Goal: Task Accomplishment & Management: Use online tool/utility

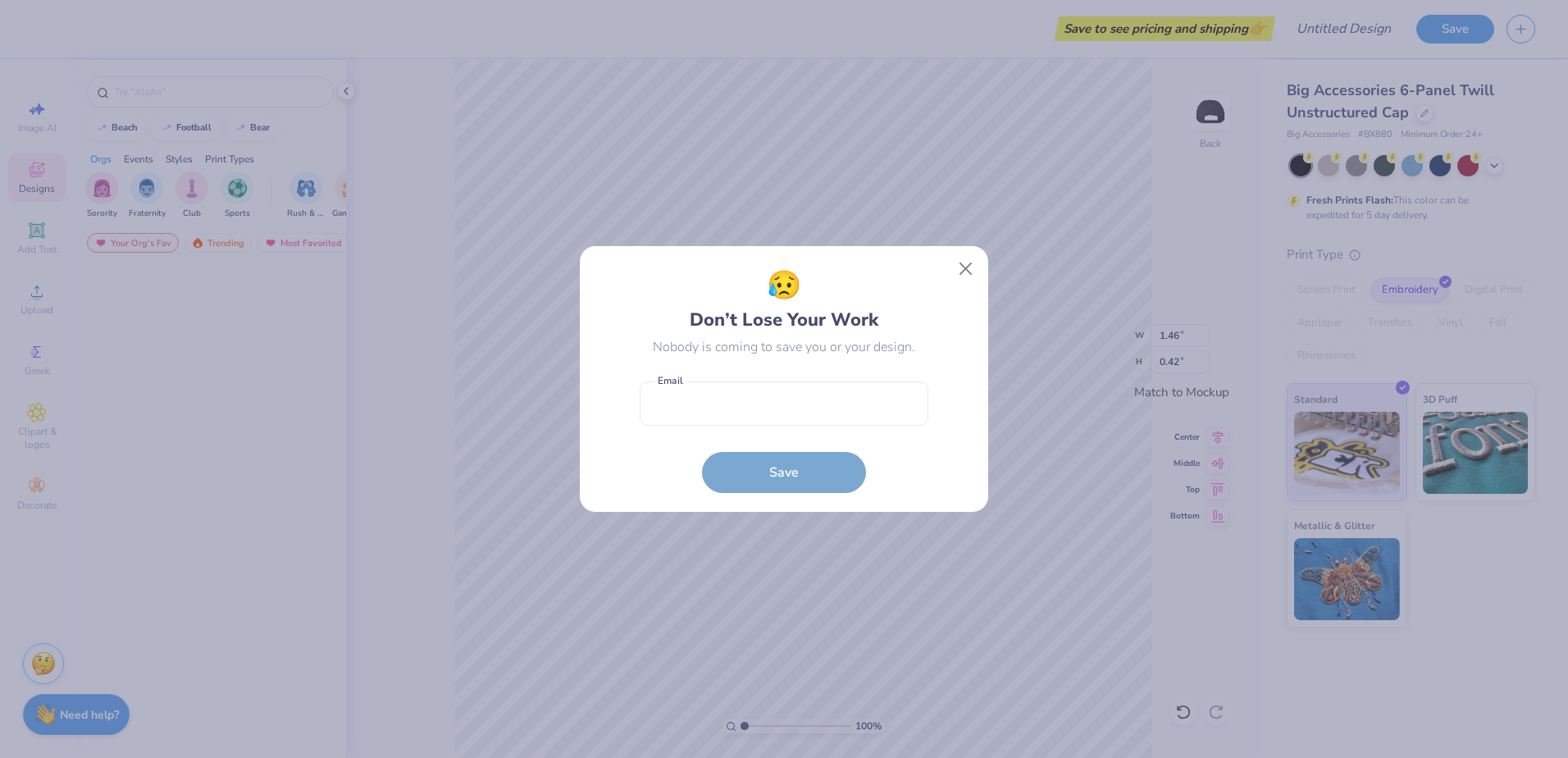
scroll to position [1887, 0]
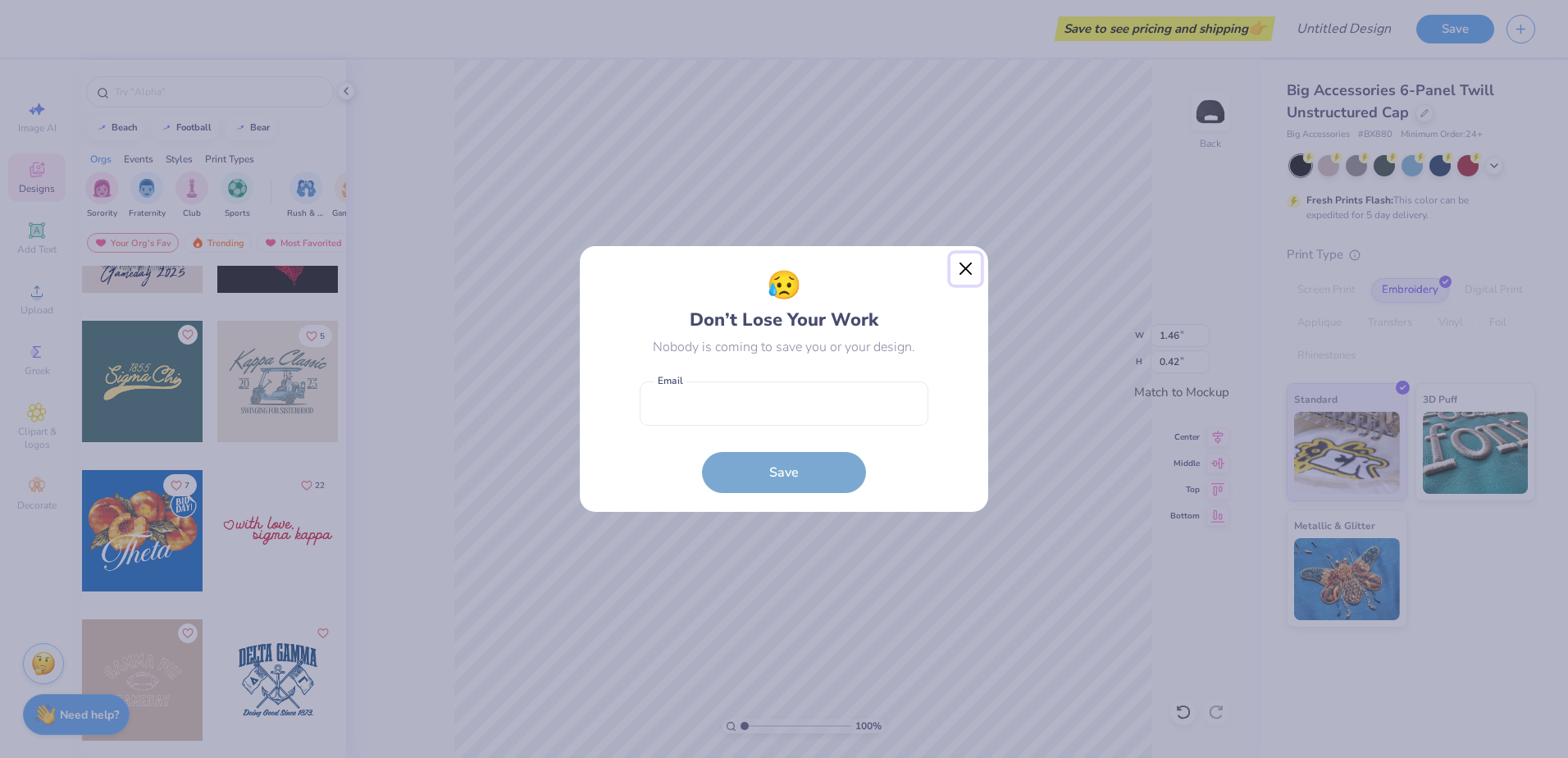
click at [968, 271] on button "Close" at bounding box center [965, 269] width 31 height 31
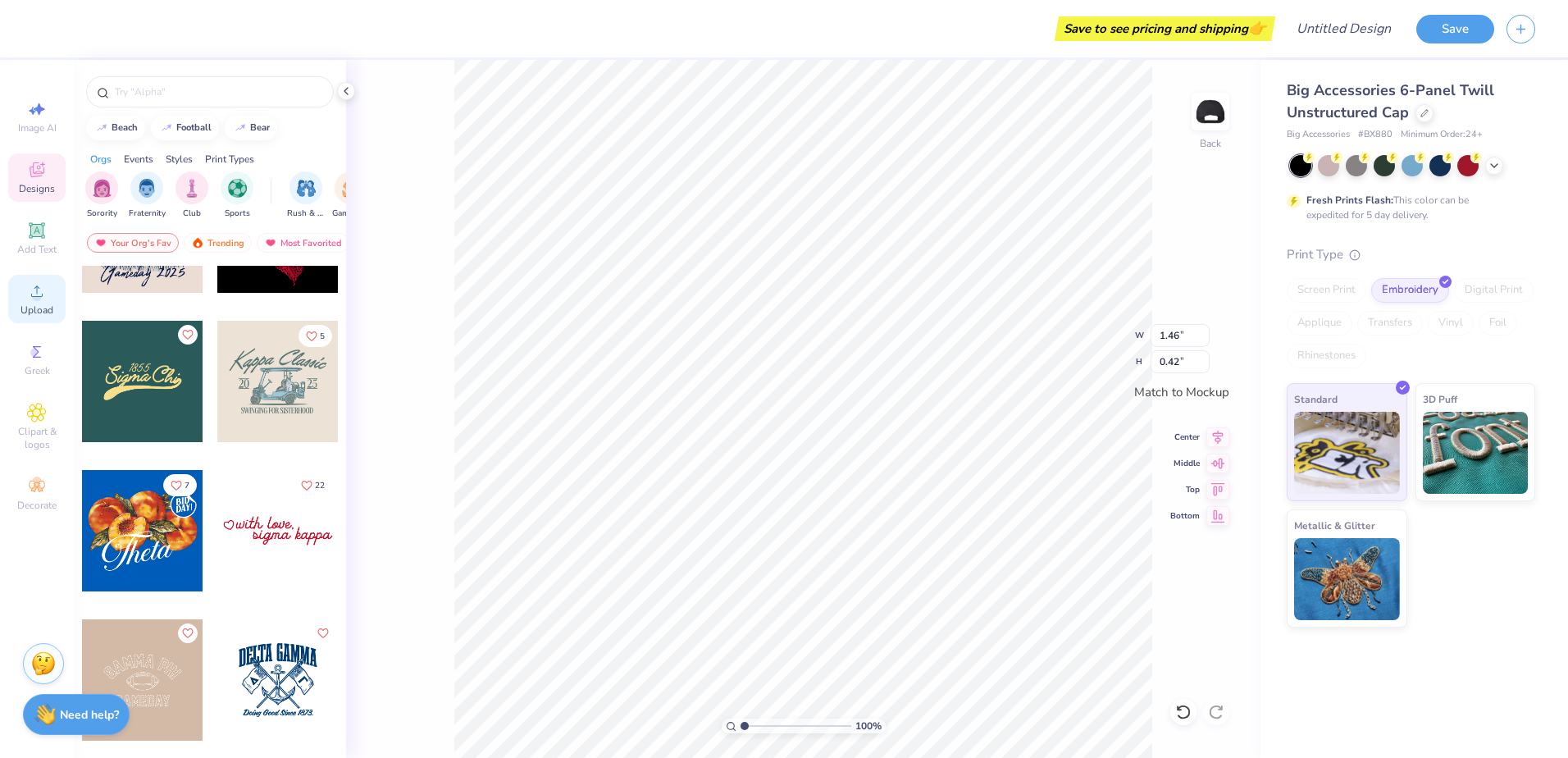
click at [35, 303] on div "Upload" at bounding box center [37, 298] width 57 height 48
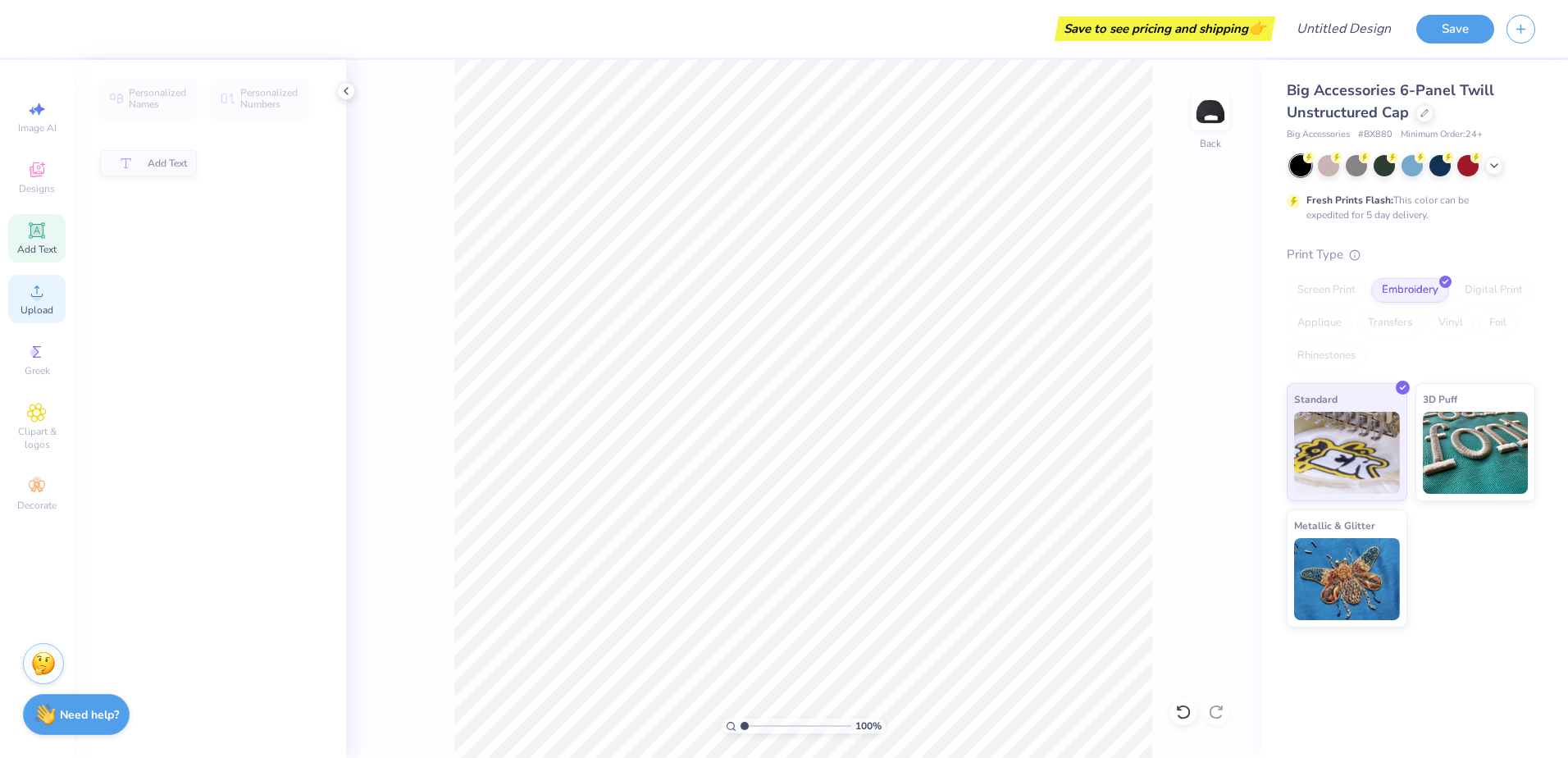
click at [35, 306] on span "Upload" at bounding box center [37, 310] width 33 height 13
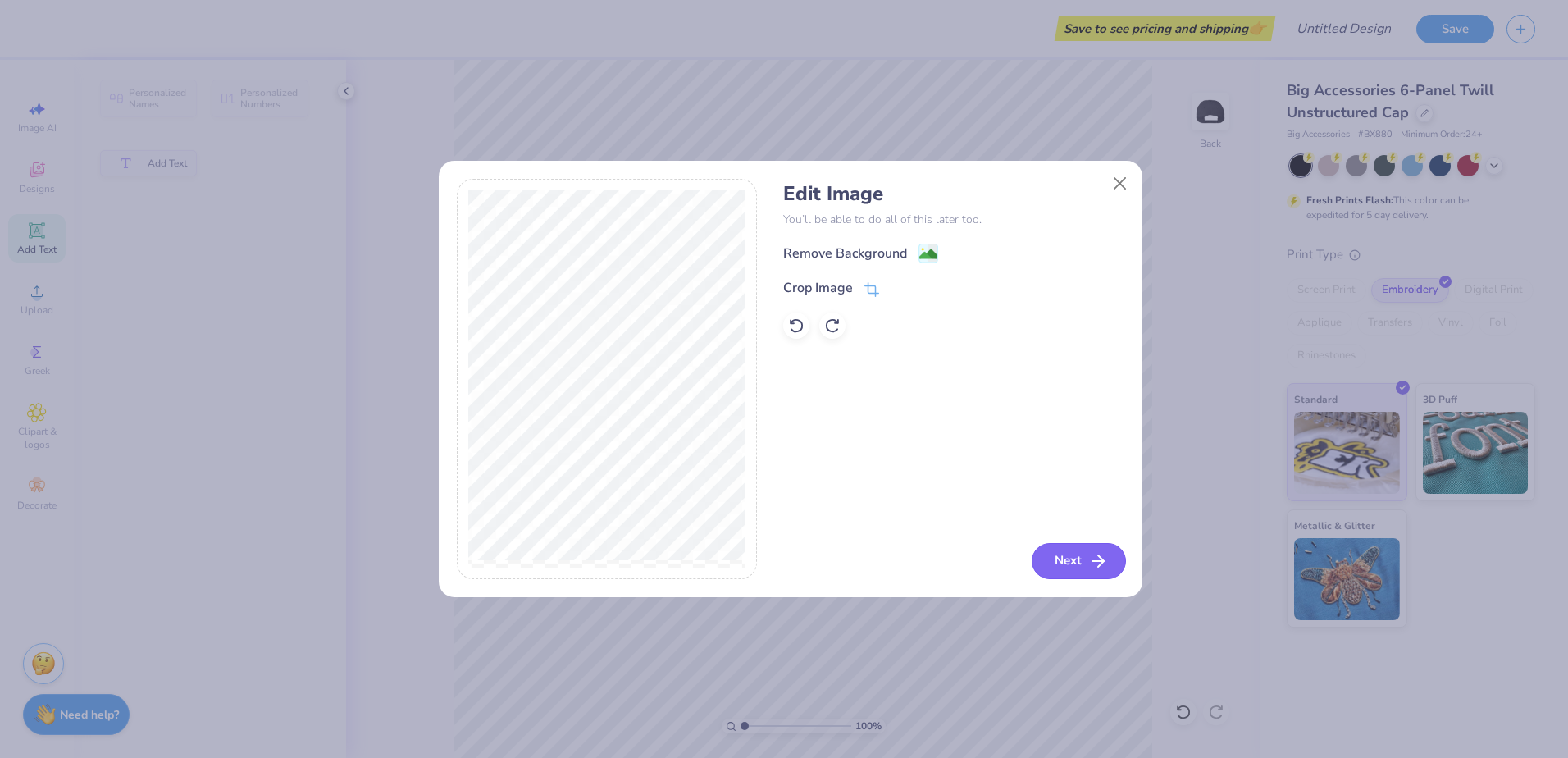
click at [1080, 572] on button "Next" at bounding box center [1079, 561] width 94 height 36
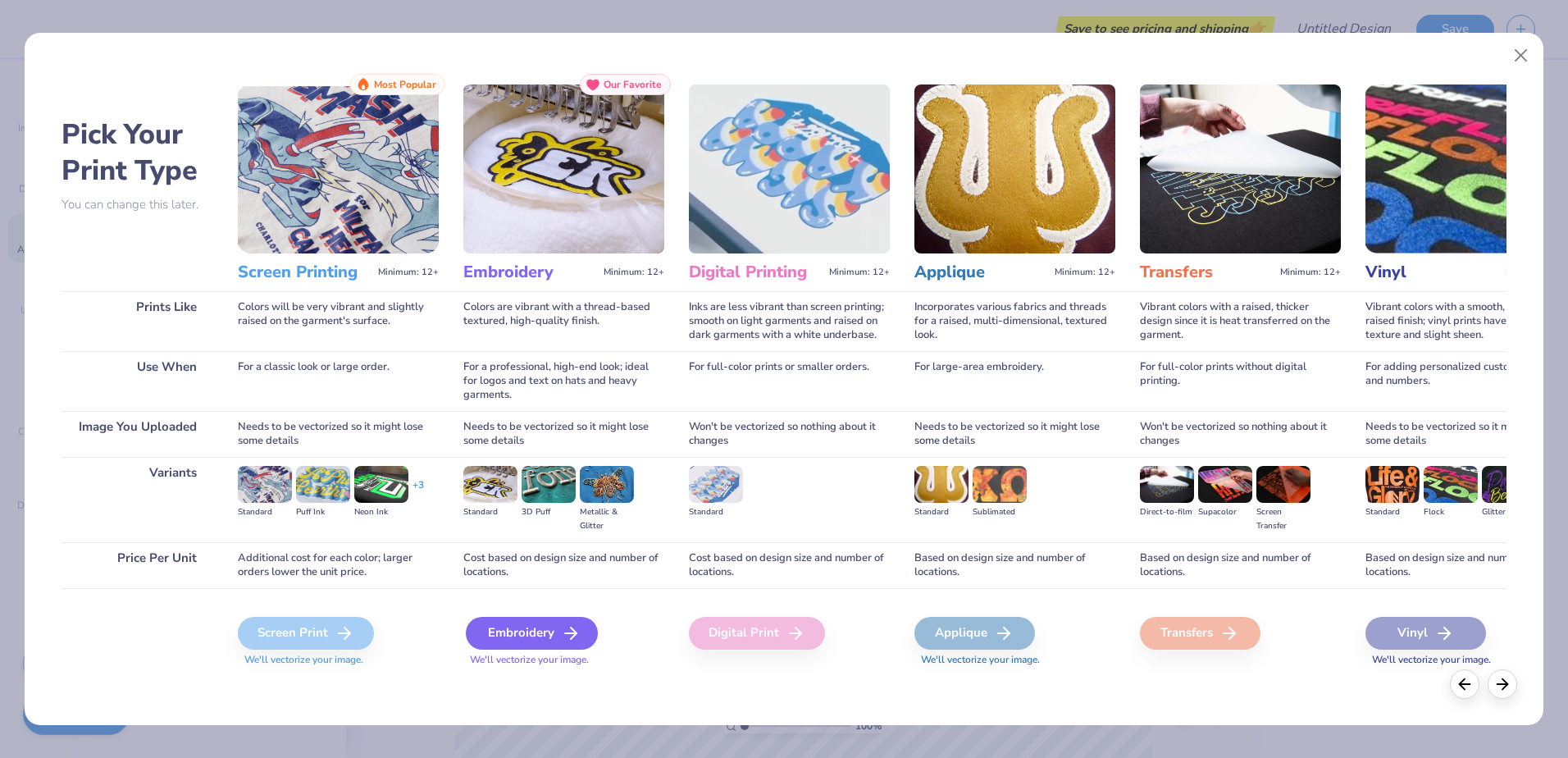
click at [495, 634] on div "Embroidery" at bounding box center [531, 633] width 132 height 33
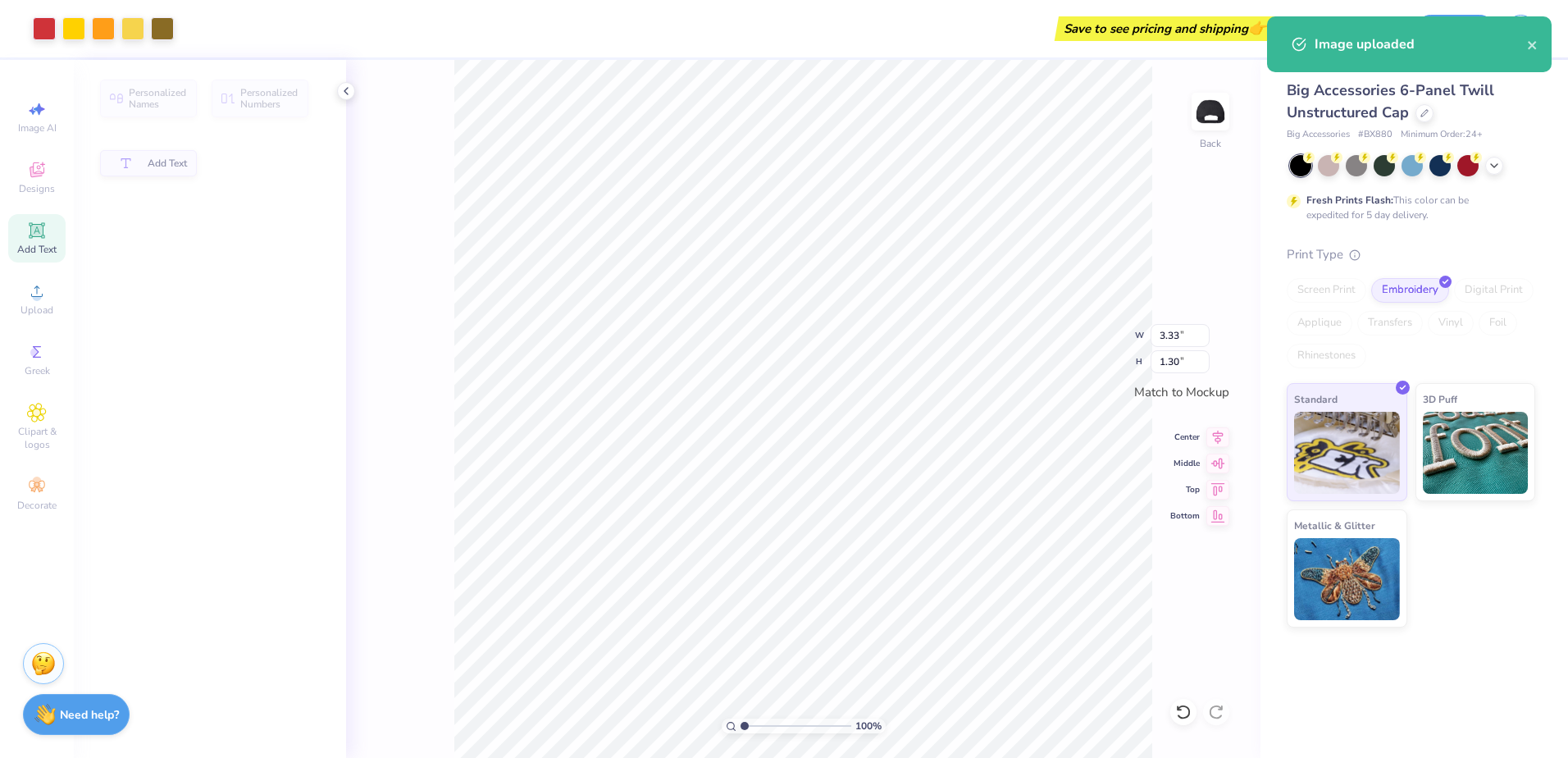
type input "3.33"
type input "1.30"
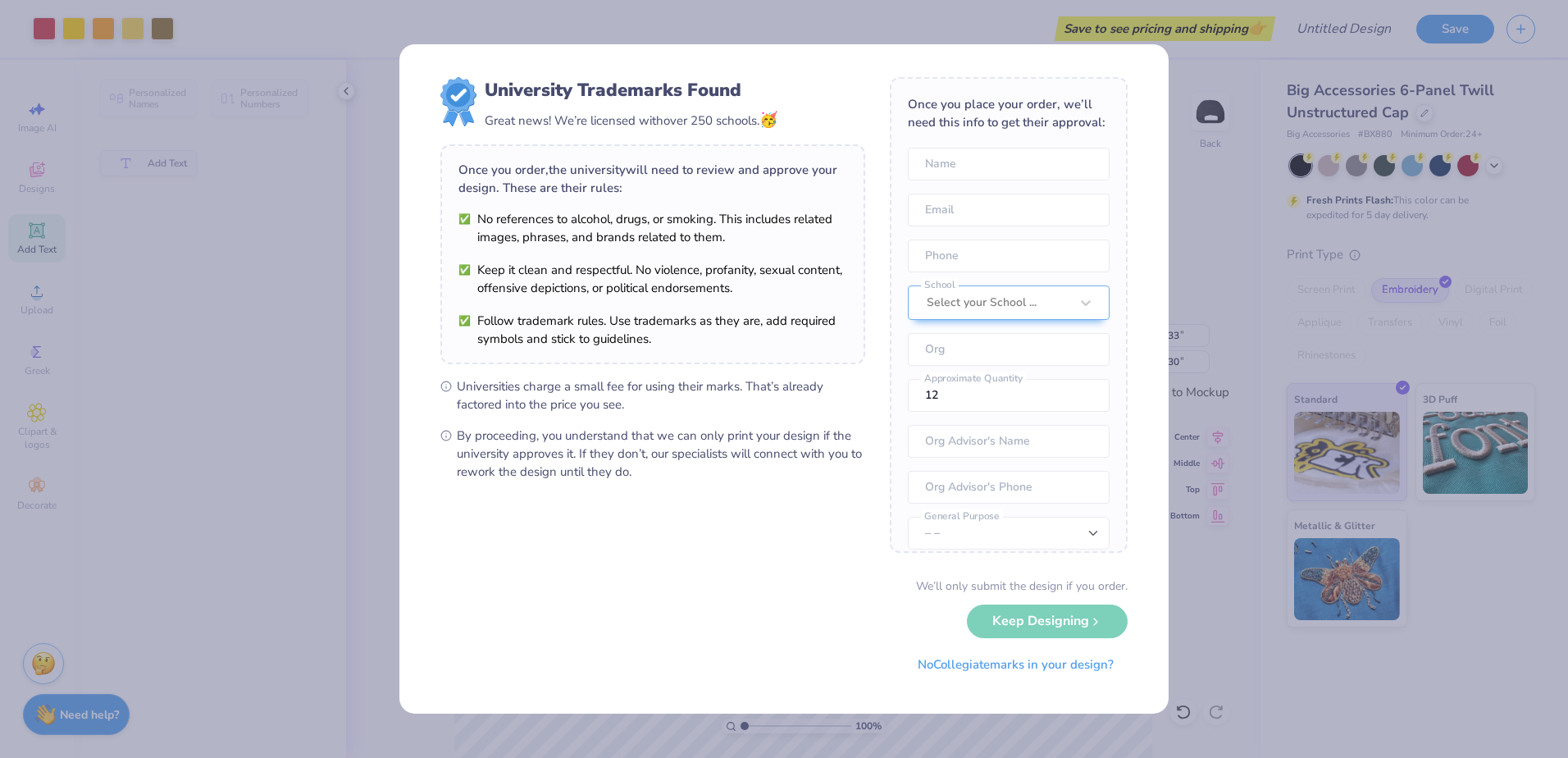
click at [786, 634] on div "We’ll only submit the design if you order. Keep Designing No Collegiate marks i…" at bounding box center [783, 630] width 687 height 104
click at [922, 735] on div "University Trademarks Found Great news! We’re licensed with over 250 schools. 🥳…" at bounding box center [784, 379] width 1568 height 758
click at [497, 87] on div "University Trademarks Found" at bounding box center [630, 91] width 293 height 26
click at [1260, 110] on div "University Trademarks Found Great news! We’re licensed with over 250 schools. 🥳…" at bounding box center [784, 379] width 1568 height 758
click at [1070, 629] on div "We’ll only submit the design if you order. Keep Designing No Collegiate marks i…" at bounding box center [783, 630] width 687 height 104
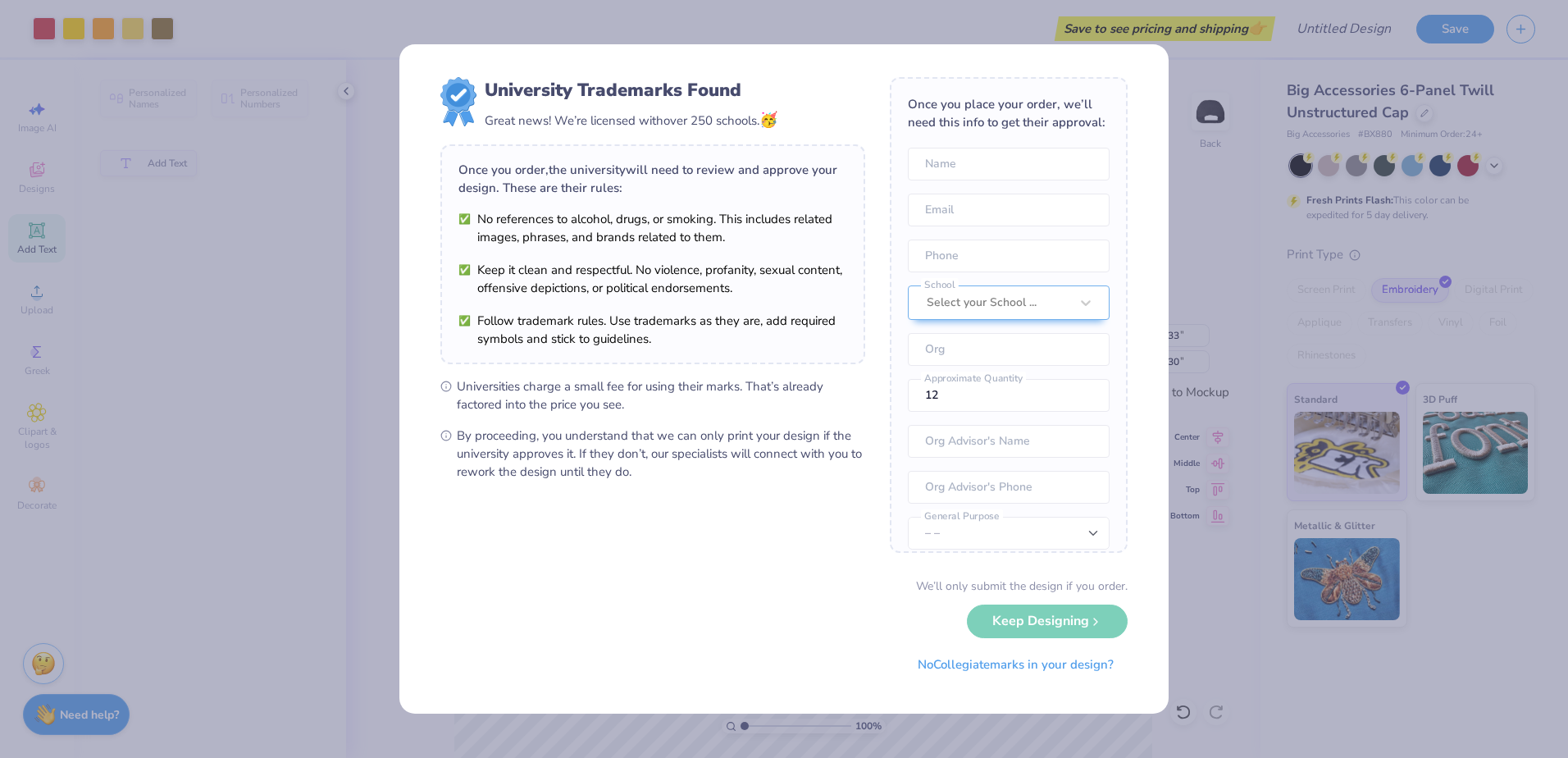
click at [1026, 618] on div "We’ll only submit the design if you order. Keep Designing No Collegiate marks i…" at bounding box center [783, 630] width 687 height 104
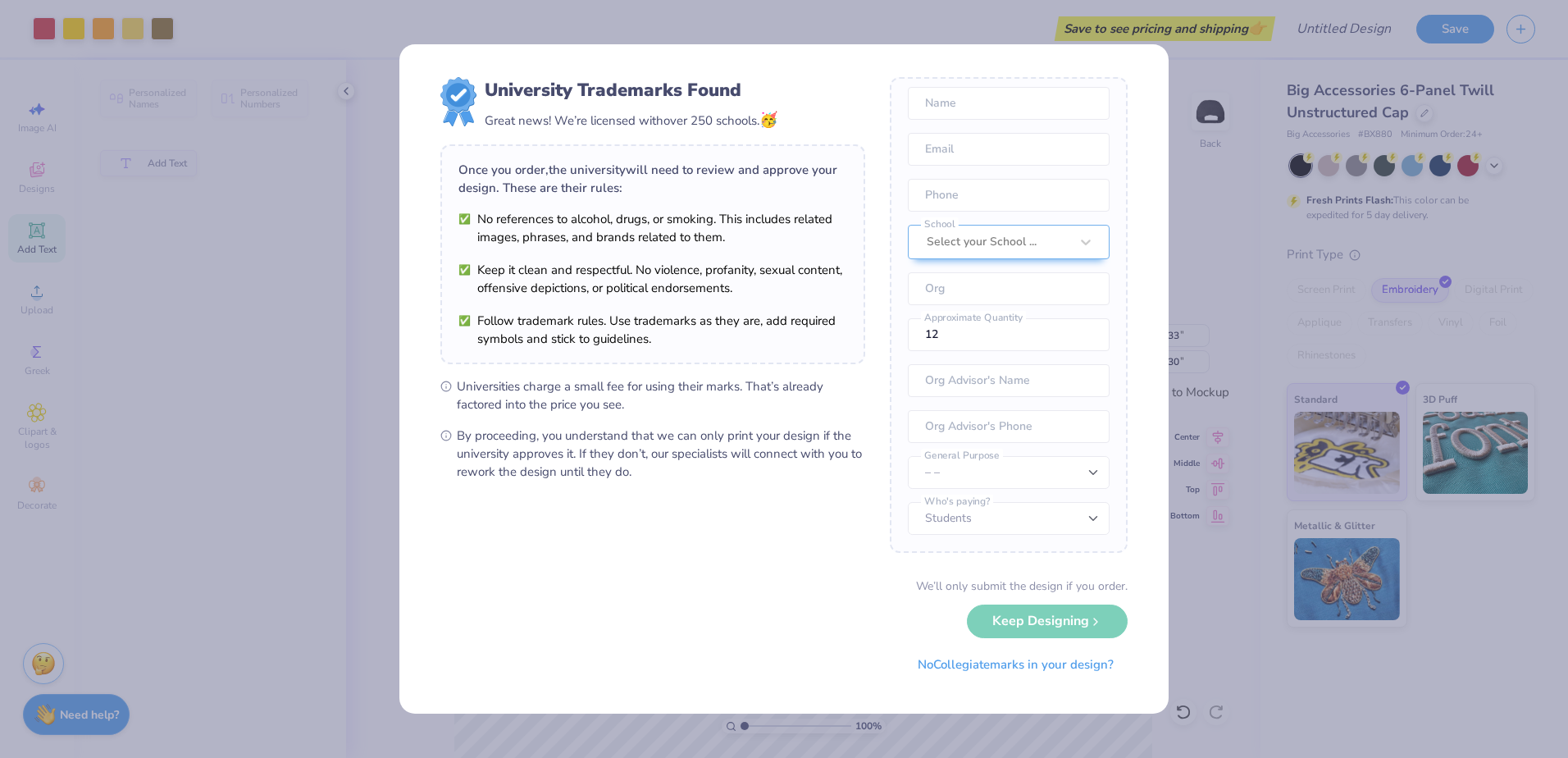
scroll to position [79, 0]
click at [987, 665] on button "No Collegiate marks in your design?" at bounding box center [1016, 661] width 224 height 34
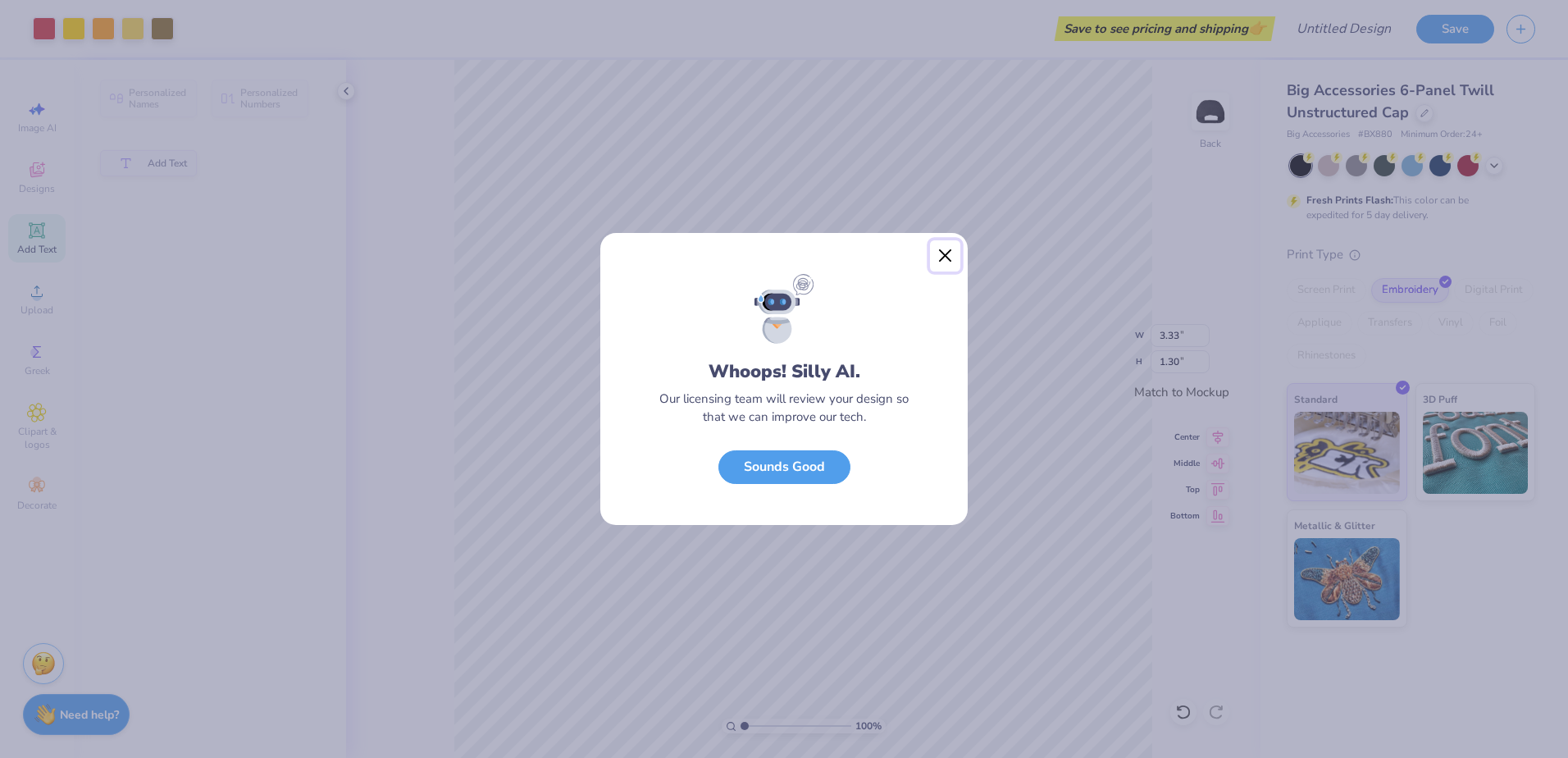
click at [954, 252] on button "Close" at bounding box center [945, 255] width 31 height 31
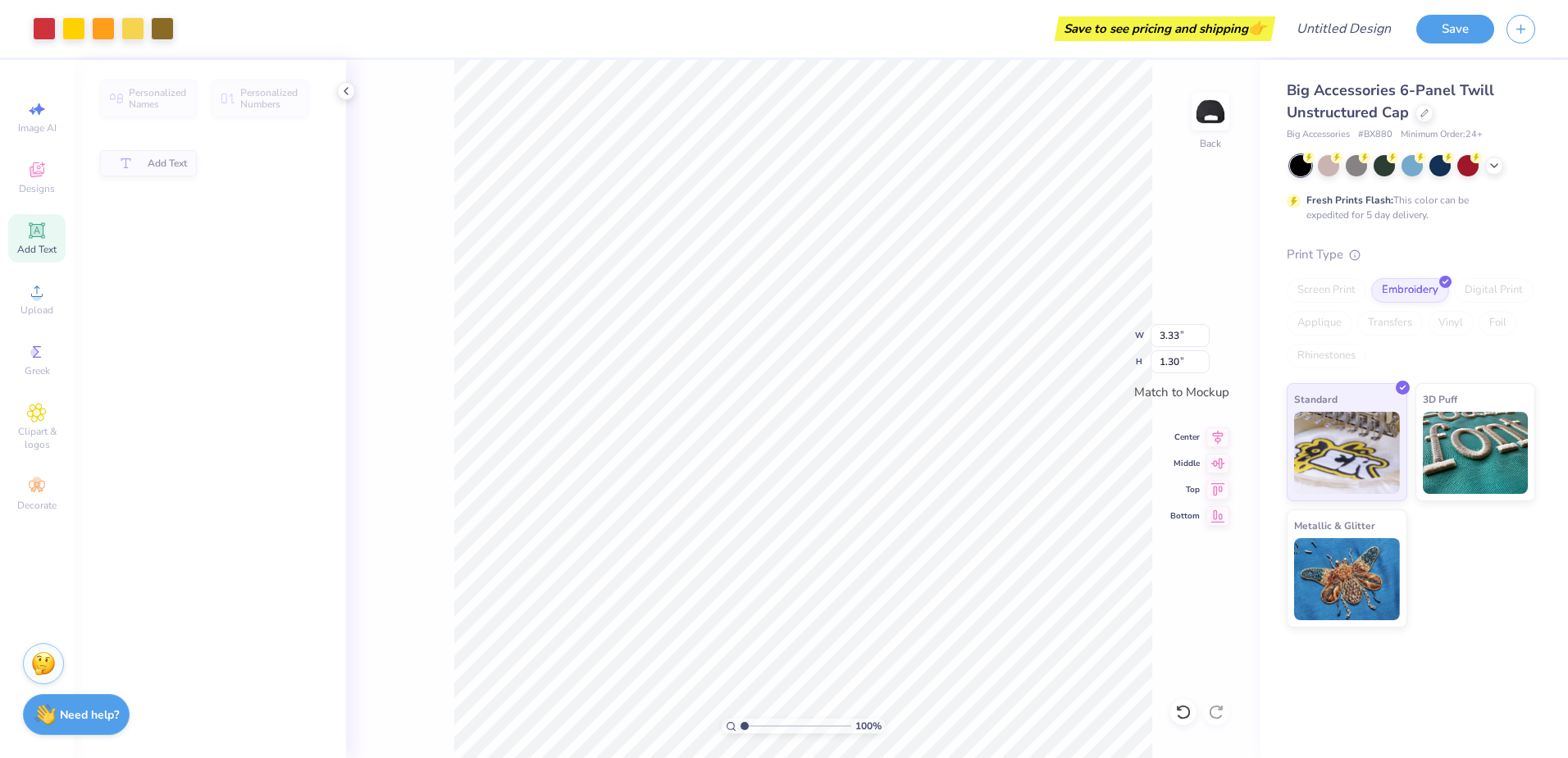
type input "3.73"
type input "1.46"
click at [41, 285] on icon at bounding box center [37, 290] width 20 height 20
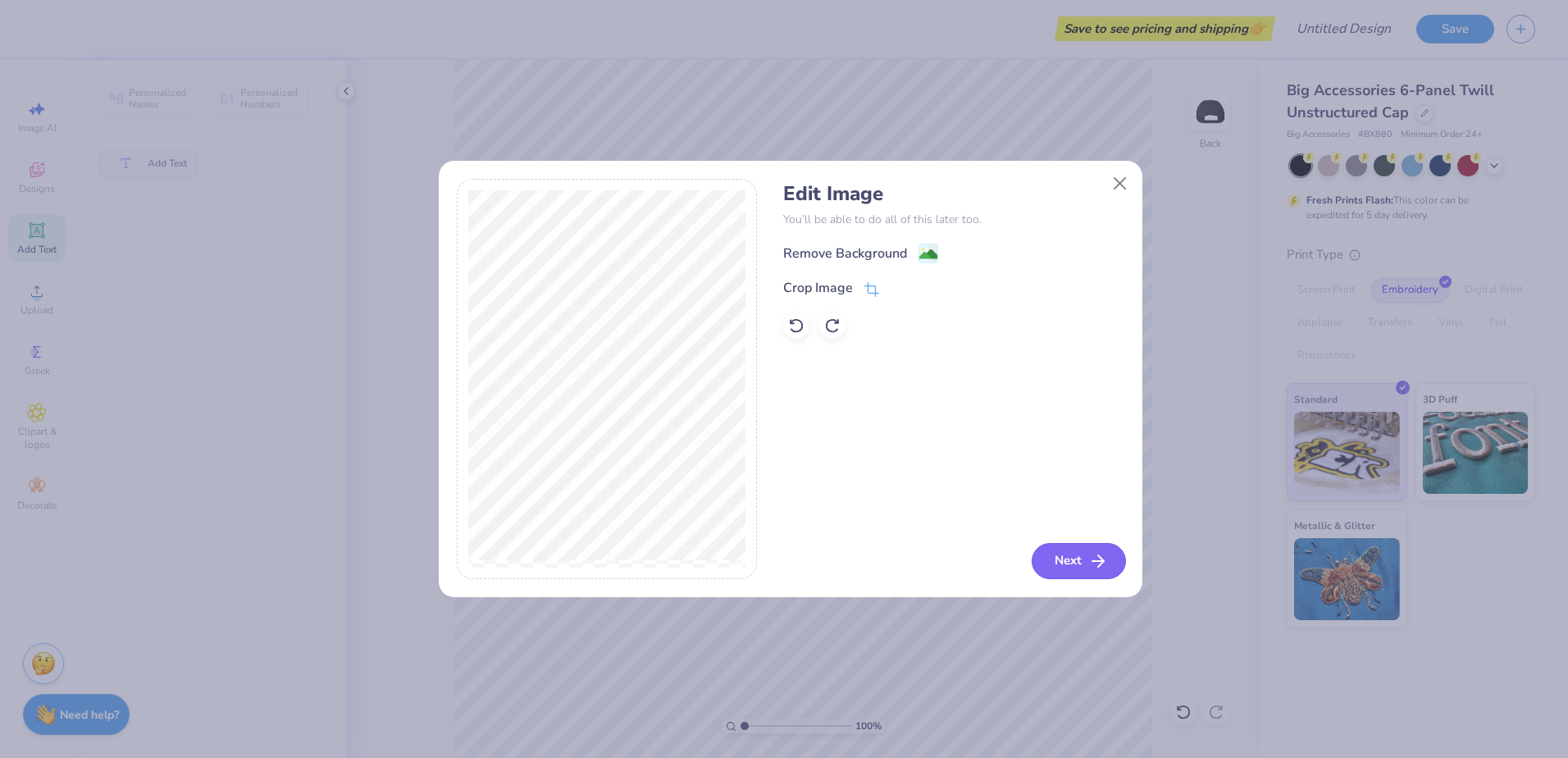
click at [1069, 565] on button "Next" at bounding box center [1079, 561] width 94 height 36
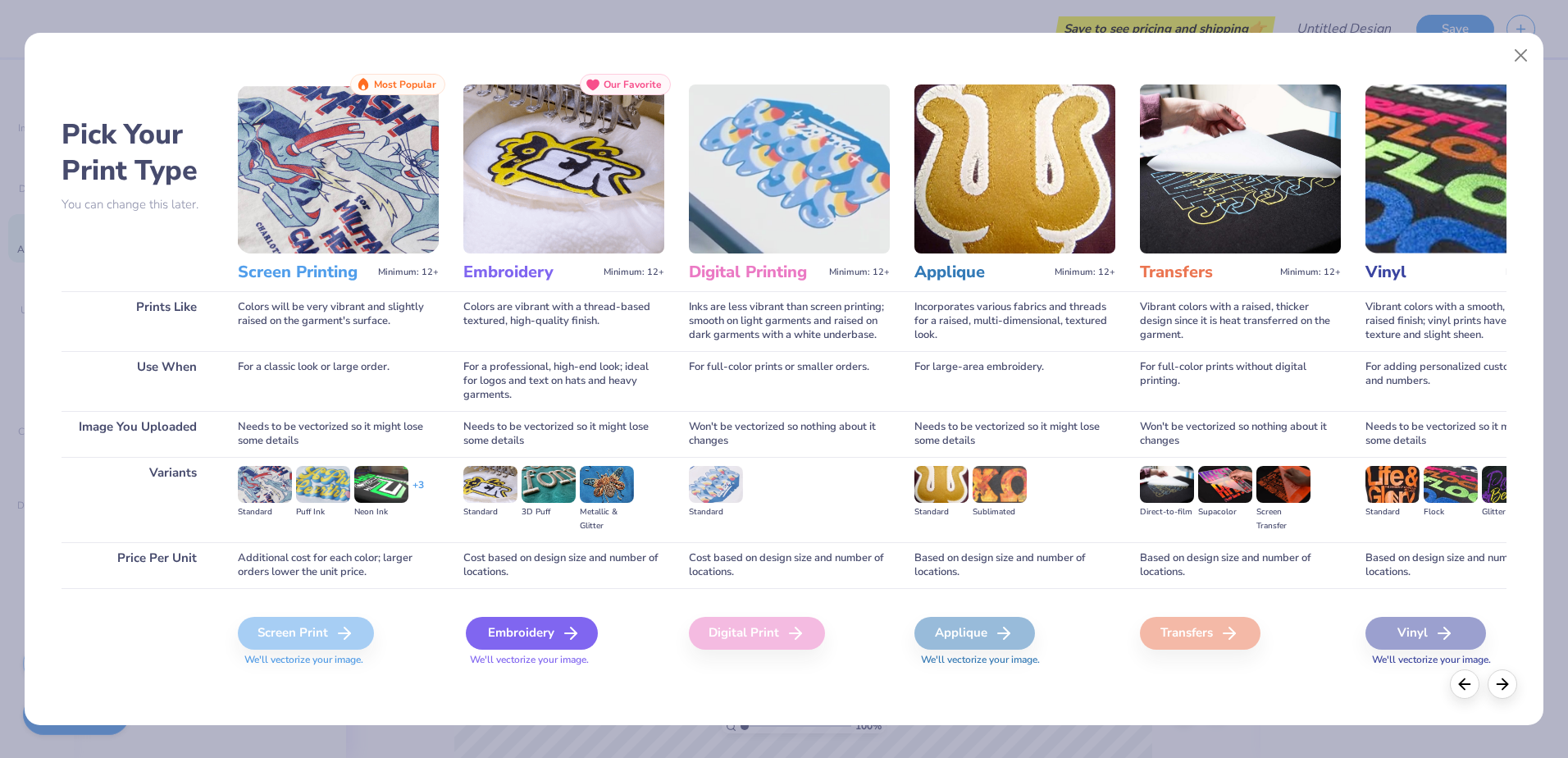
click at [507, 631] on div "Embroidery" at bounding box center [531, 633] width 132 height 33
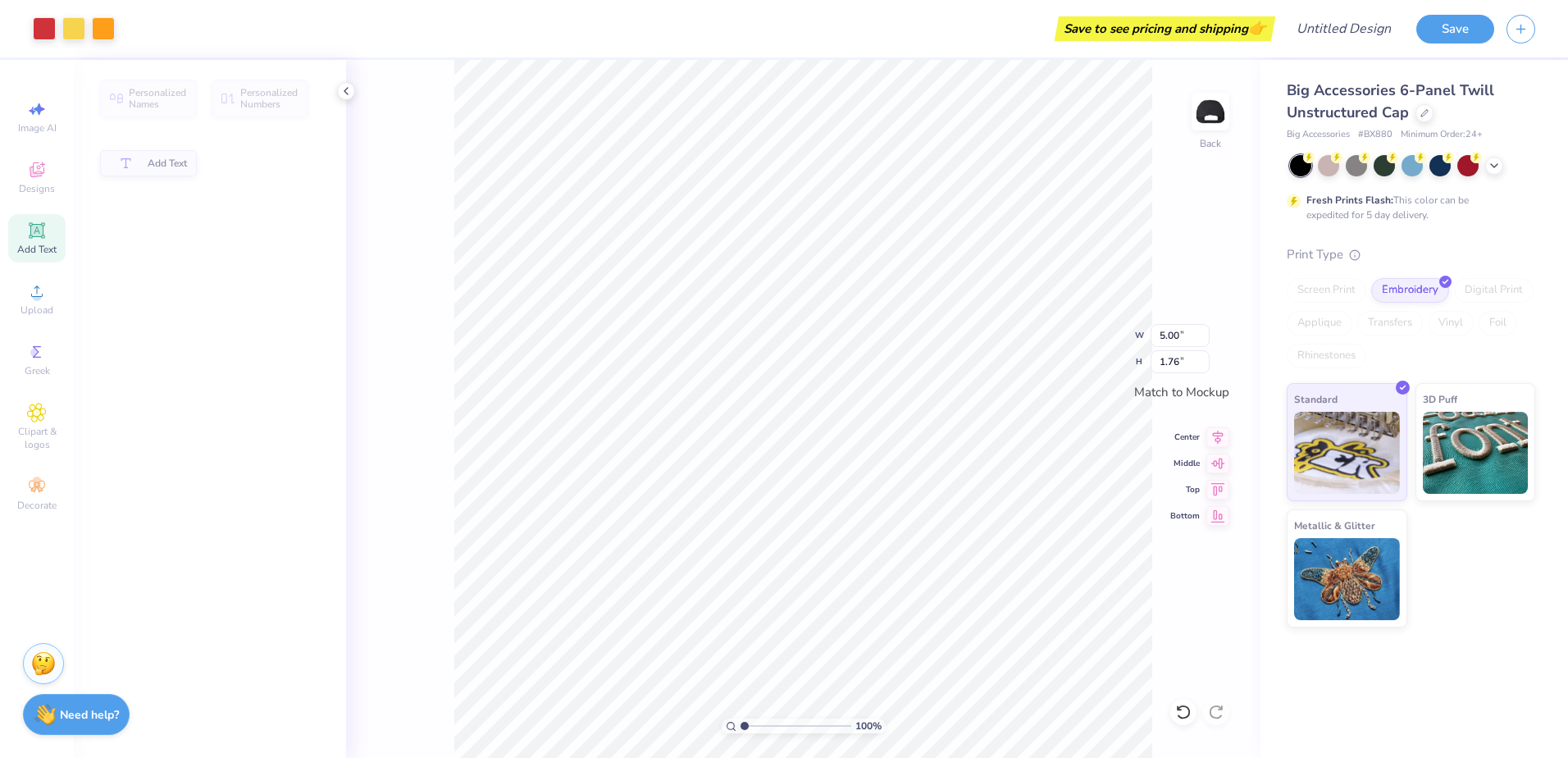
type input "3.76"
type input "1.32"
click at [31, 299] on icon at bounding box center [37, 290] width 20 height 20
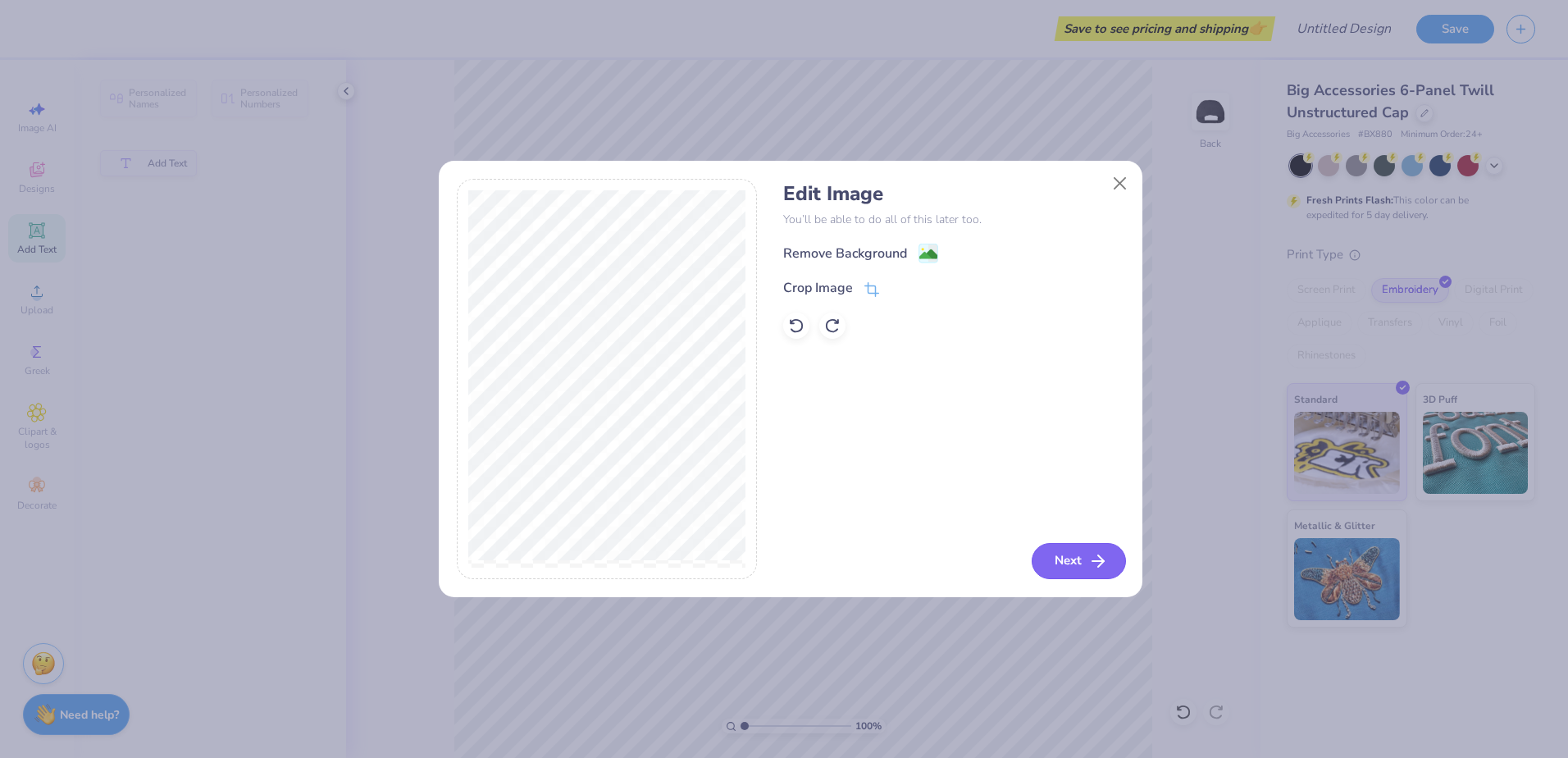
click at [1051, 552] on button "Next" at bounding box center [1079, 561] width 94 height 36
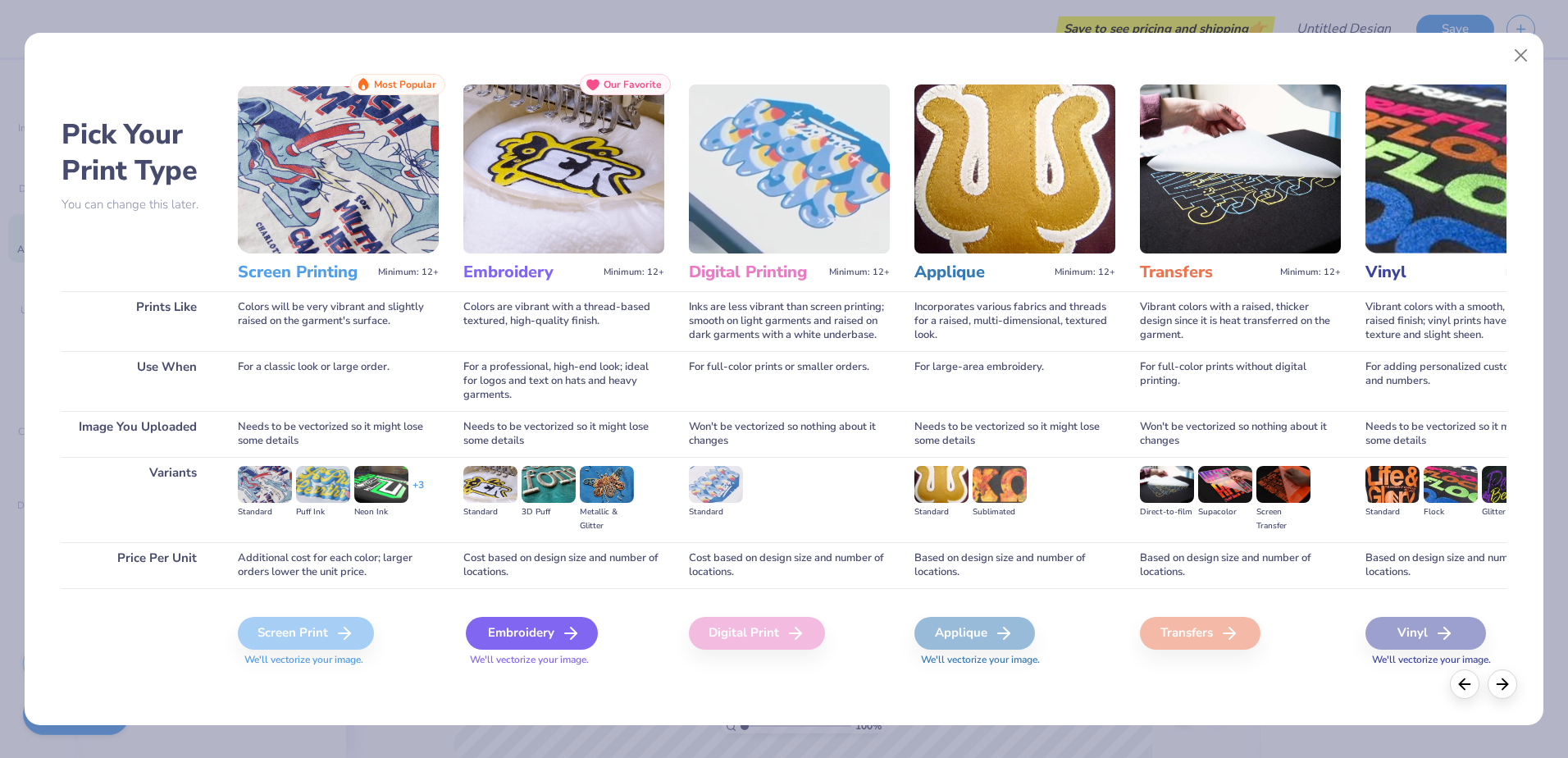
click at [505, 623] on div "Embroidery" at bounding box center [531, 633] width 132 height 33
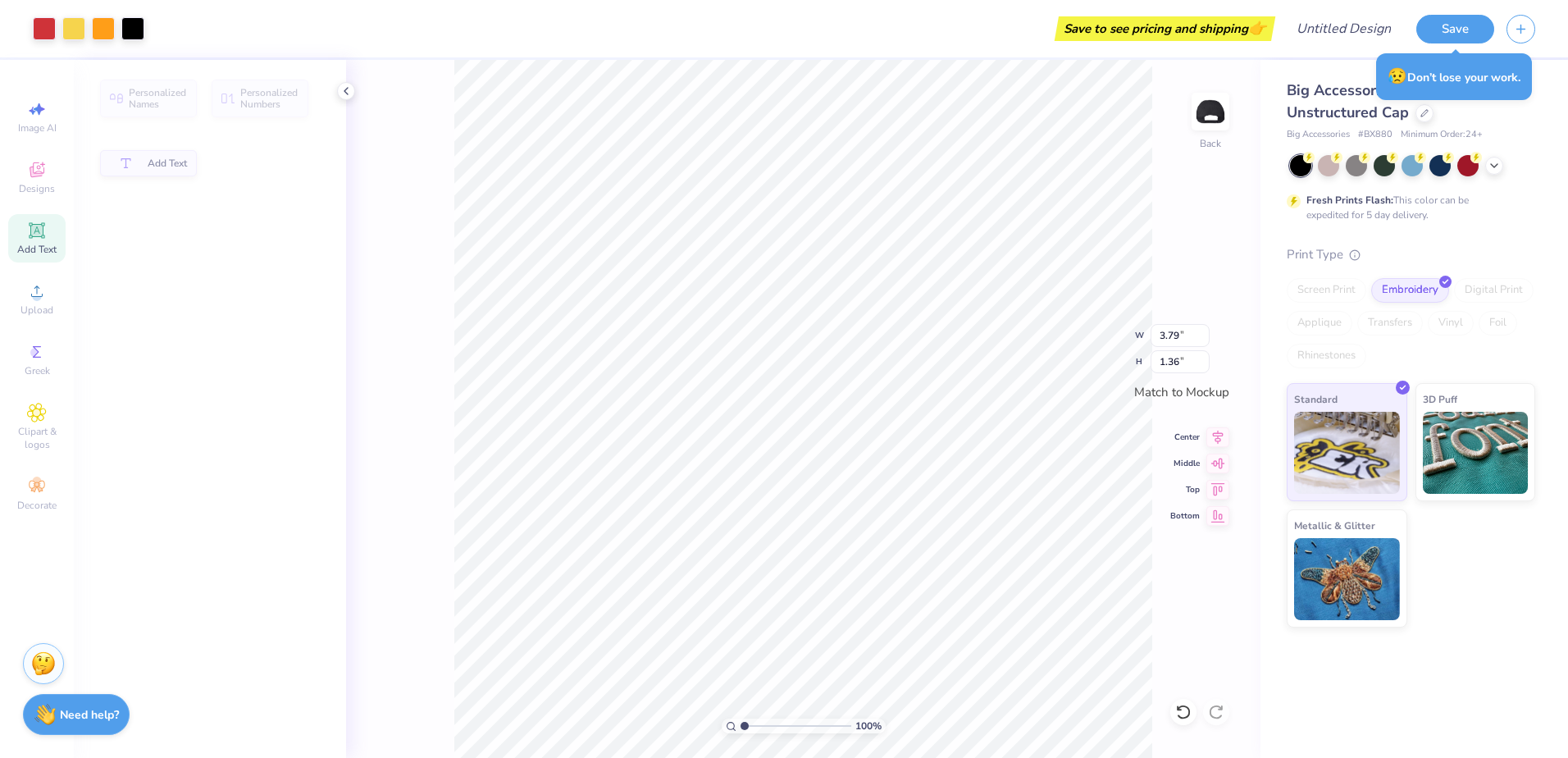
type input "3.79"
type input "1.36"
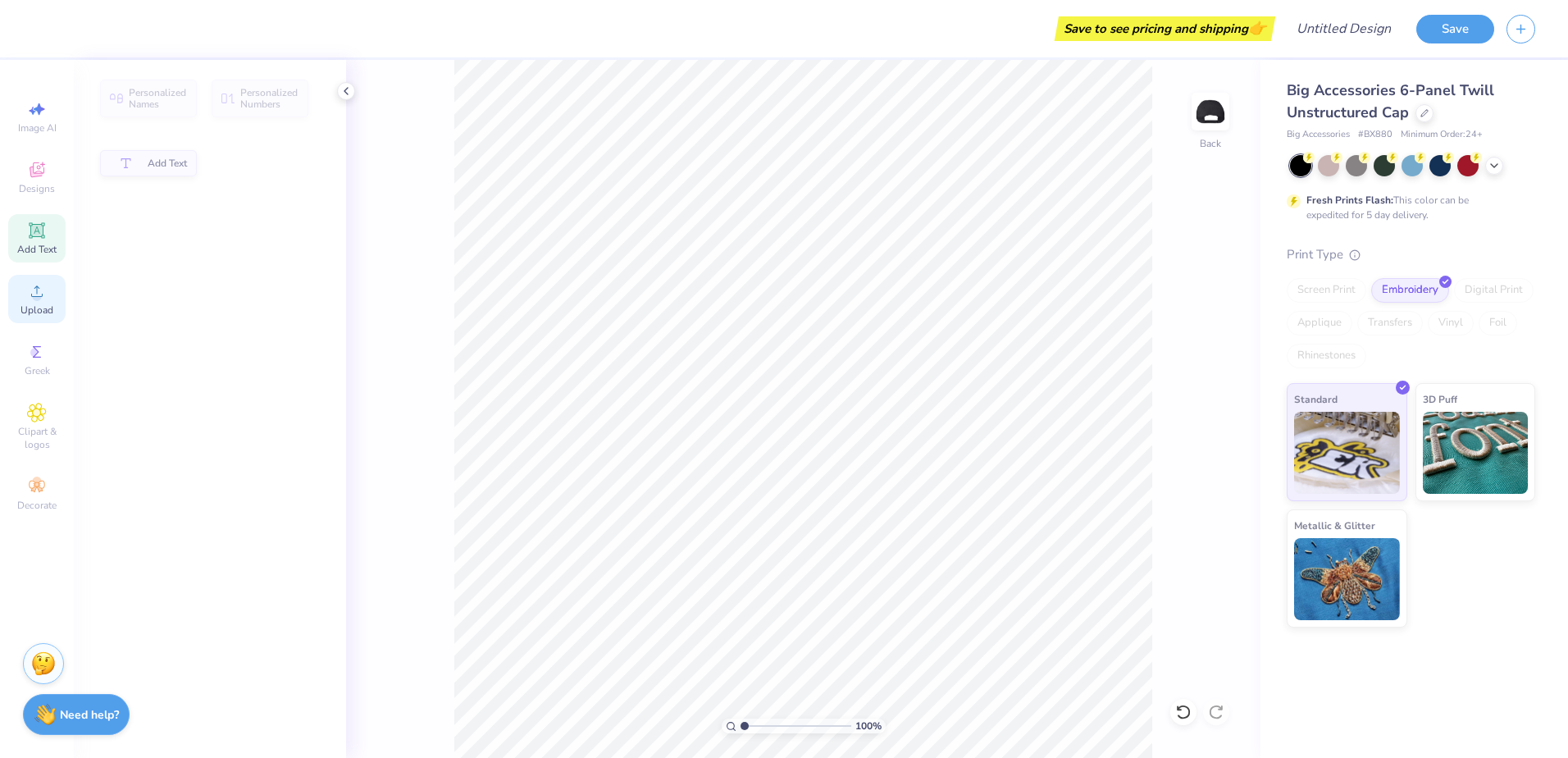
click at [35, 300] on circle at bounding box center [37, 297] width 9 height 9
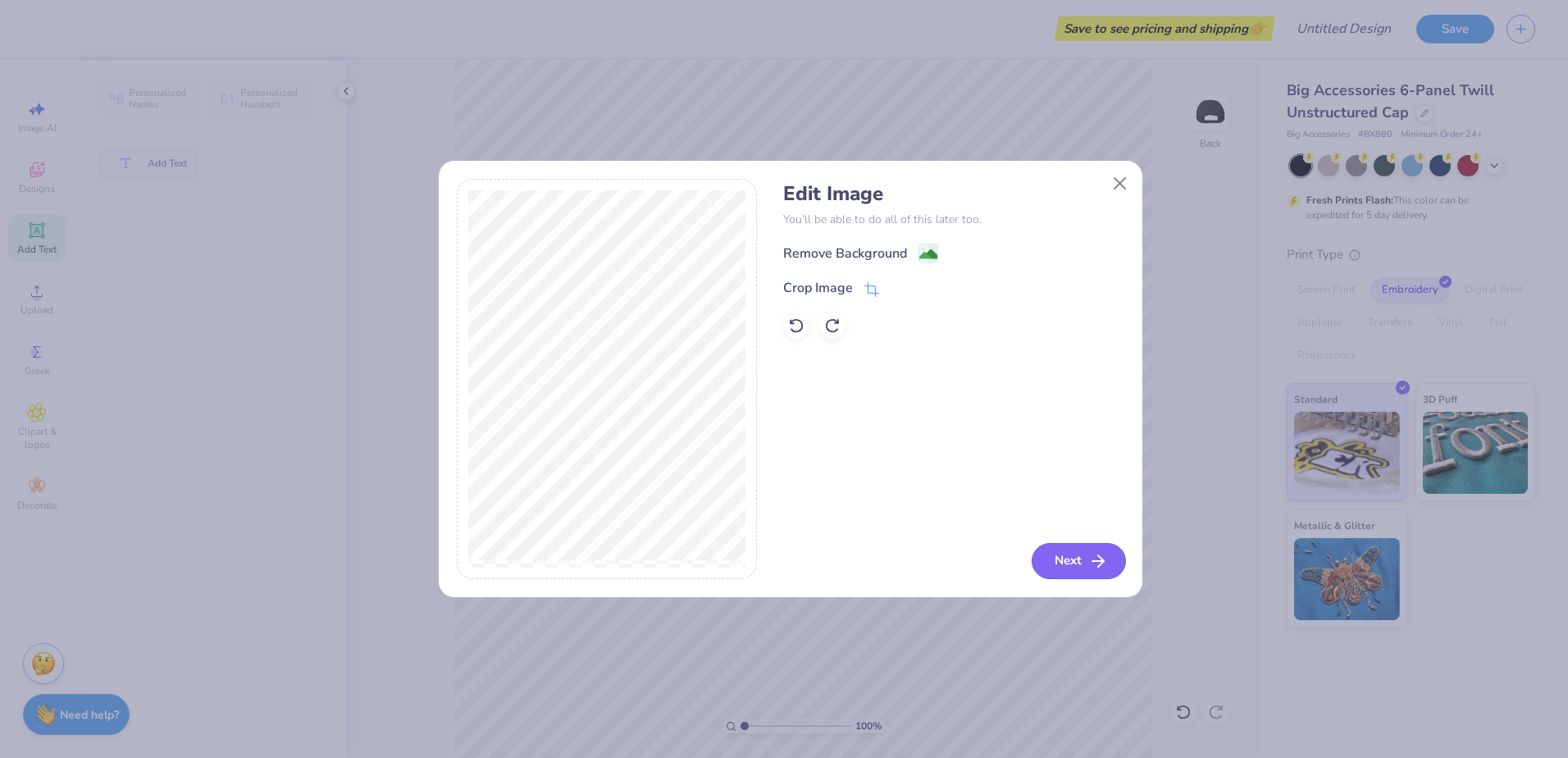
click at [1079, 566] on button "Next" at bounding box center [1079, 561] width 94 height 36
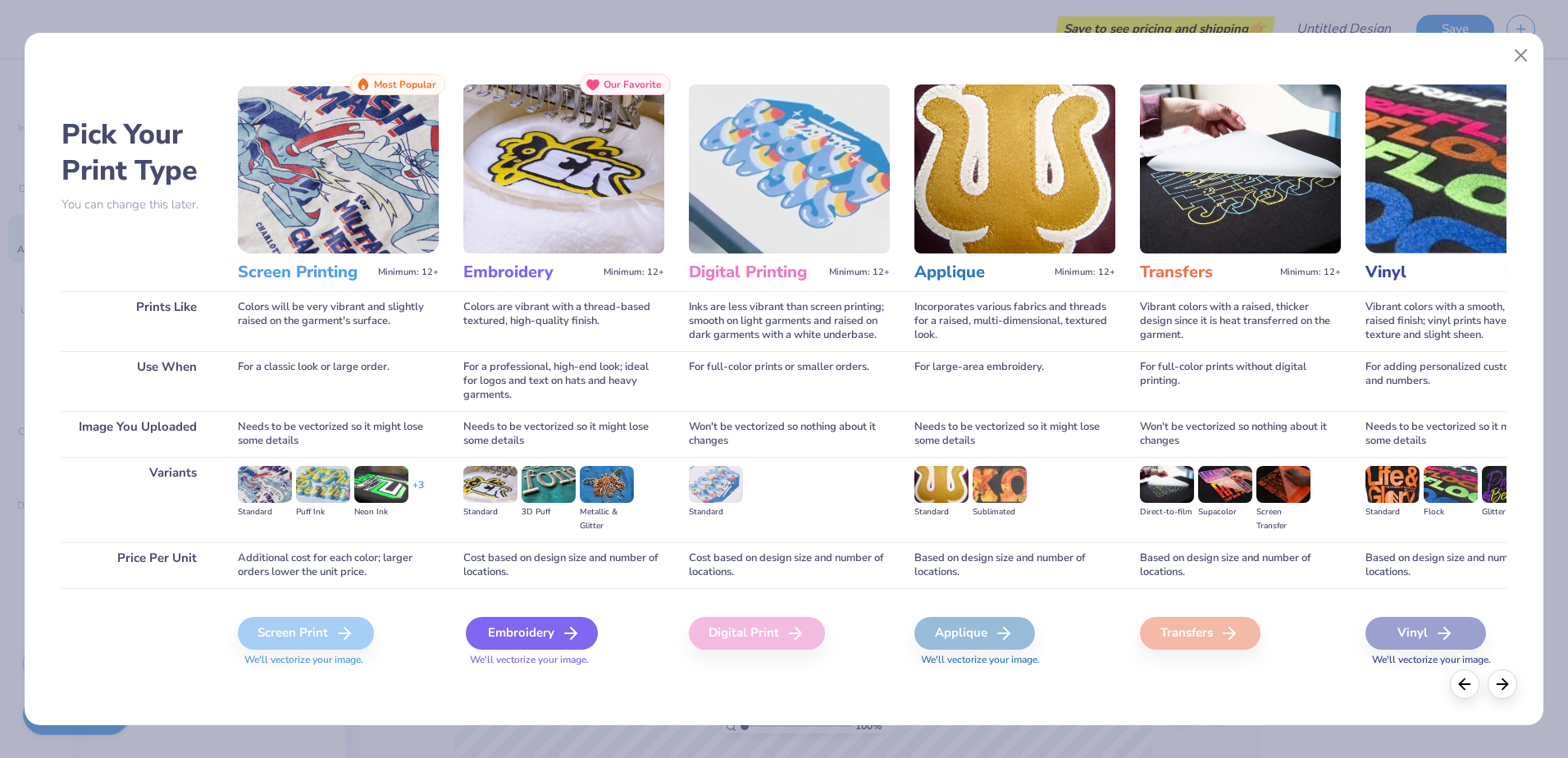
click at [470, 631] on div "Embroidery" at bounding box center [531, 633] width 132 height 33
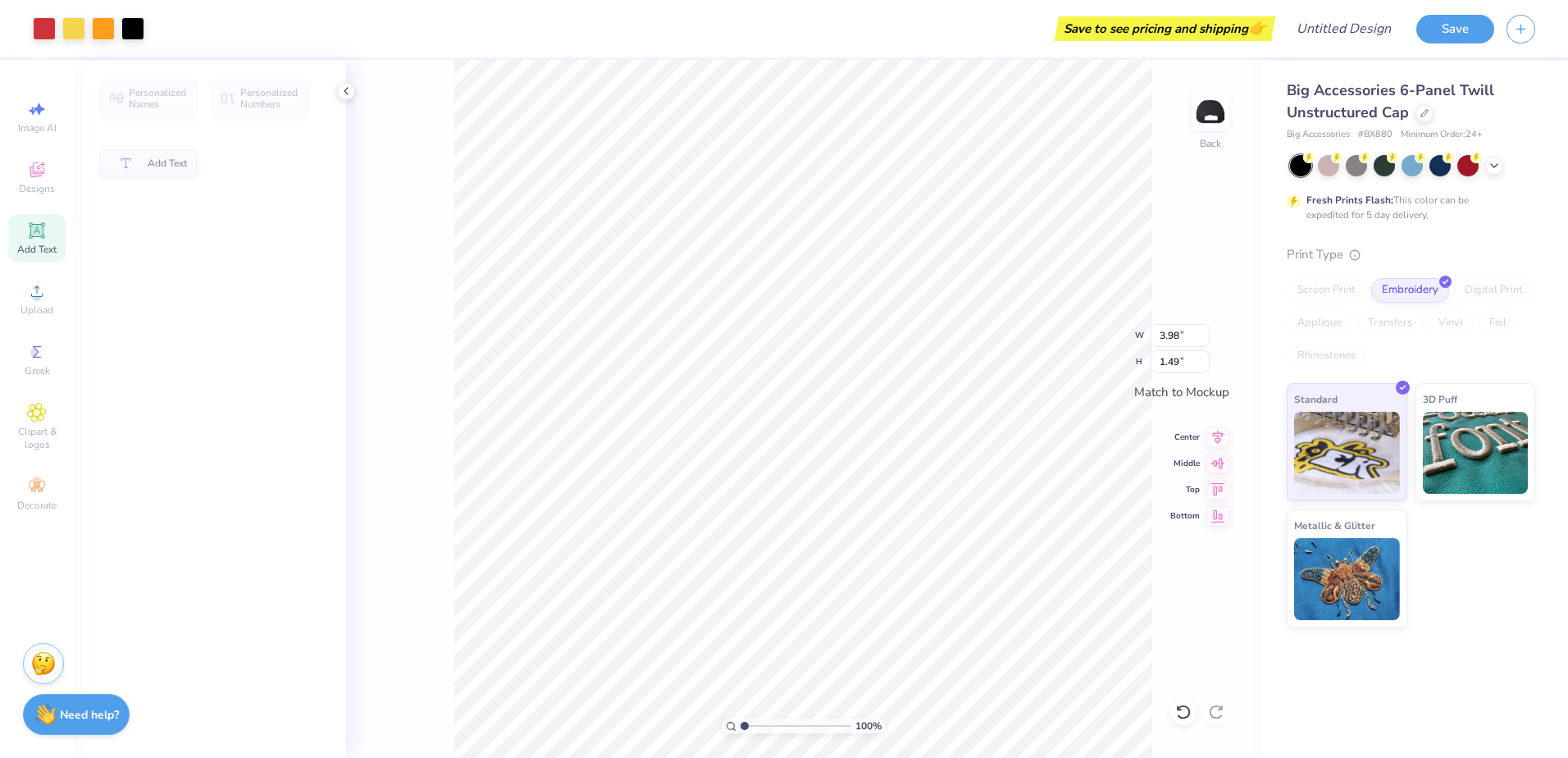
type input "3.98"
type input "1.49"
type input "3.51"
type input "1.32"
type input "5.00"
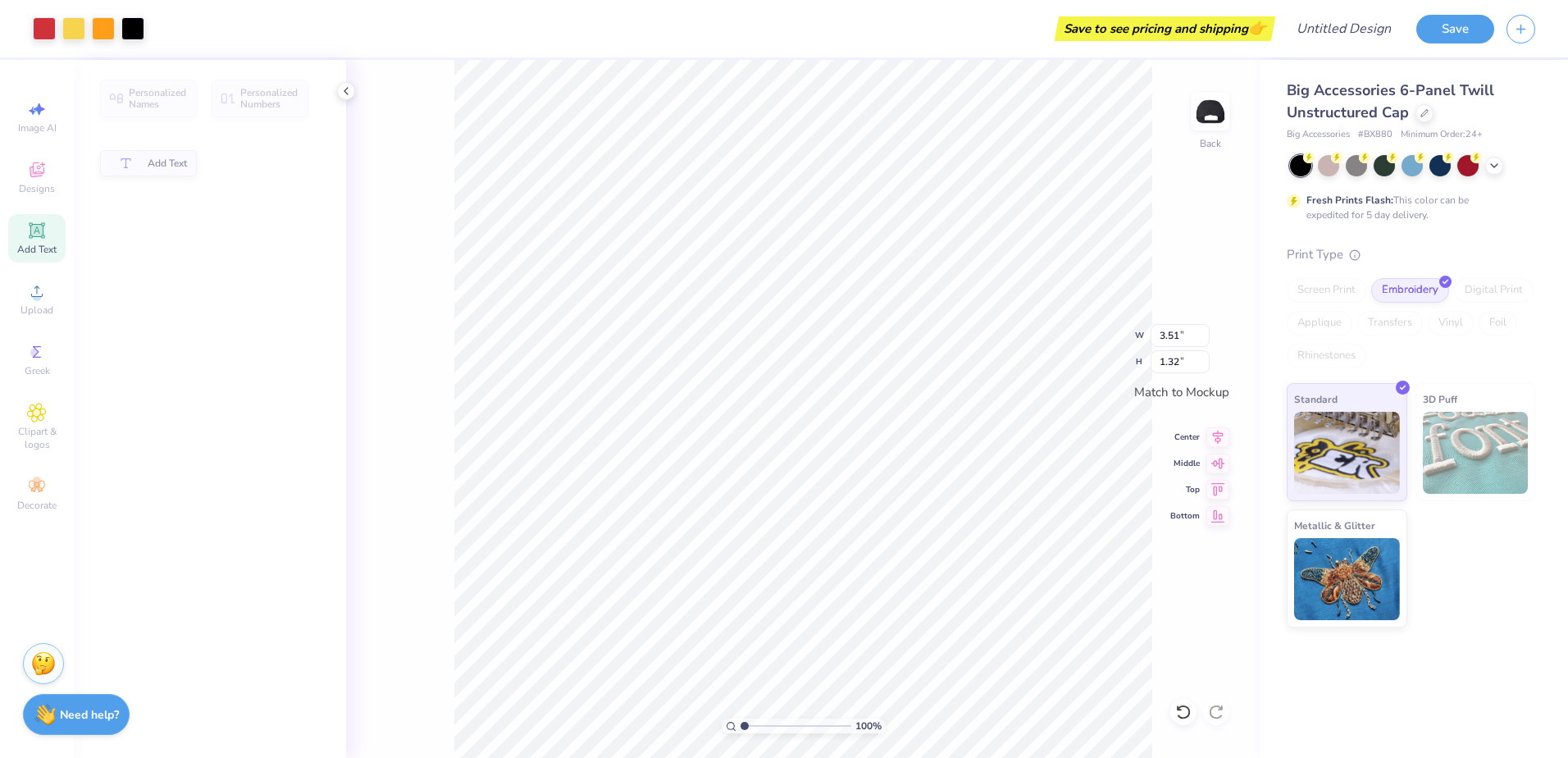
type input "1.88"
type input "4.24"
type input "1.59"
type input "3.63"
type input "1.36"
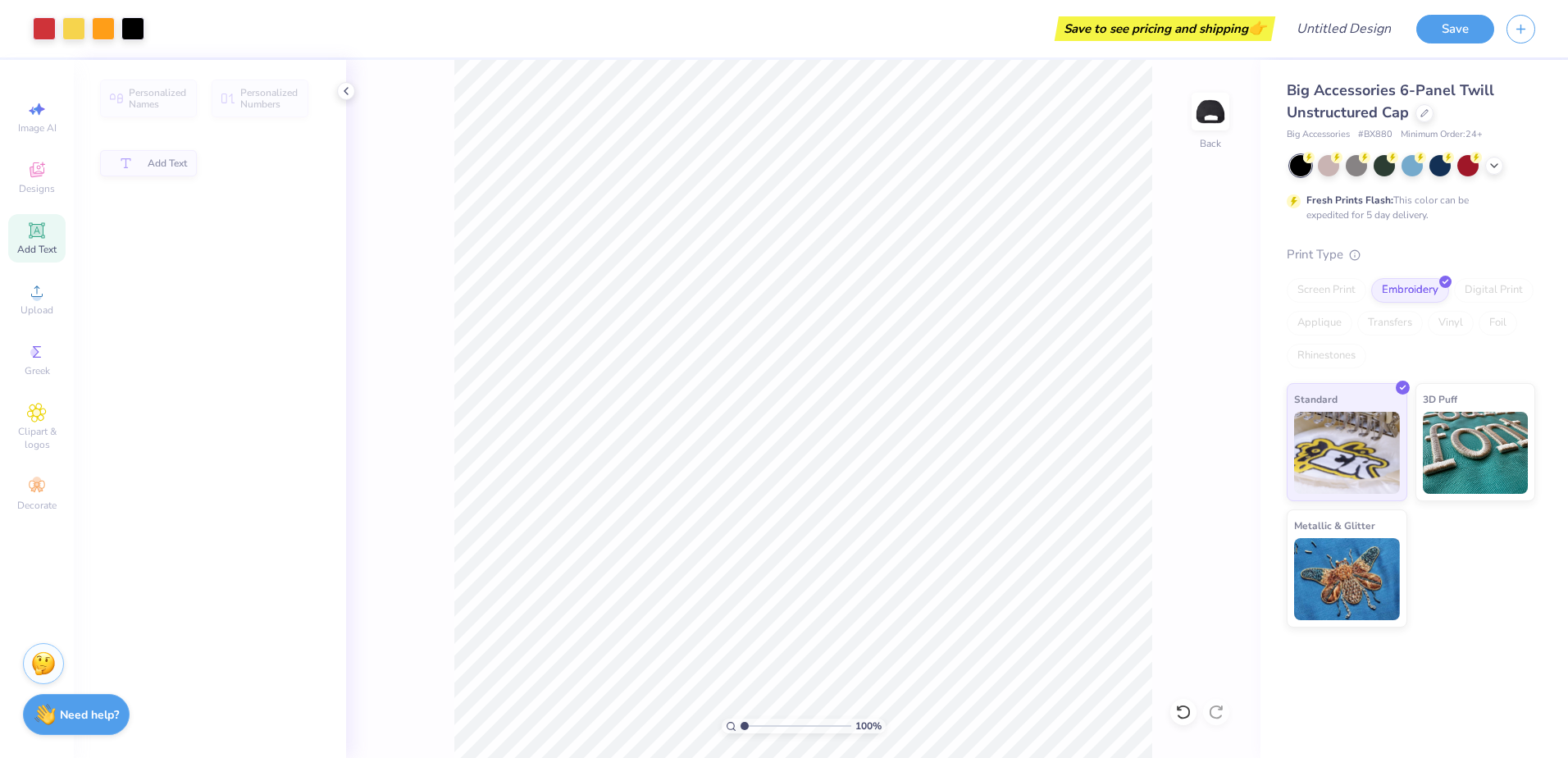
click at [1206, 25] on div "Save to see pricing and shipping 👉" at bounding box center [1164, 28] width 212 height 25
click at [1367, 36] on input "Design Title" at bounding box center [1323, 28] width 161 height 33
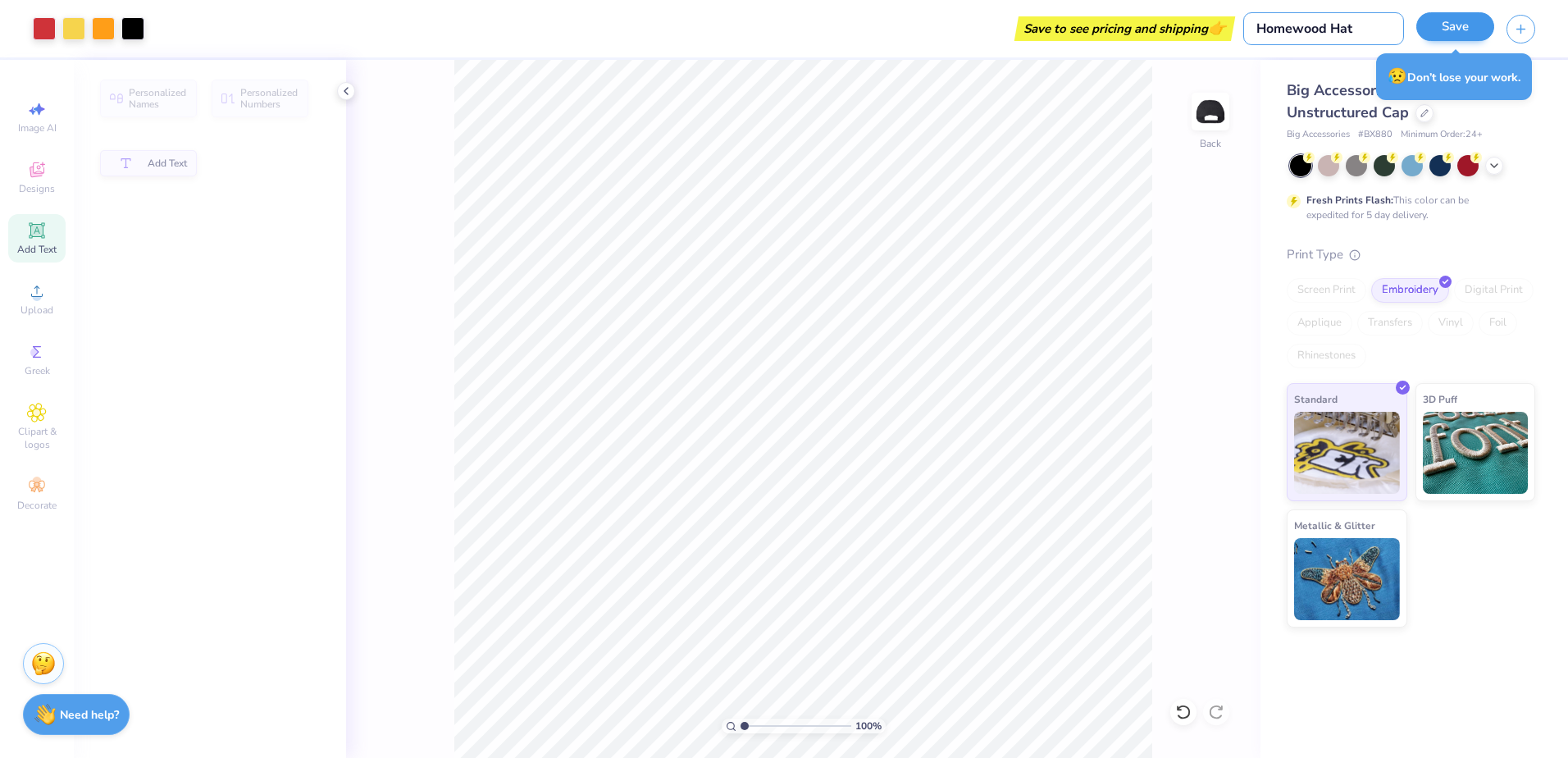
type input "Homewood Hat"
click at [1459, 29] on button "Save" at bounding box center [1455, 26] width 78 height 28
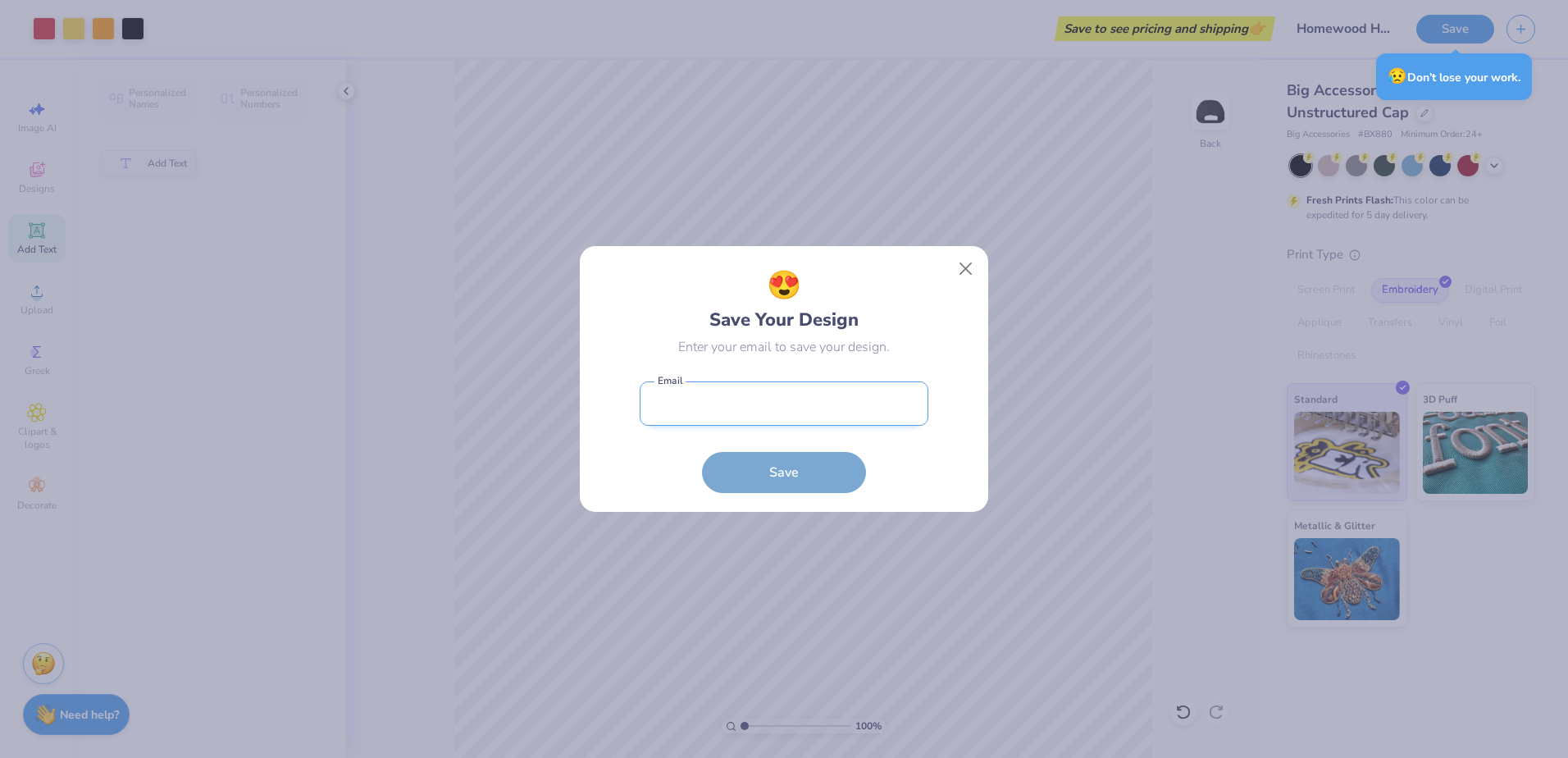
click at [802, 406] on input "email" at bounding box center [784, 404] width 288 height 45
type input "[EMAIL_ADDRESS][DOMAIN_NAME]"
click at [771, 476] on button "Save" at bounding box center [784, 469] width 164 height 41
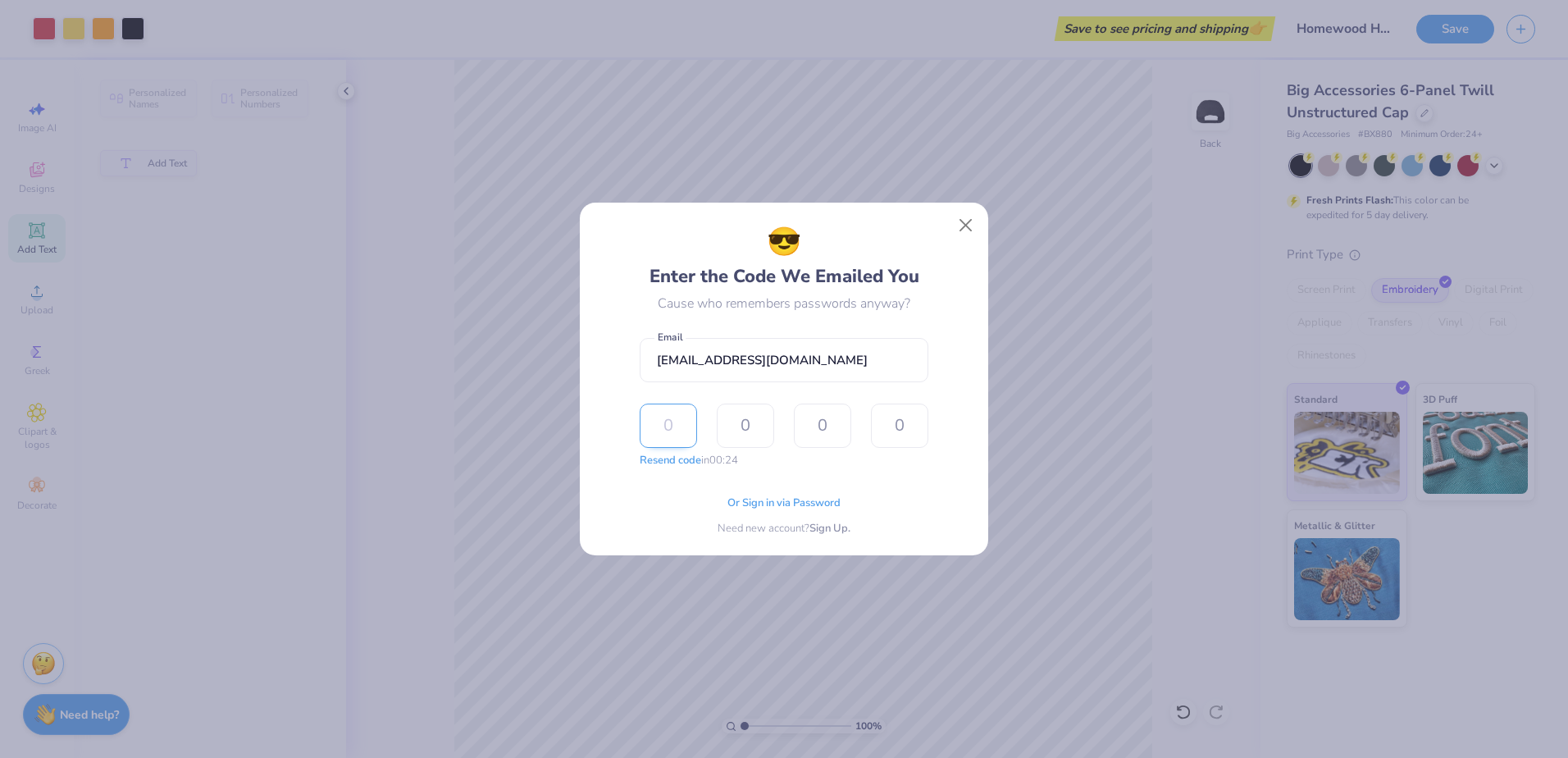
click at [681, 422] on input "text" at bounding box center [668, 425] width 57 height 44
click at [663, 445] on input "text" at bounding box center [668, 425] width 57 height 44
type input "4"
type input "0"
type input "8"
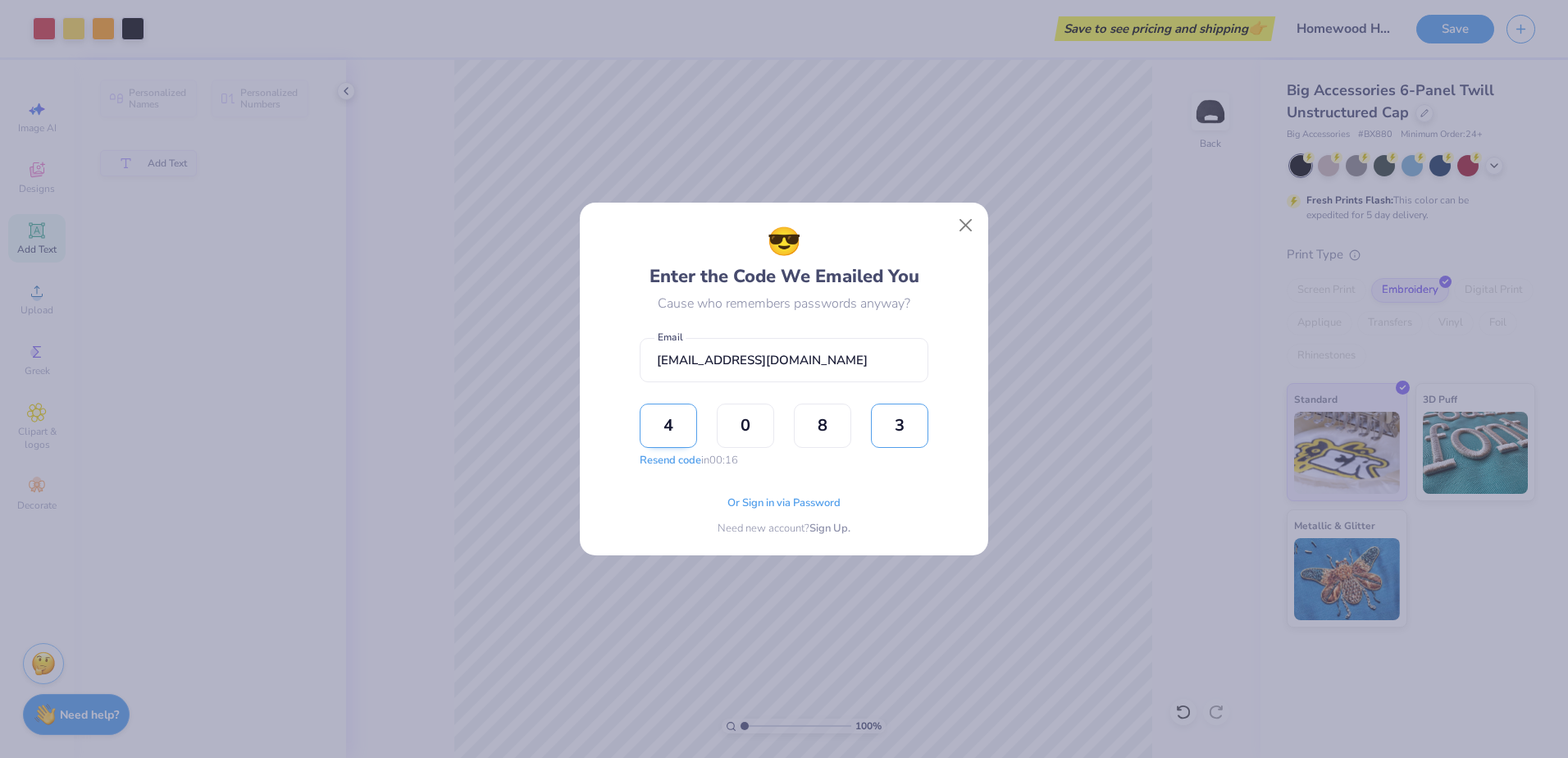
type input "3"
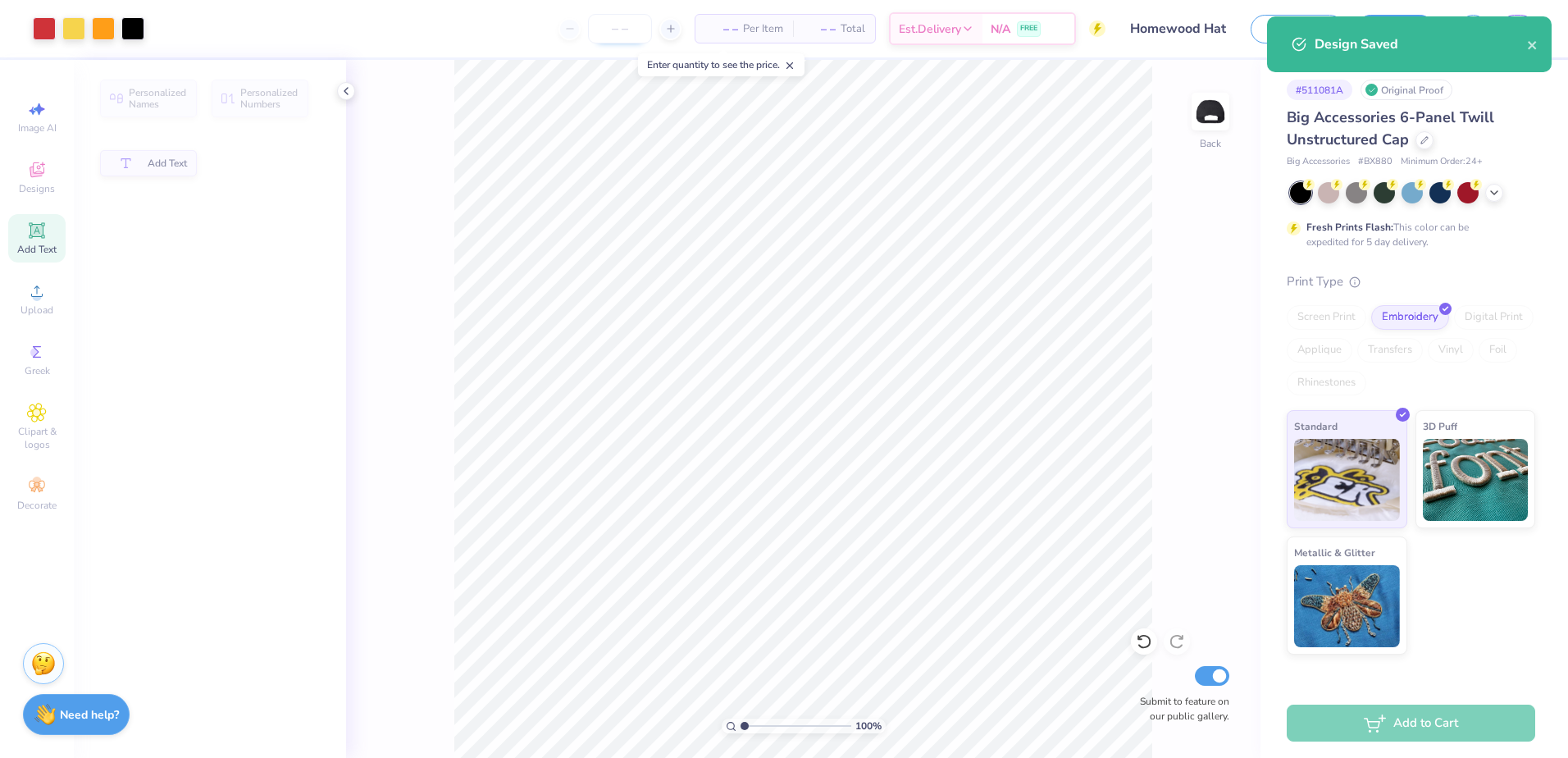
click at [596, 27] on input "number" at bounding box center [620, 28] width 64 height 29
click at [596, 27] on input "number" at bounding box center [620, 28] width 64 height 29
type input "24"
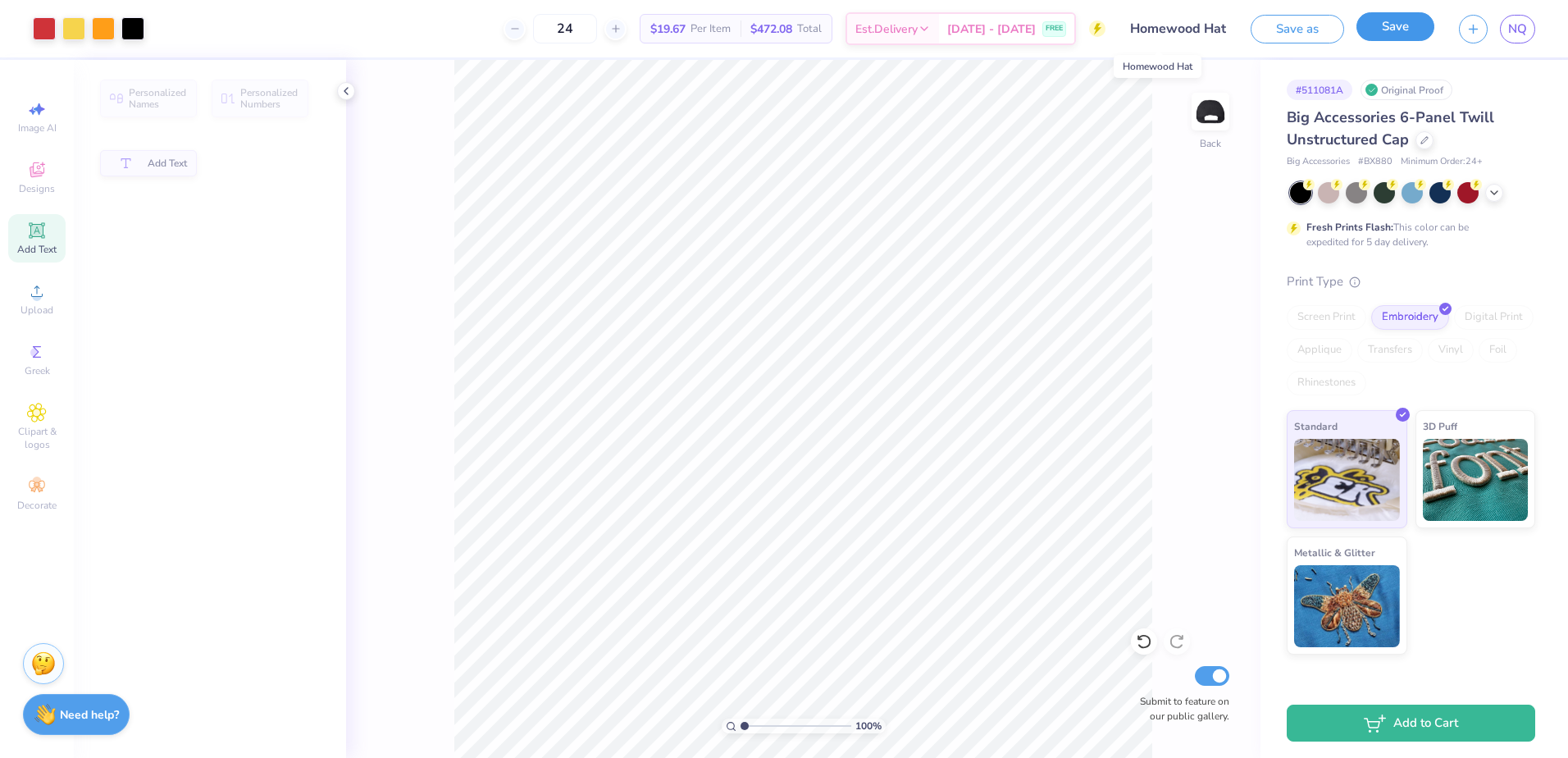
click at [1423, 25] on button "Save" at bounding box center [1395, 26] width 78 height 28
click at [1464, 33] on button "button" at bounding box center [1473, 26] width 28 height 28
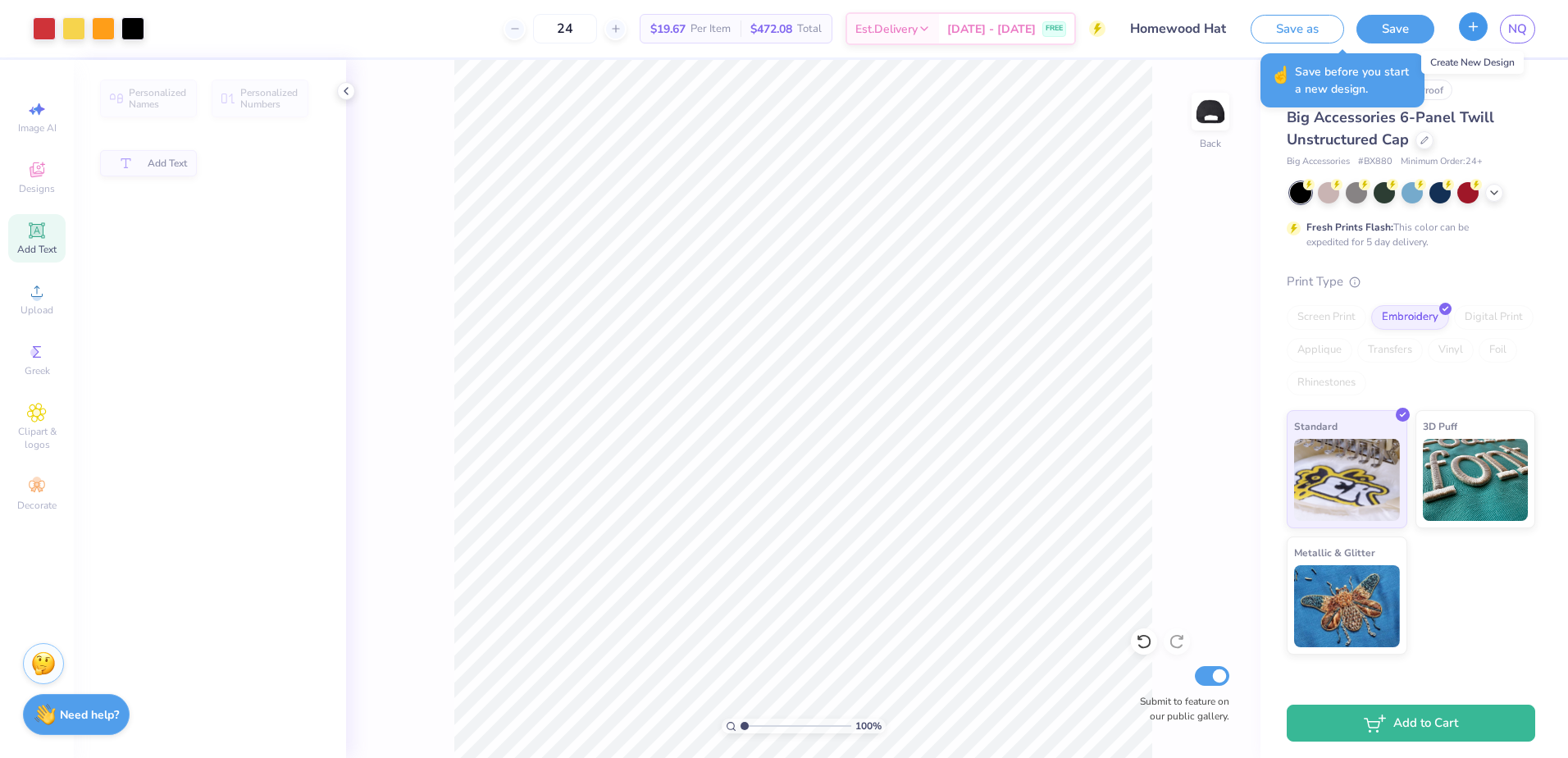
click at [1466, 25] on icon "button" at bounding box center [1473, 26] width 14 height 14
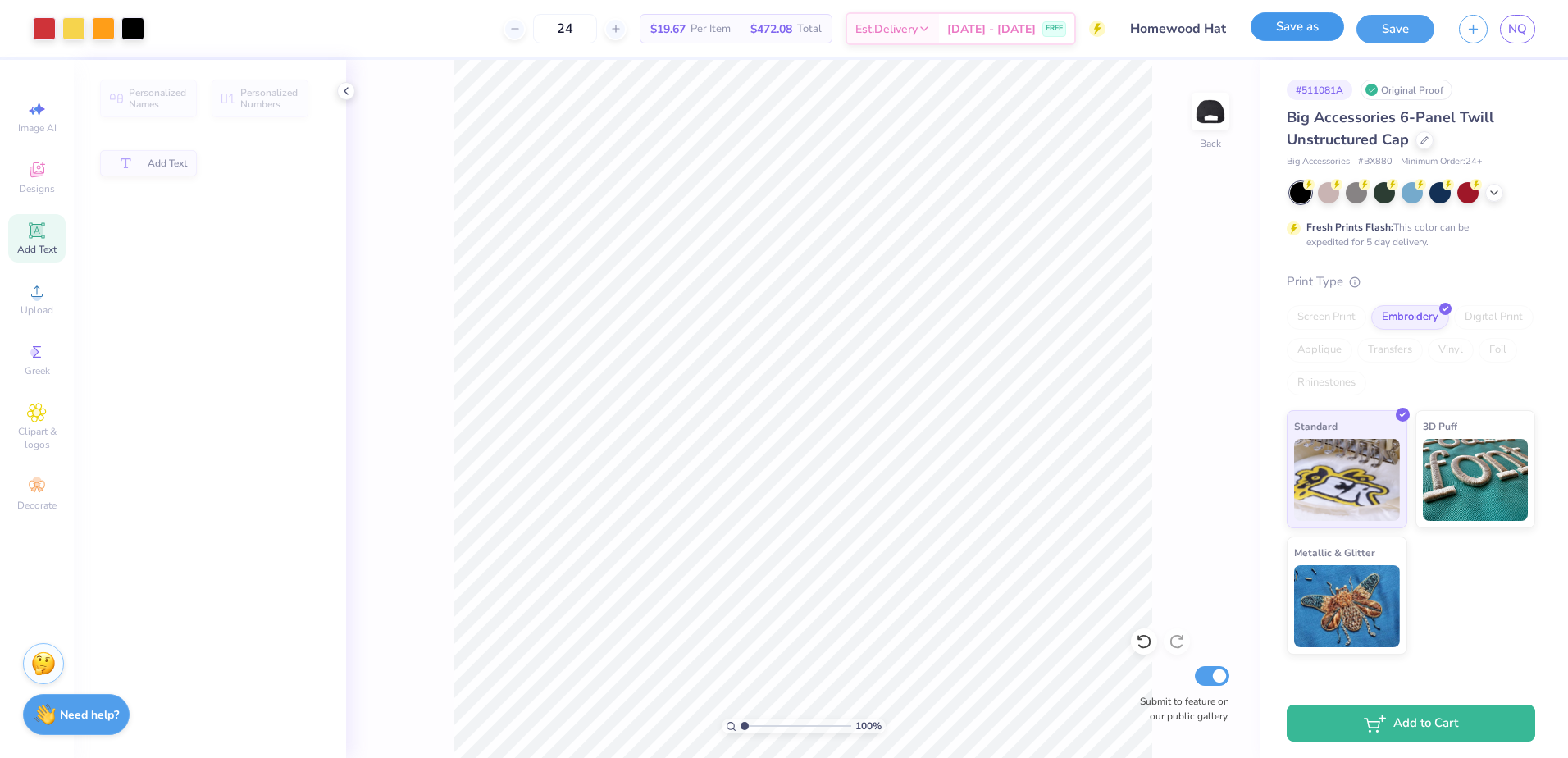
click at [1311, 34] on button "Save as" at bounding box center [1297, 26] width 93 height 28
click at [1465, 26] on button "button" at bounding box center [1473, 26] width 28 height 28
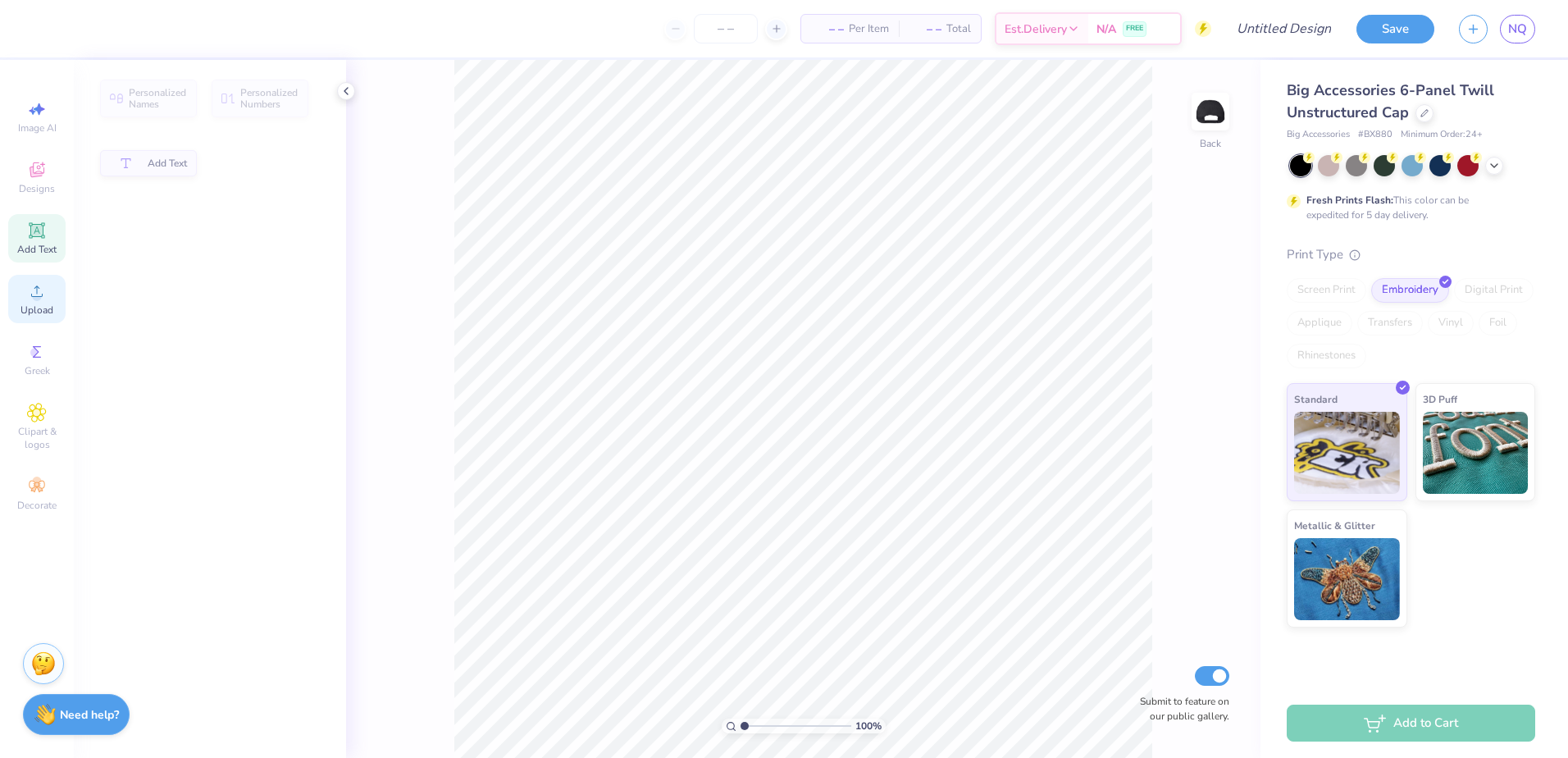
click at [32, 296] on icon at bounding box center [37, 291] width 11 height 11
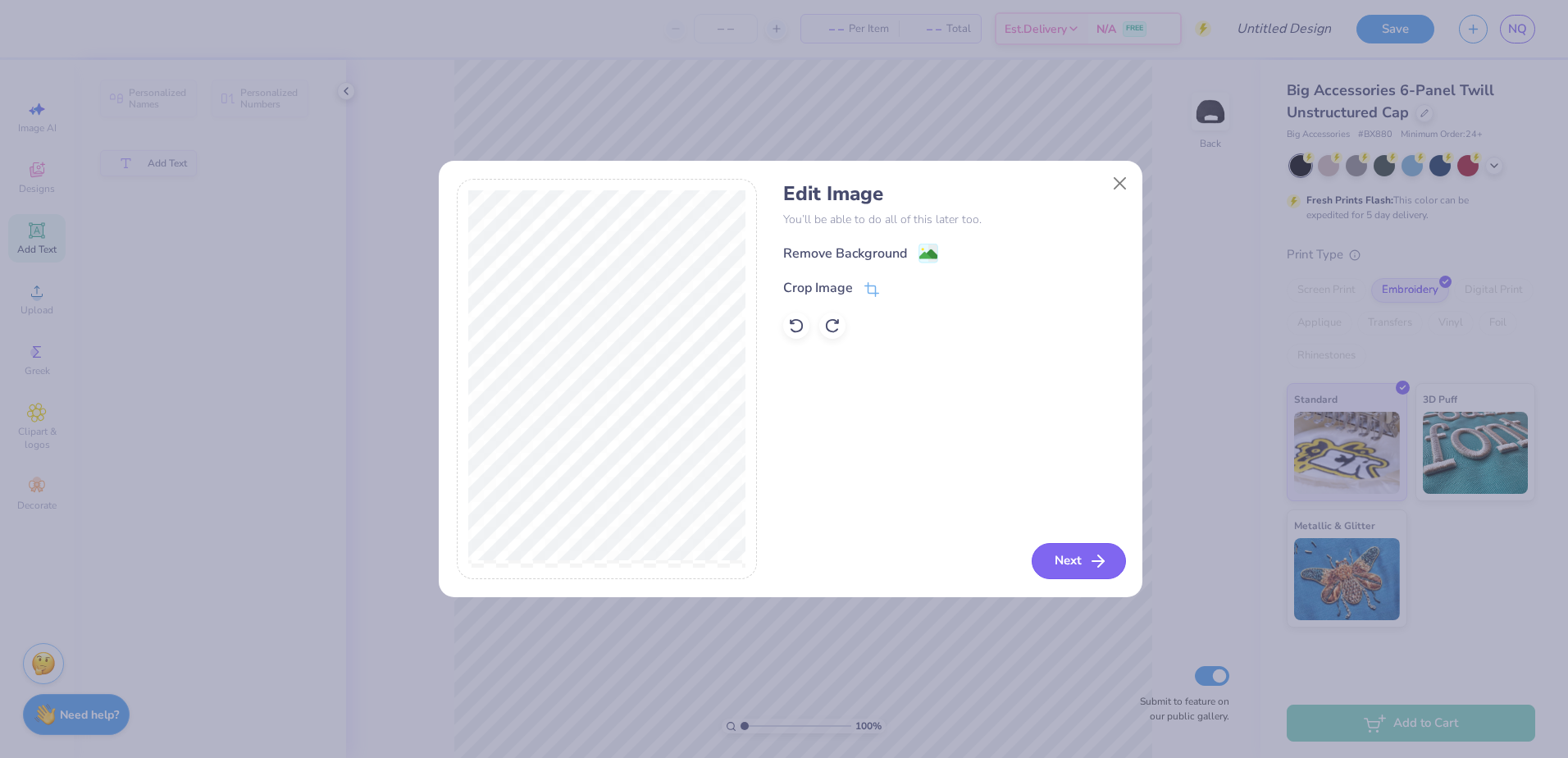
click at [1077, 554] on button "Next" at bounding box center [1079, 561] width 94 height 36
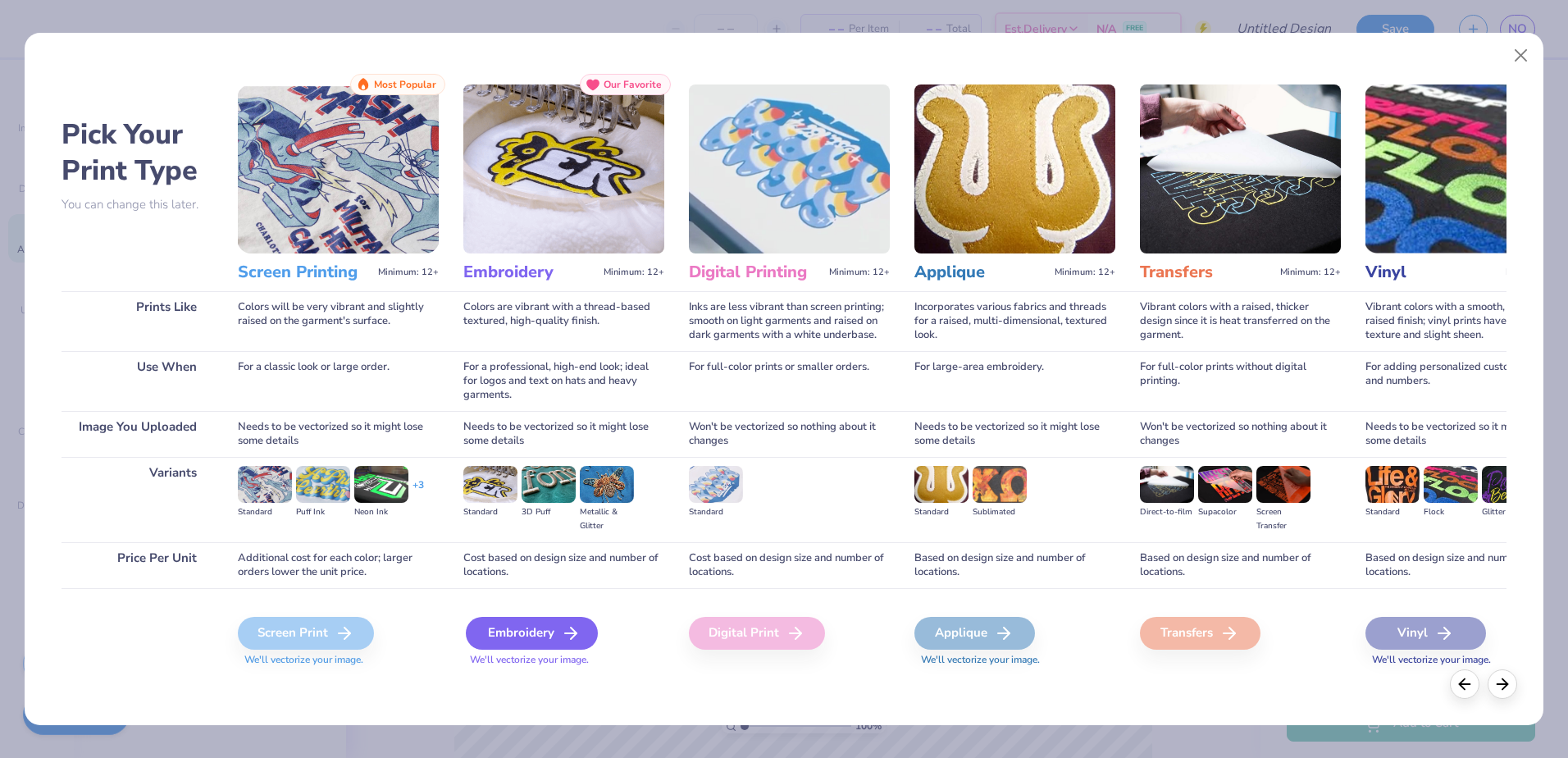
click at [537, 637] on div "Embroidery" at bounding box center [531, 633] width 132 height 33
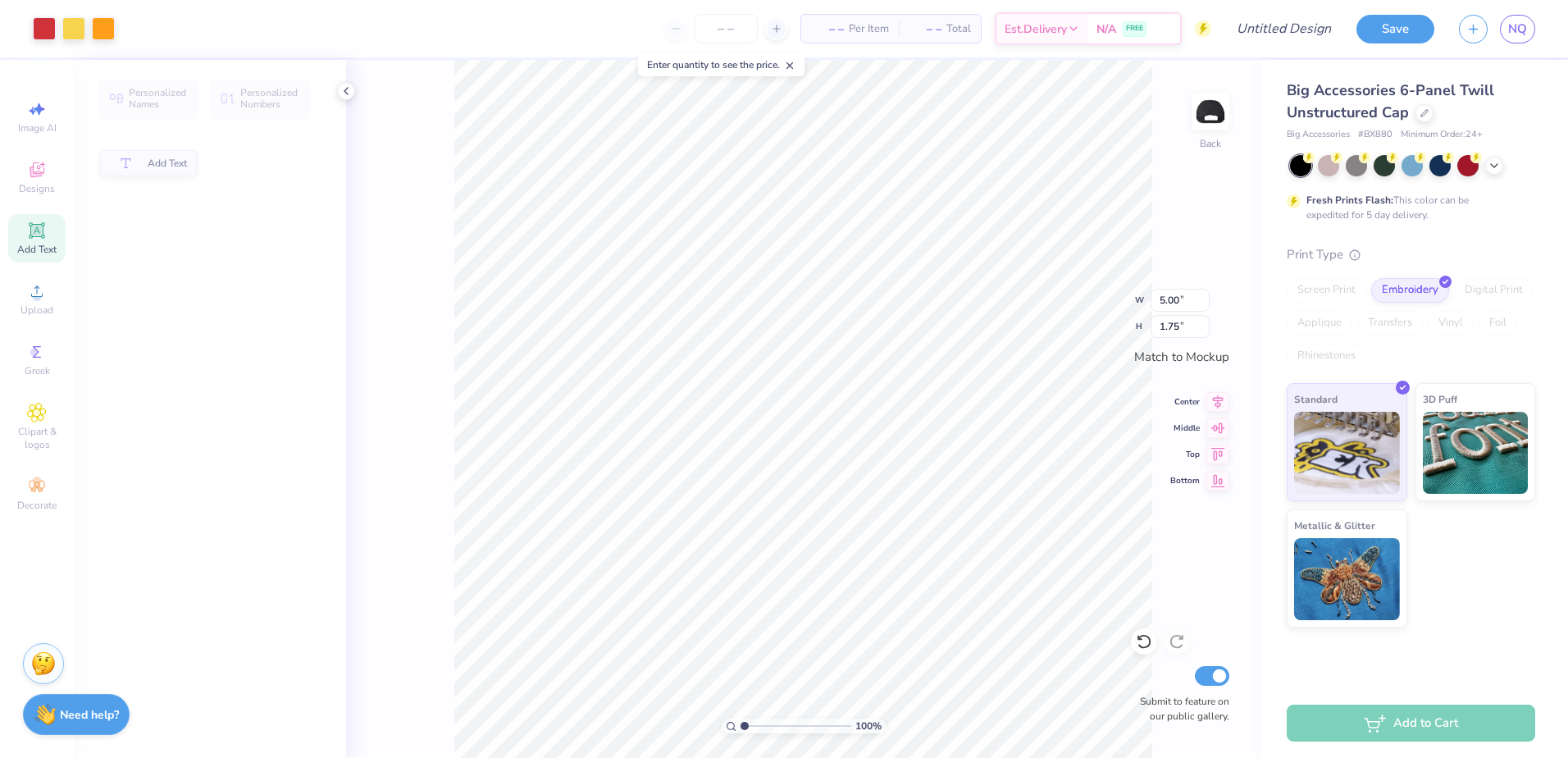
type input "4.42"
type input "1.54"
type input "3.68"
type input "1.28"
click at [1303, 36] on input "Design Title" at bounding box center [1263, 28] width 161 height 33
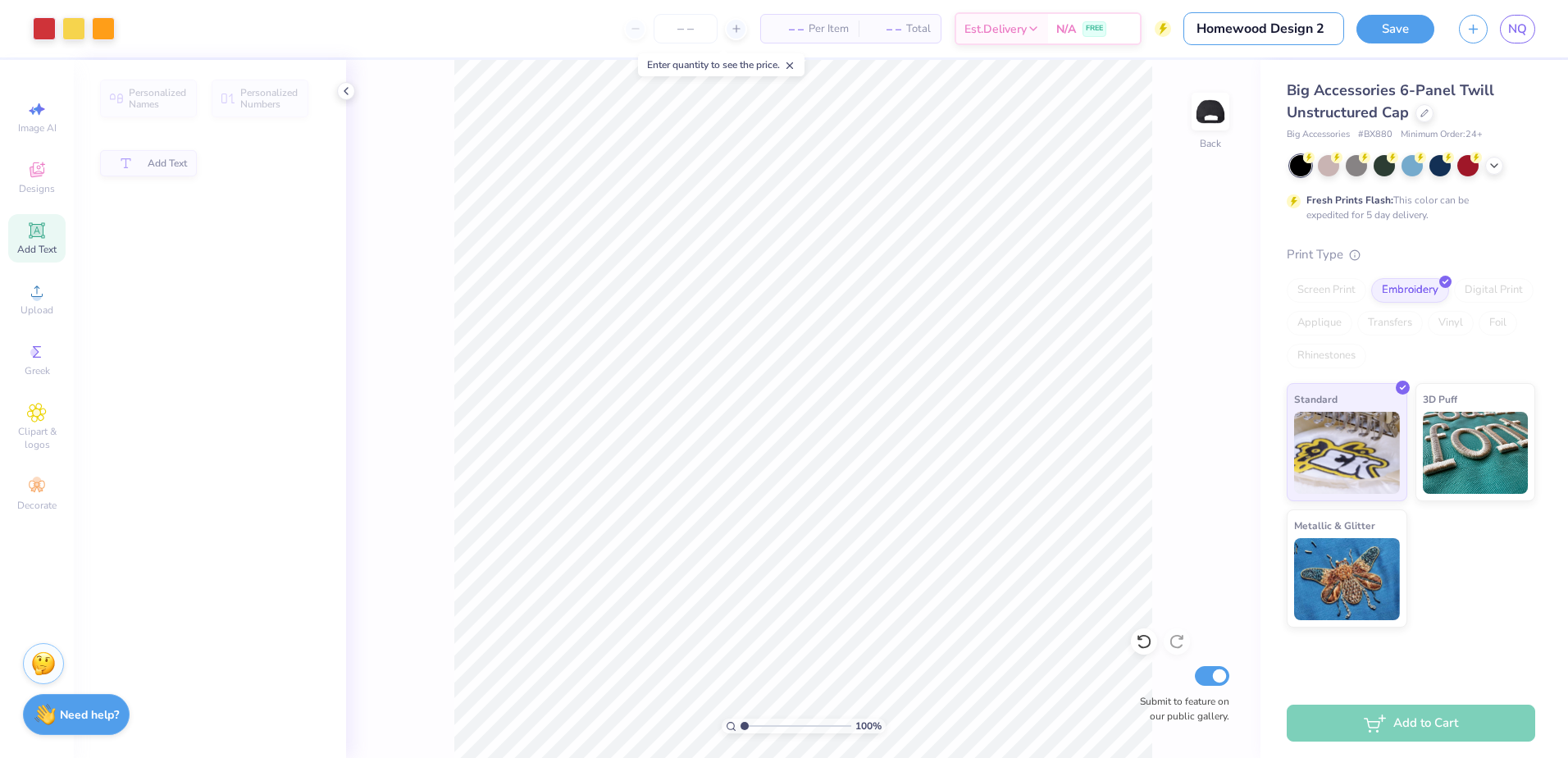
type input "Homewood Design 2"
drag, startPoint x: 836, startPoint y: 34, endPoint x: 907, endPoint y: 13, distance: 74.0
click at [849, 32] on span "Per Item" at bounding box center [869, 29] width 41 height 17
click at [1406, 38] on button "Save" at bounding box center [1395, 26] width 78 height 28
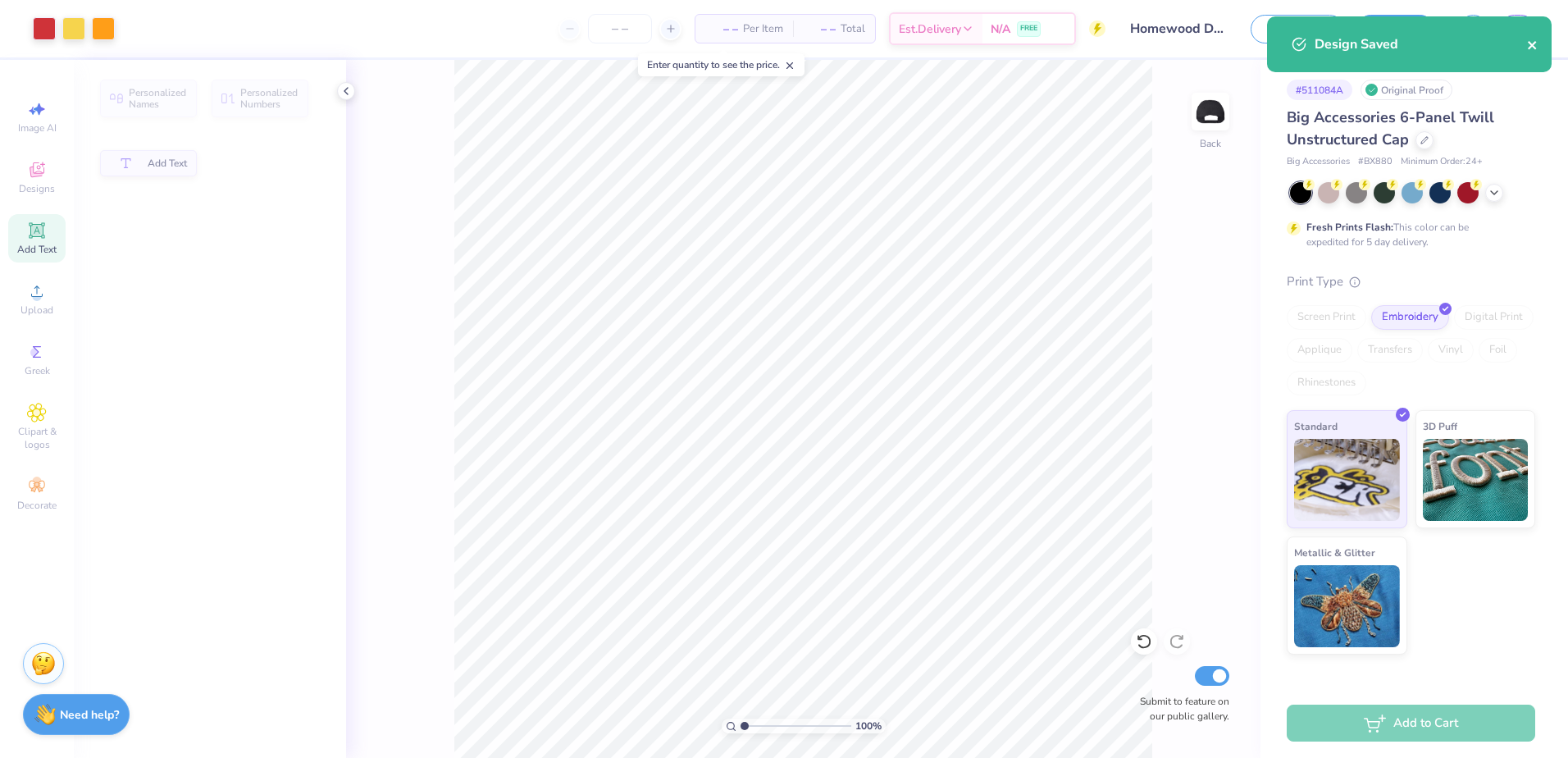
click at [1533, 38] on button "close" at bounding box center [1532, 44] width 11 height 20
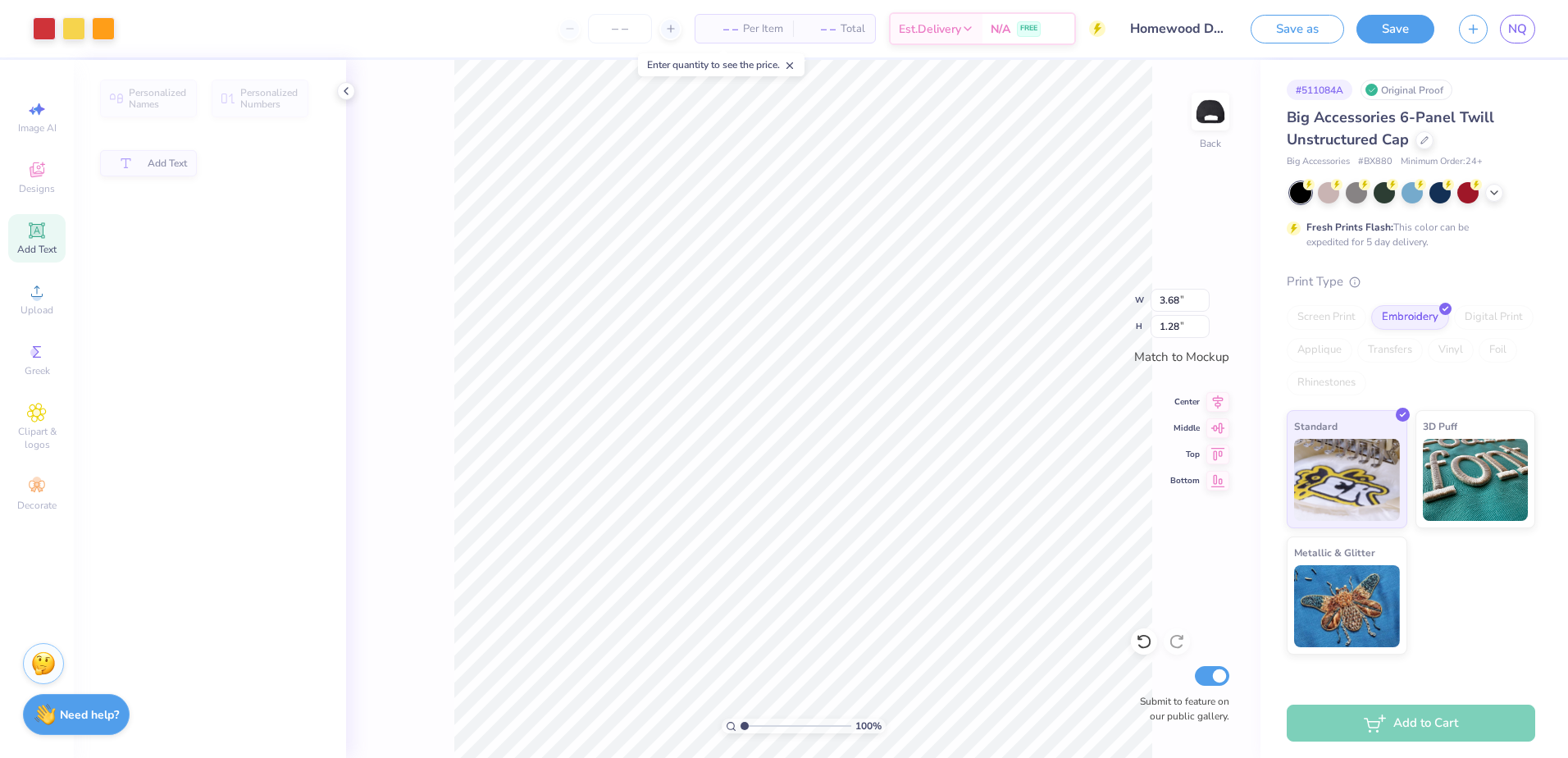
type input "3.38"
type input "1.18"
click at [775, 34] on span "Per Item" at bounding box center [762, 29] width 41 height 17
click at [767, 27] on span "Per Item" at bounding box center [762, 29] width 41 height 17
click at [1329, 34] on button "Save as" at bounding box center [1297, 26] width 93 height 28
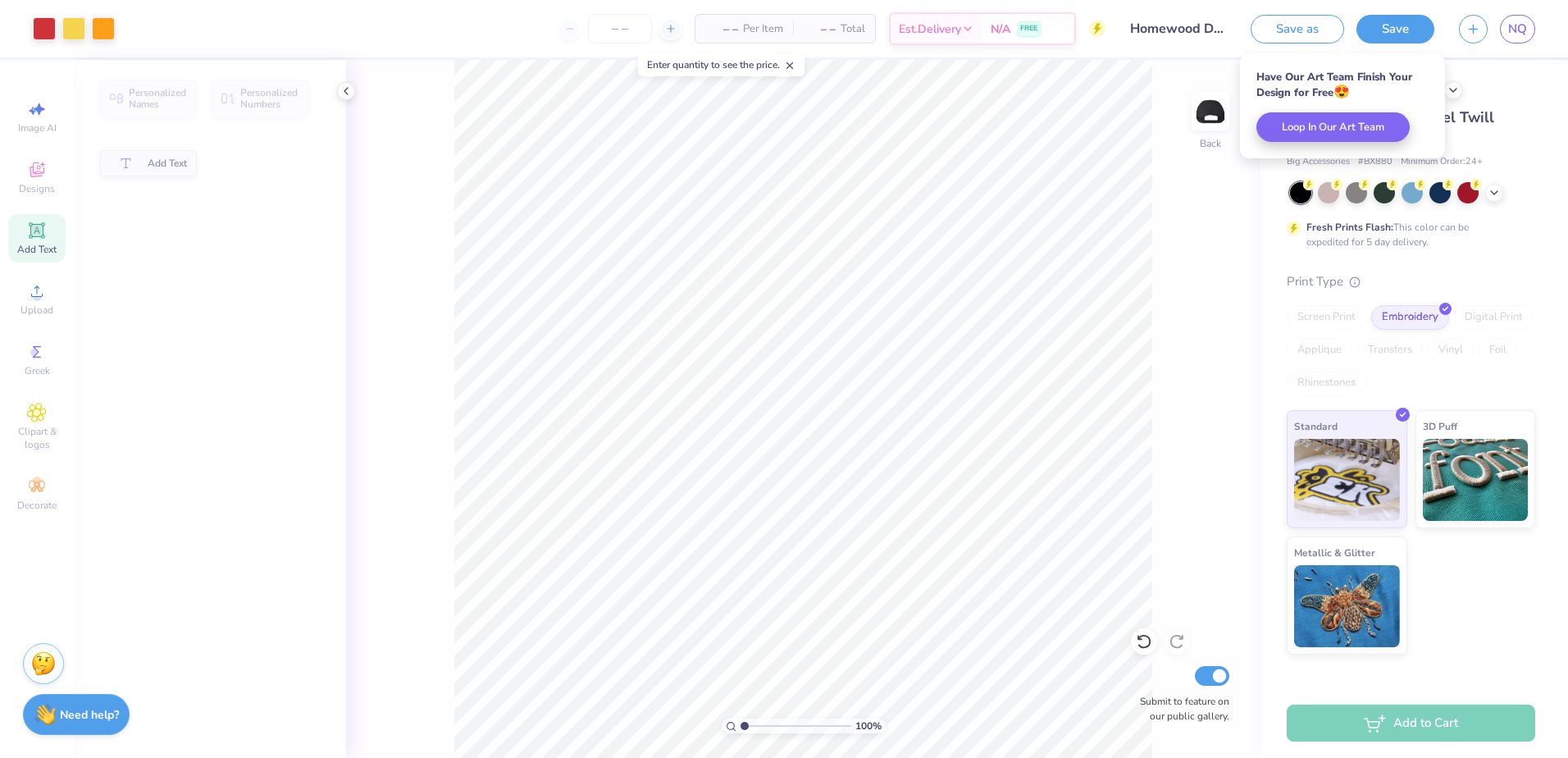
click at [727, 35] on span "– –" at bounding box center [721, 29] width 33 height 17
click at [734, 35] on span "– –" at bounding box center [721, 29] width 33 height 17
click at [1411, 27] on button "Save" at bounding box center [1395, 29] width 78 height 28
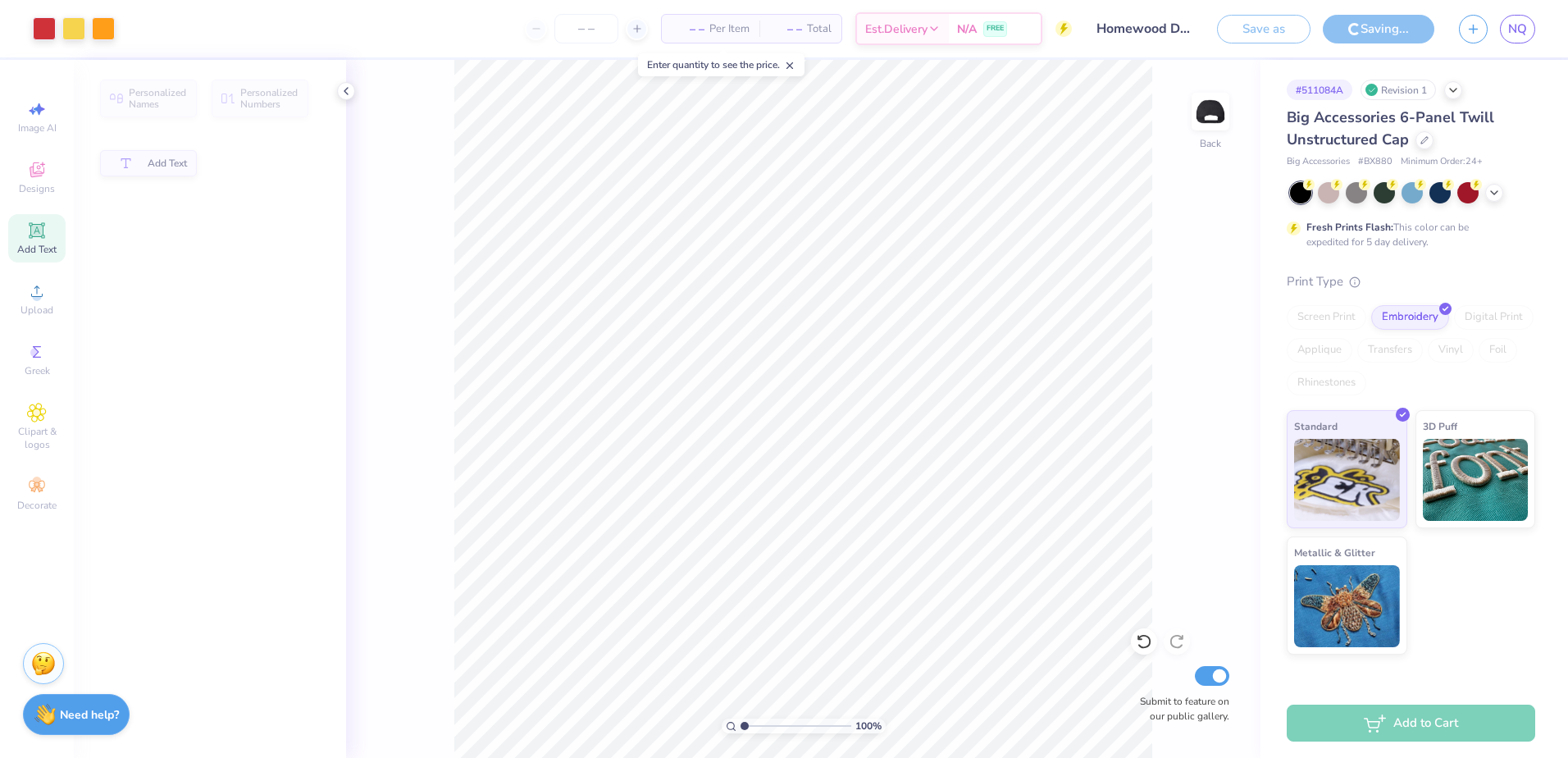
click at [790, 25] on span "– –" at bounding box center [785, 29] width 33 height 17
click at [713, 27] on span "Per Item" at bounding box center [729, 29] width 41 height 17
click at [1107, 18] on input "Homewood Design 2" at bounding box center [1124, 28] width 161 height 33
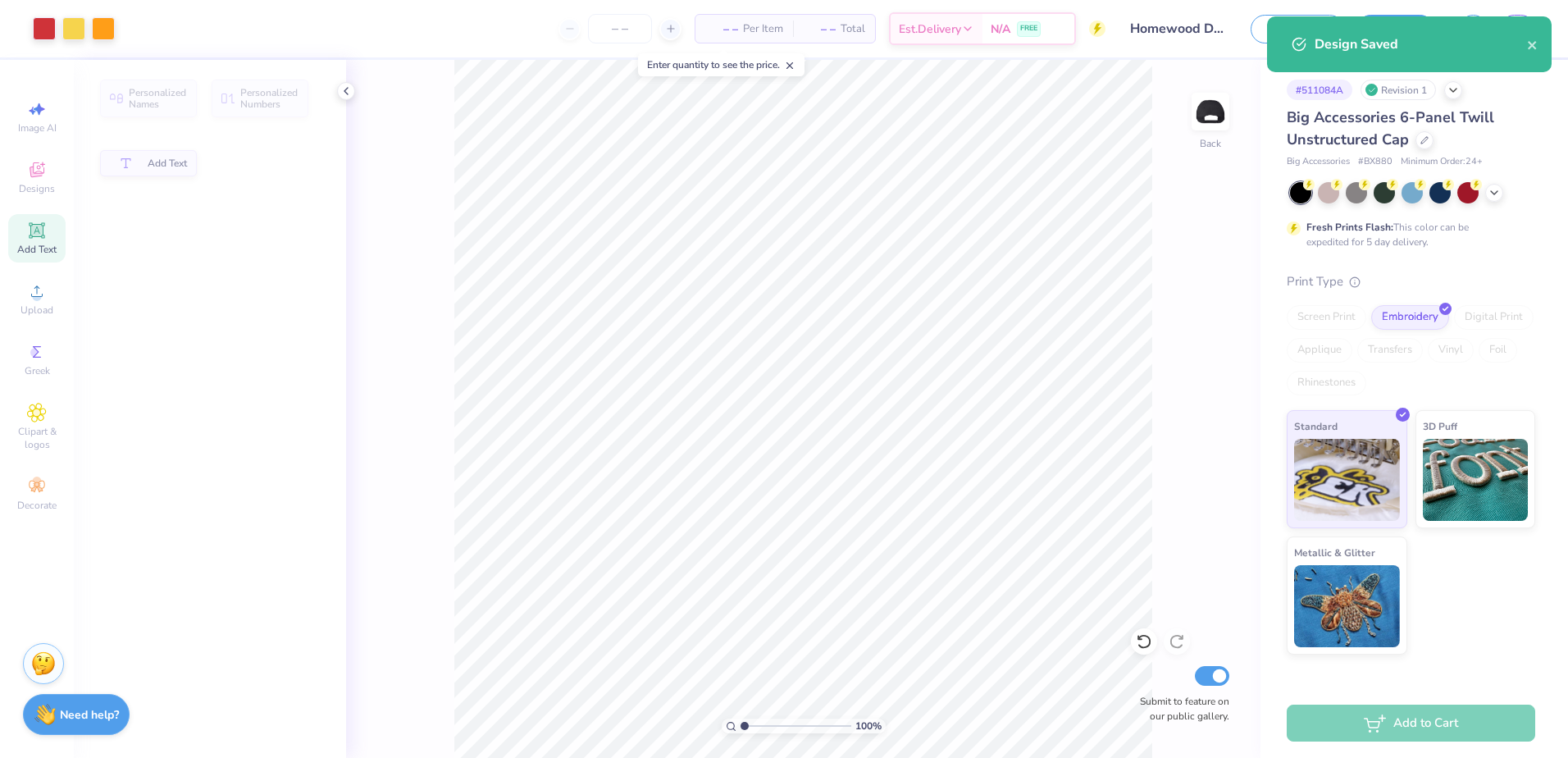
click at [705, 37] on span "– –" at bounding box center [721, 29] width 33 height 17
drag, startPoint x: 688, startPoint y: 37, endPoint x: 716, endPoint y: 29, distance: 29.1
click at [716, 29] on span "– –" at bounding box center [721, 29] width 33 height 17
click at [721, 32] on span "– –" at bounding box center [721, 29] width 33 height 17
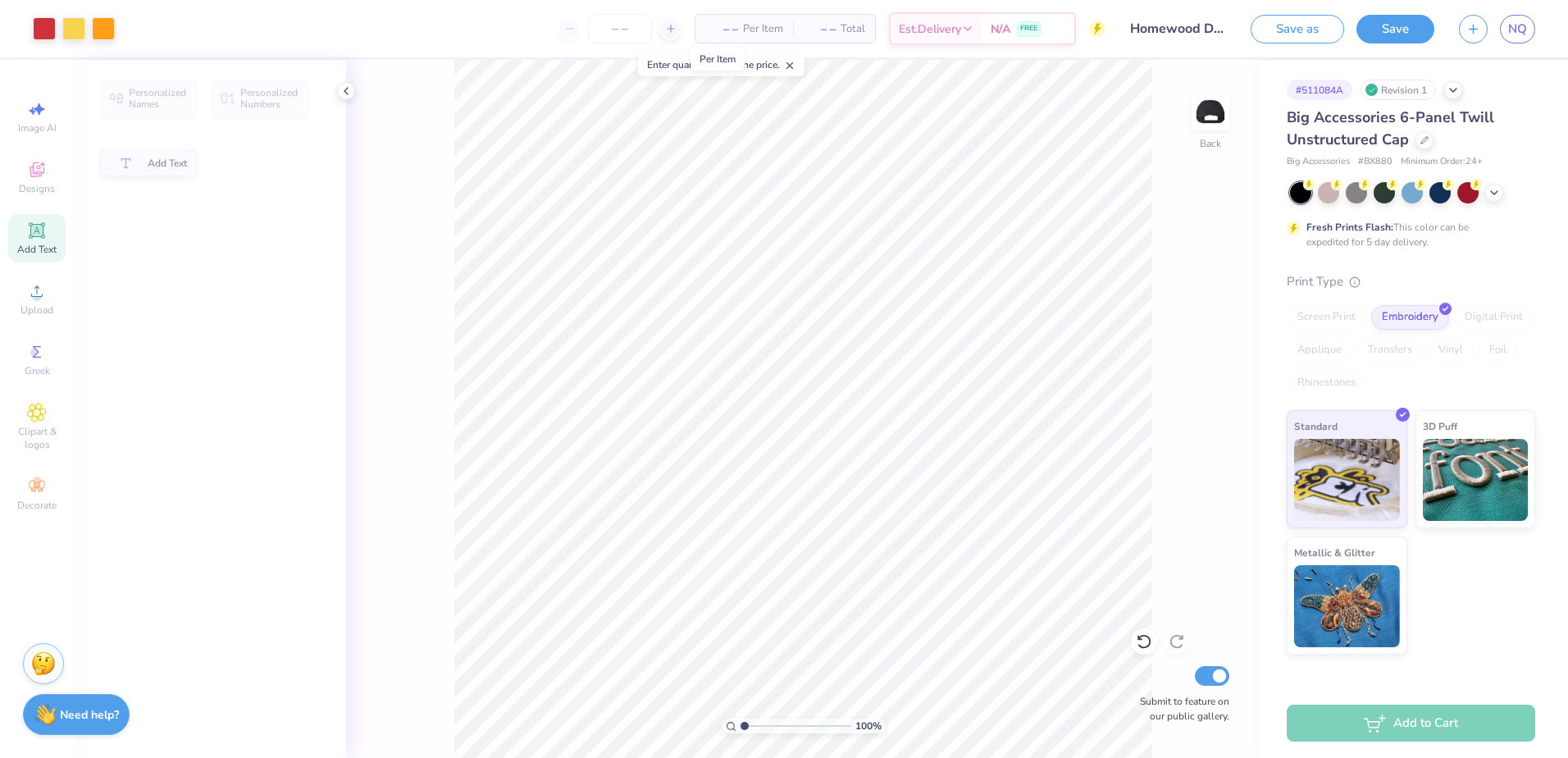
click at [726, 37] on span "– –" at bounding box center [721, 29] width 33 height 17
click at [748, 10] on div "– – Per Item – – Total Est. Delivery N/A FREE" at bounding box center [616, 28] width 978 height 58
click at [668, 29] on icon at bounding box center [671, 28] width 11 height 11
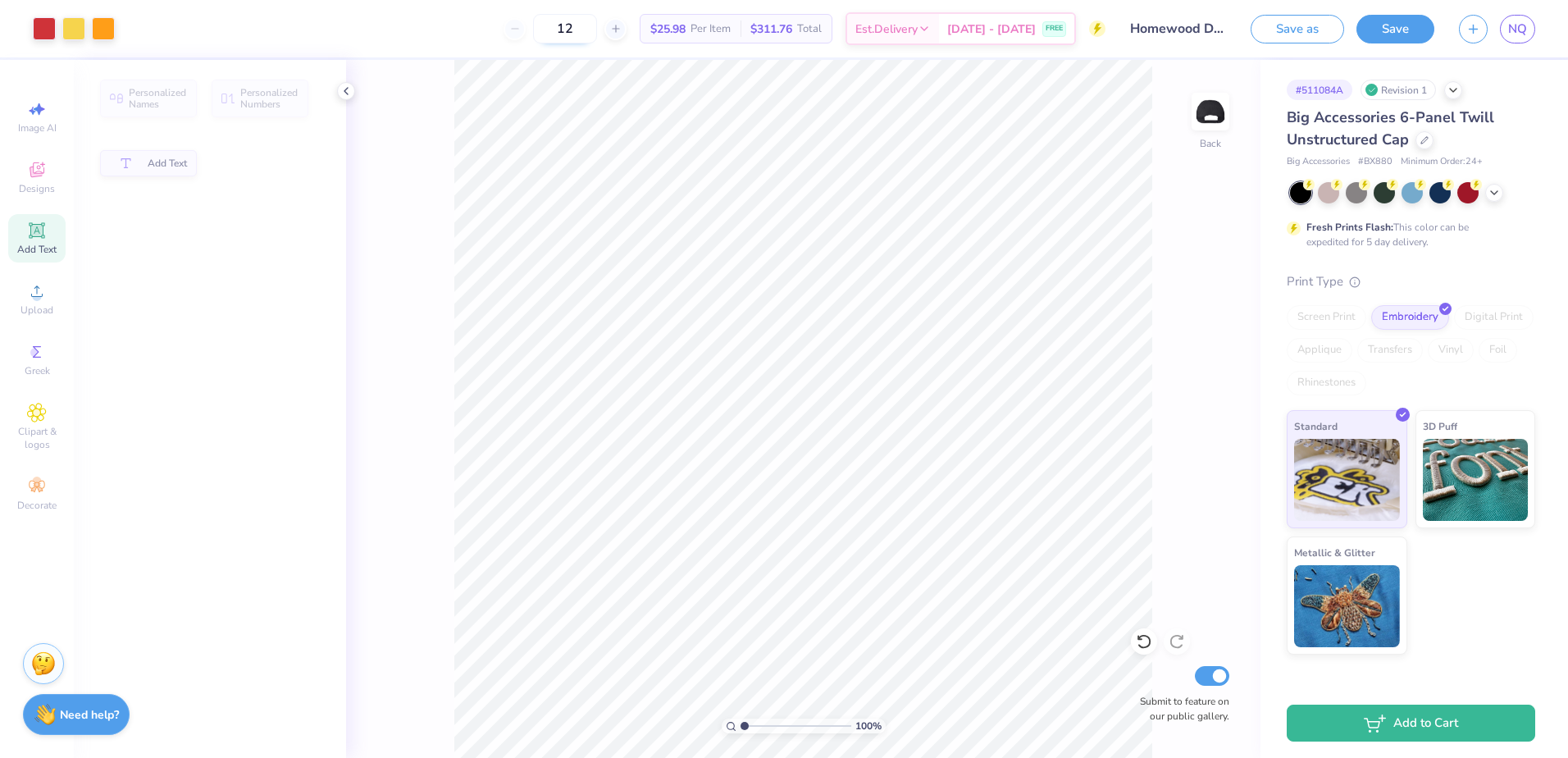
click at [596, 28] on input "12" at bounding box center [565, 28] width 64 height 29
drag, startPoint x: 617, startPoint y: 25, endPoint x: 559, endPoint y: 23, distance: 58.0
click at [559, 23] on div "12" at bounding box center [564, 28] width 123 height 29
type input "24"
click at [1306, 23] on button "Save as" at bounding box center [1297, 26] width 93 height 28
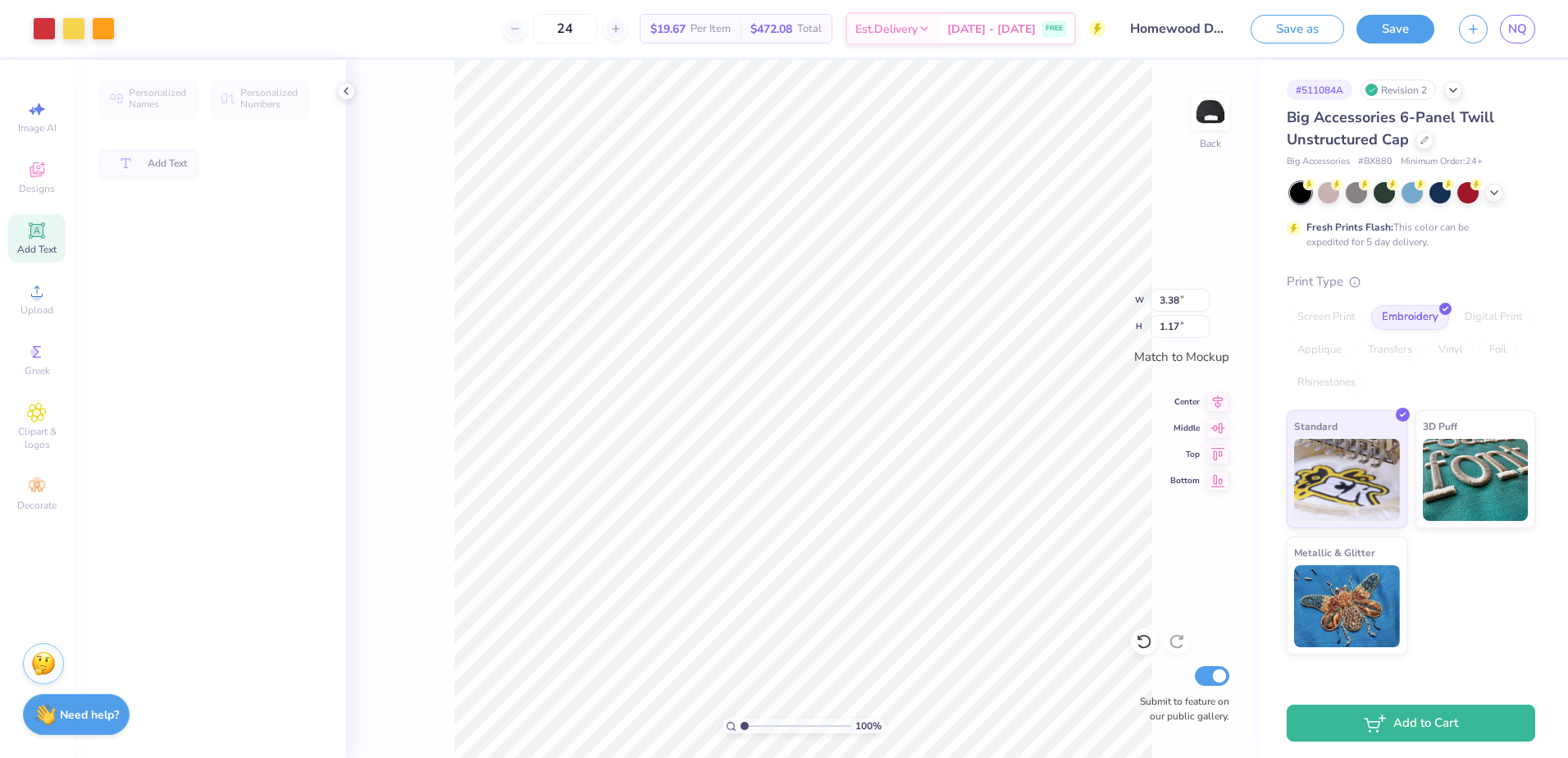
type input "2.46"
type input "0.85"
type input "3.11"
type input "1.07"
click at [1529, 22] on link "NQ" at bounding box center [1516, 29] width 35 height 28
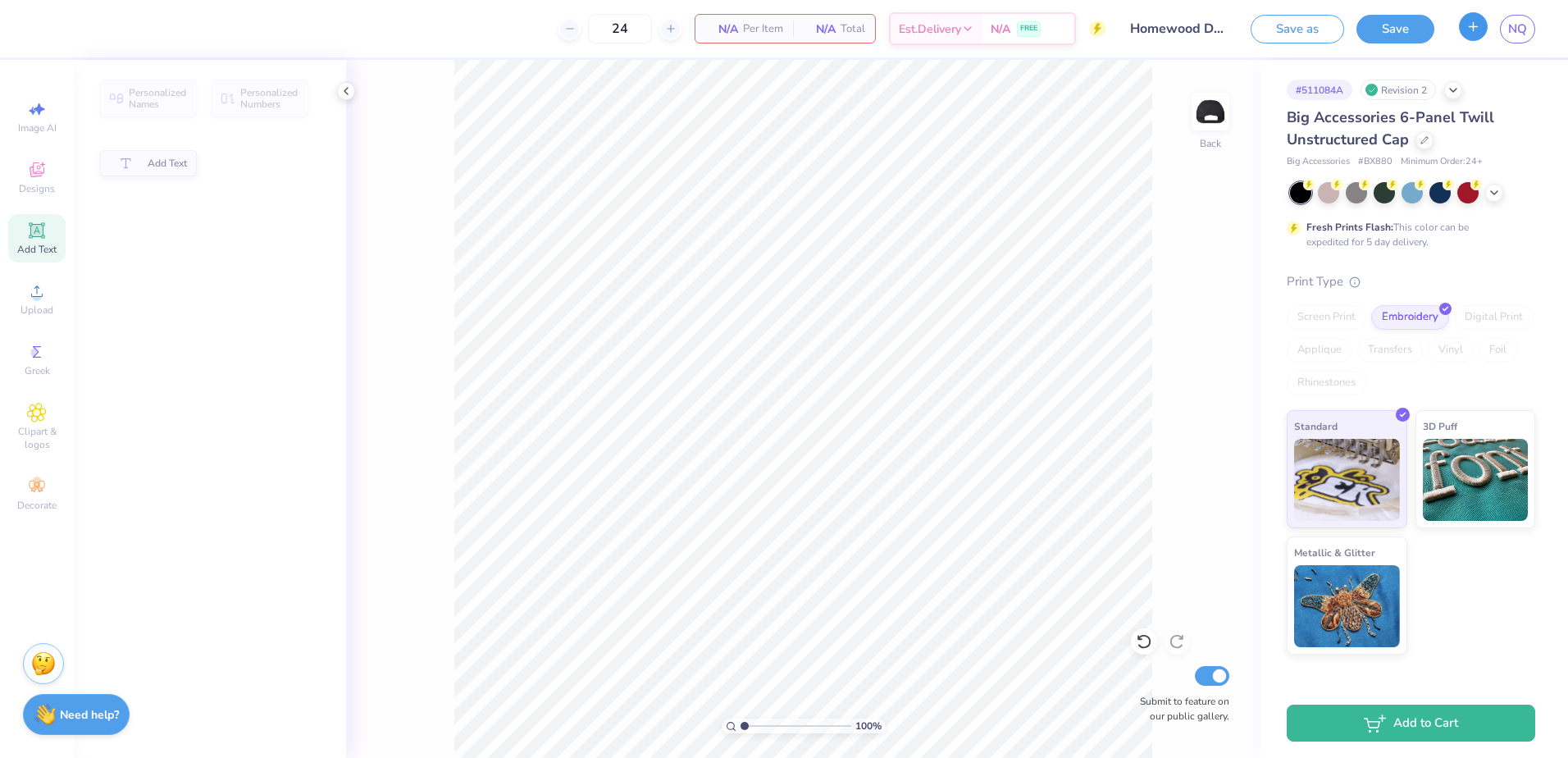
click at [1469, 25] on icon "button" at bounding box center [1473, 26] width 14 height 14
click at [1141, 644] on icon at bounding box center [1143, 641] width 16 height 16
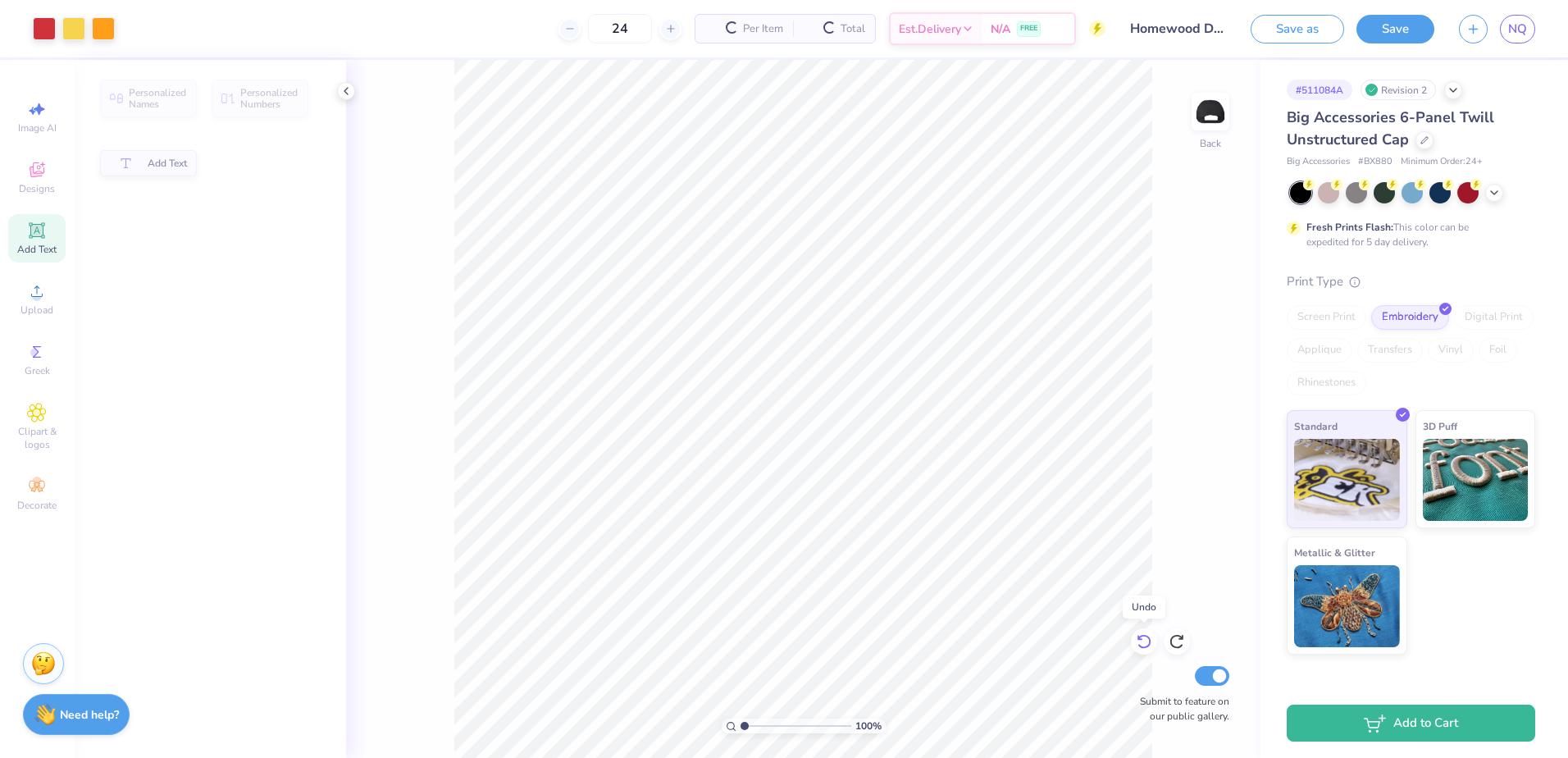
click at [1141, 644] on icon at bounding box center [1143, 641] width 16 height 16
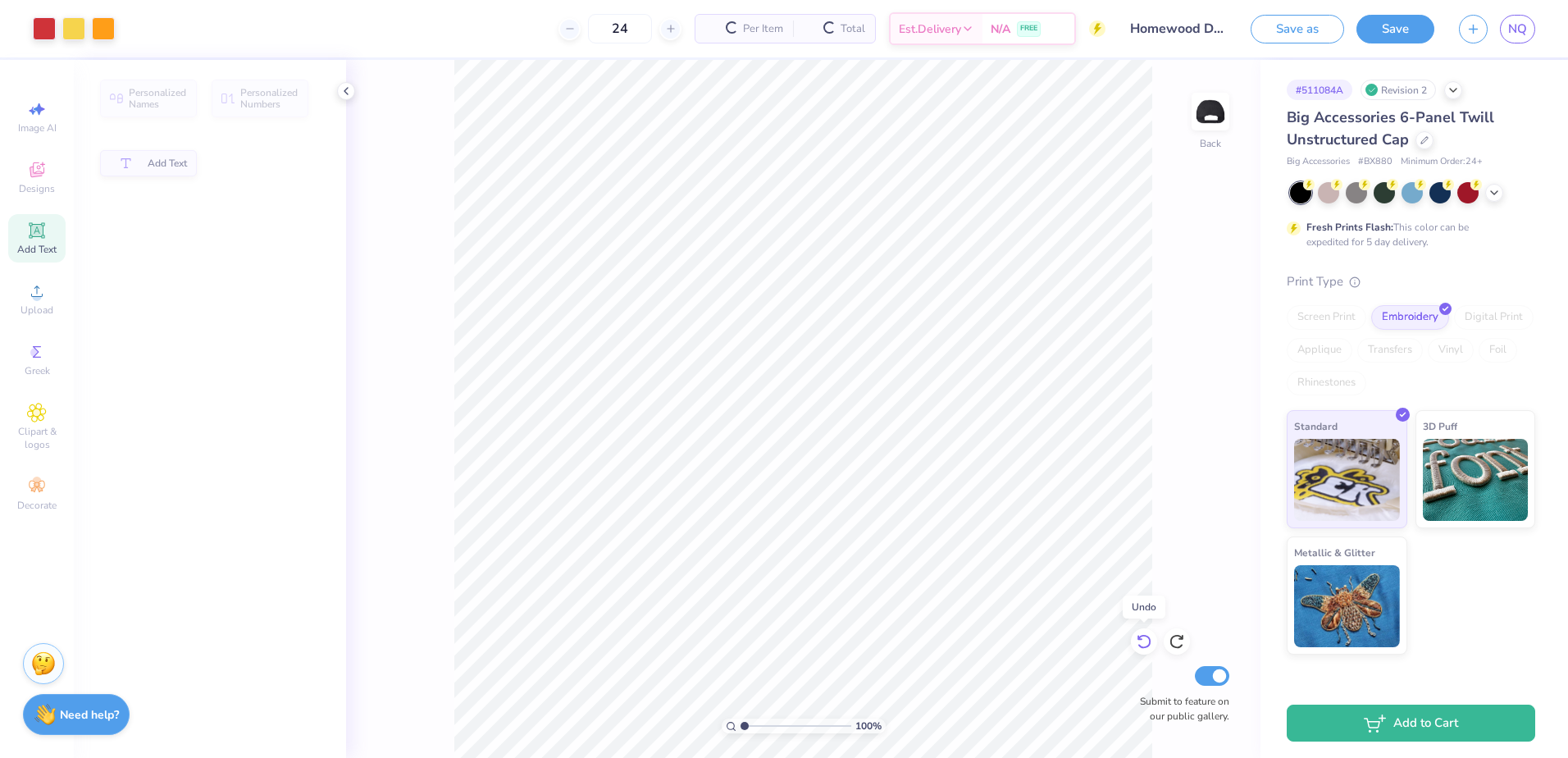
click at [1141, 644] on icon at bounding box center [1143, 641] width 16 height 16
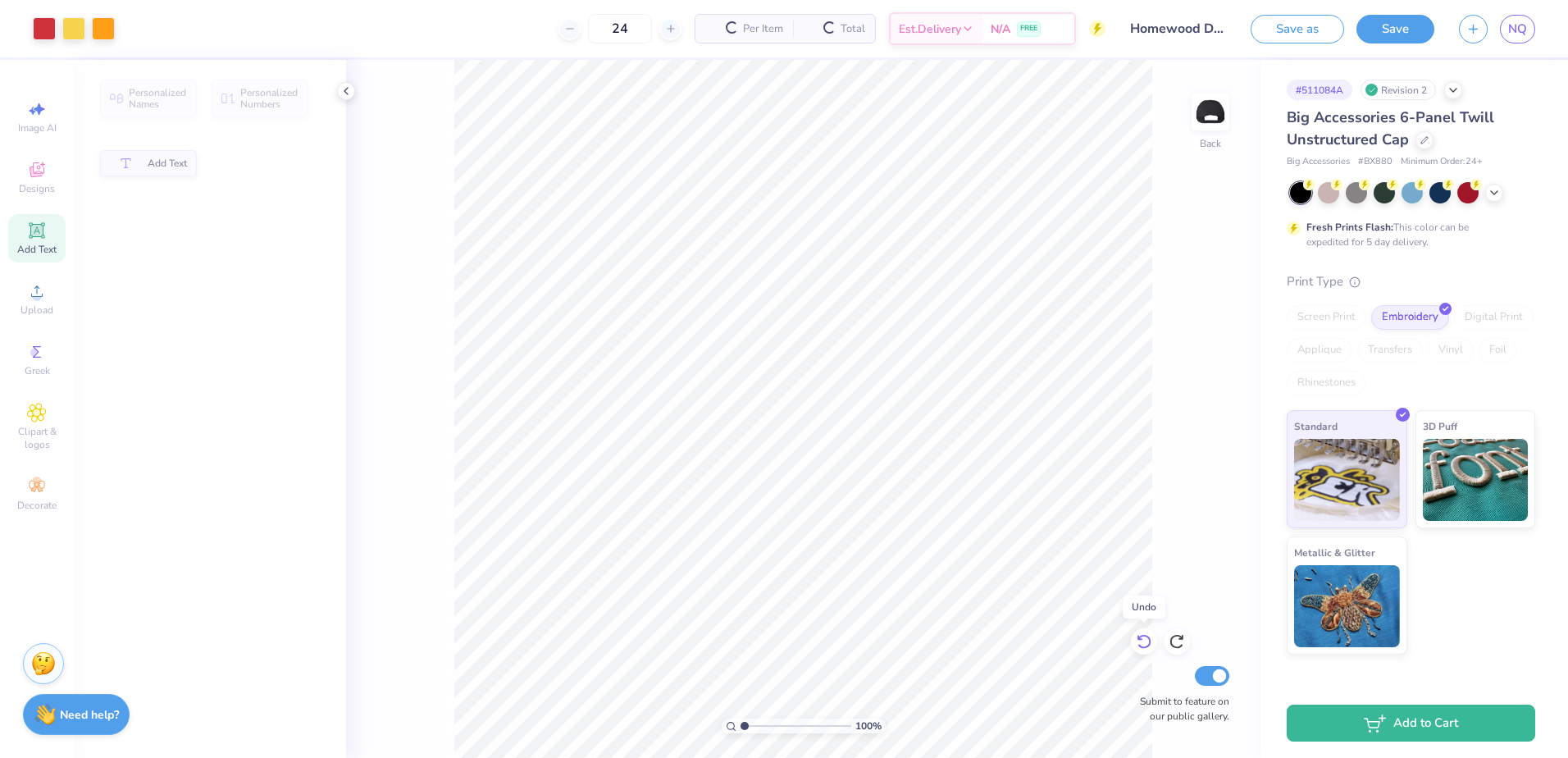
click at [1141, 644] on icon at bounding box center [1143, 641] width 16 height 16
click at [1183, 651] on div at bounding box center [1177, 641] width 26 height 26
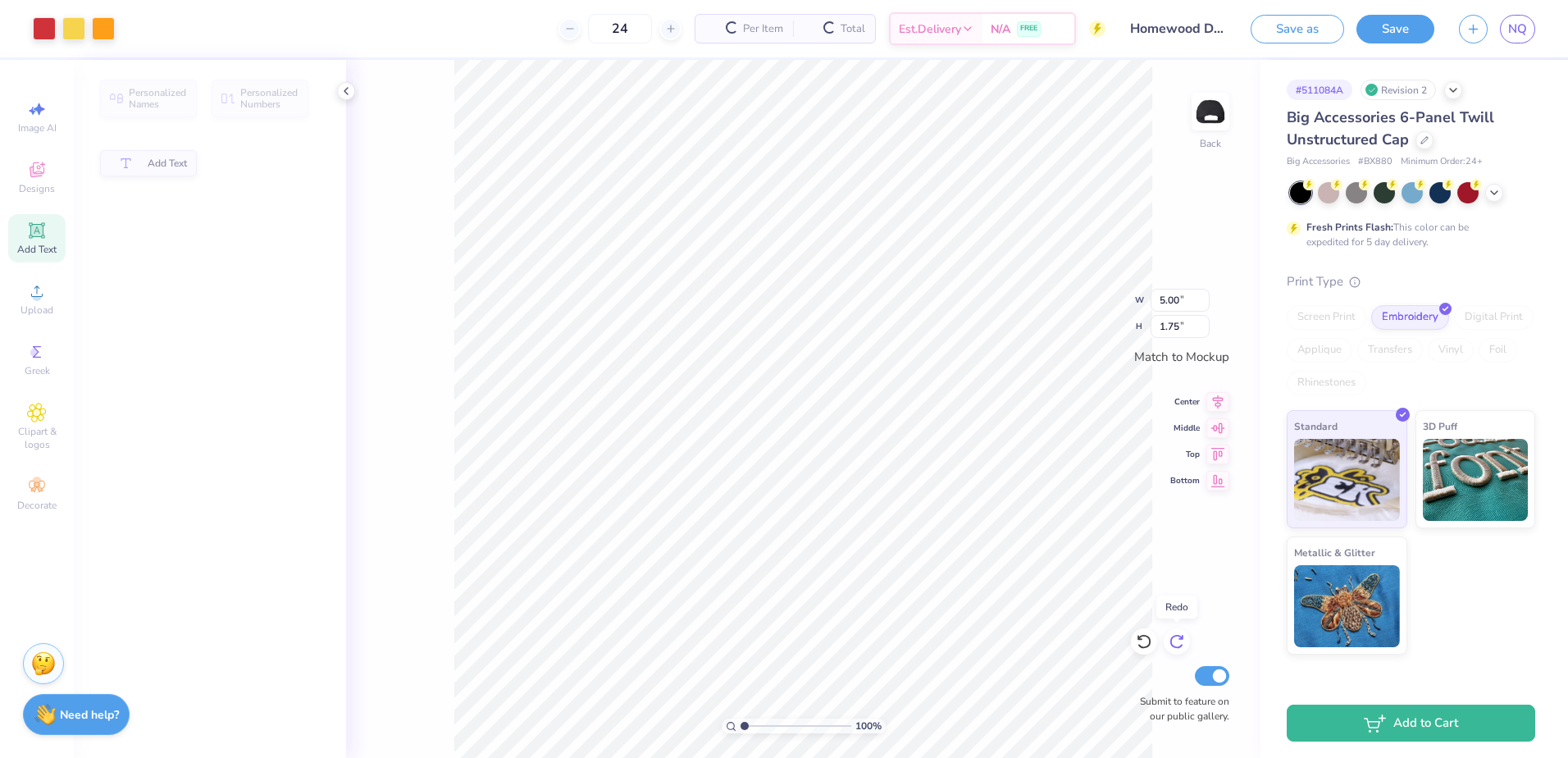
type input "4.42"
type input "1.54"
click at [1182, 648] on icon at bounding box center [1176, 641] width 16 height 16
type input "3.68"
type input "1.28"
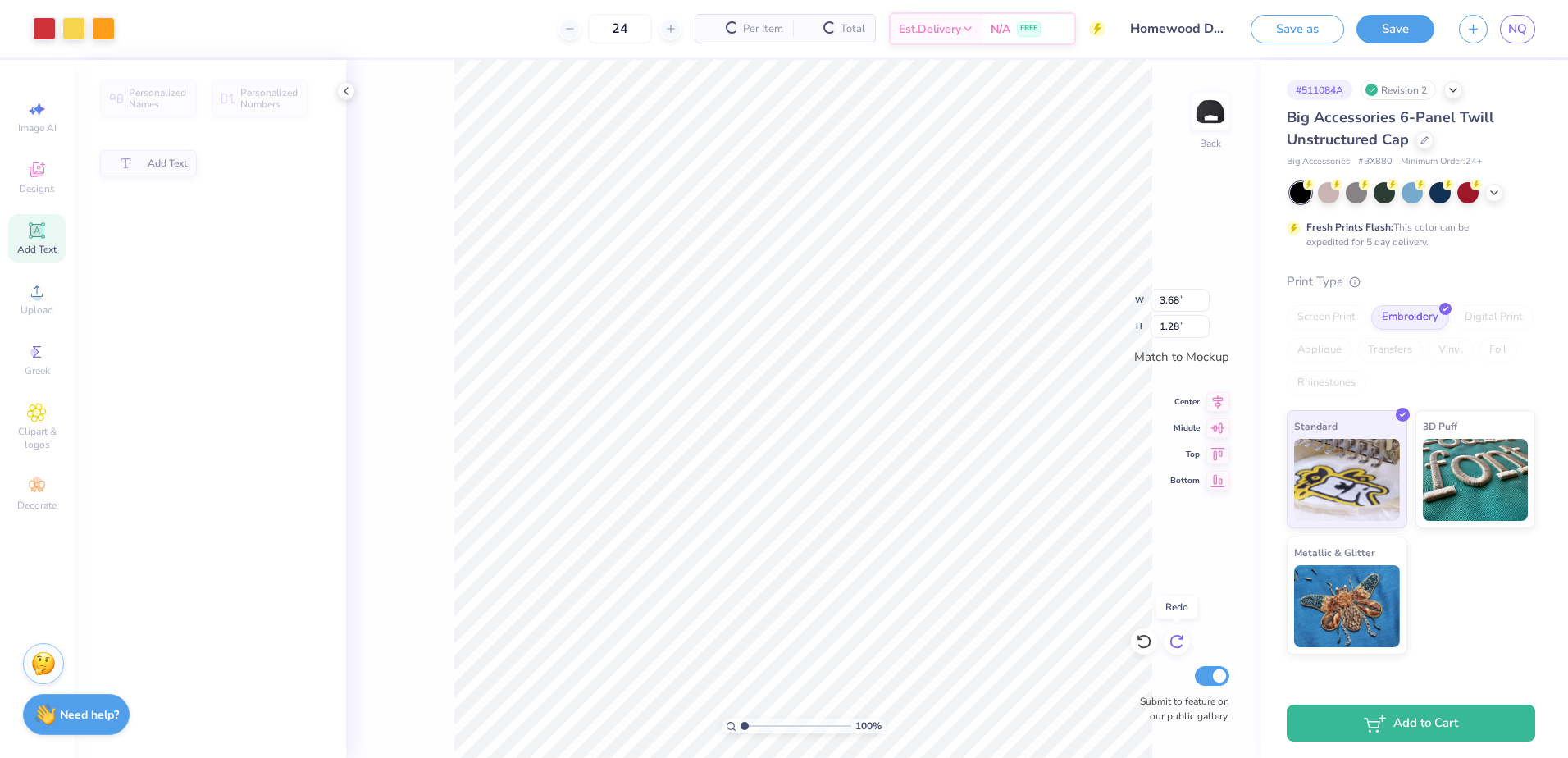
click at [1182, 648] on icon at bounding box center [1176, 641] width 16 height 16
type input "3.38"
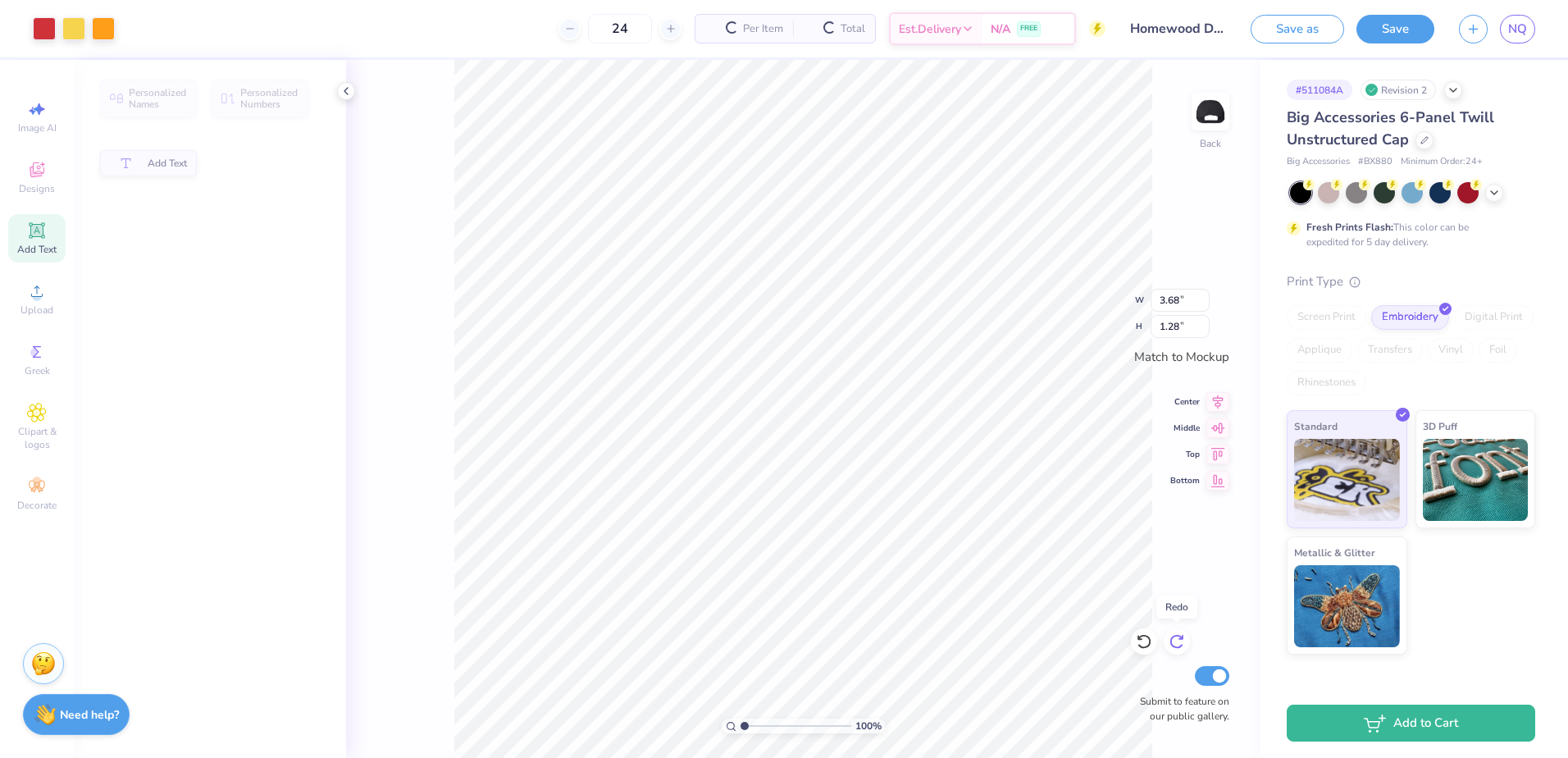
type input "1.18"
click at [1182, 648] on icon at bounding box center [1176, 641] width 16 height 16
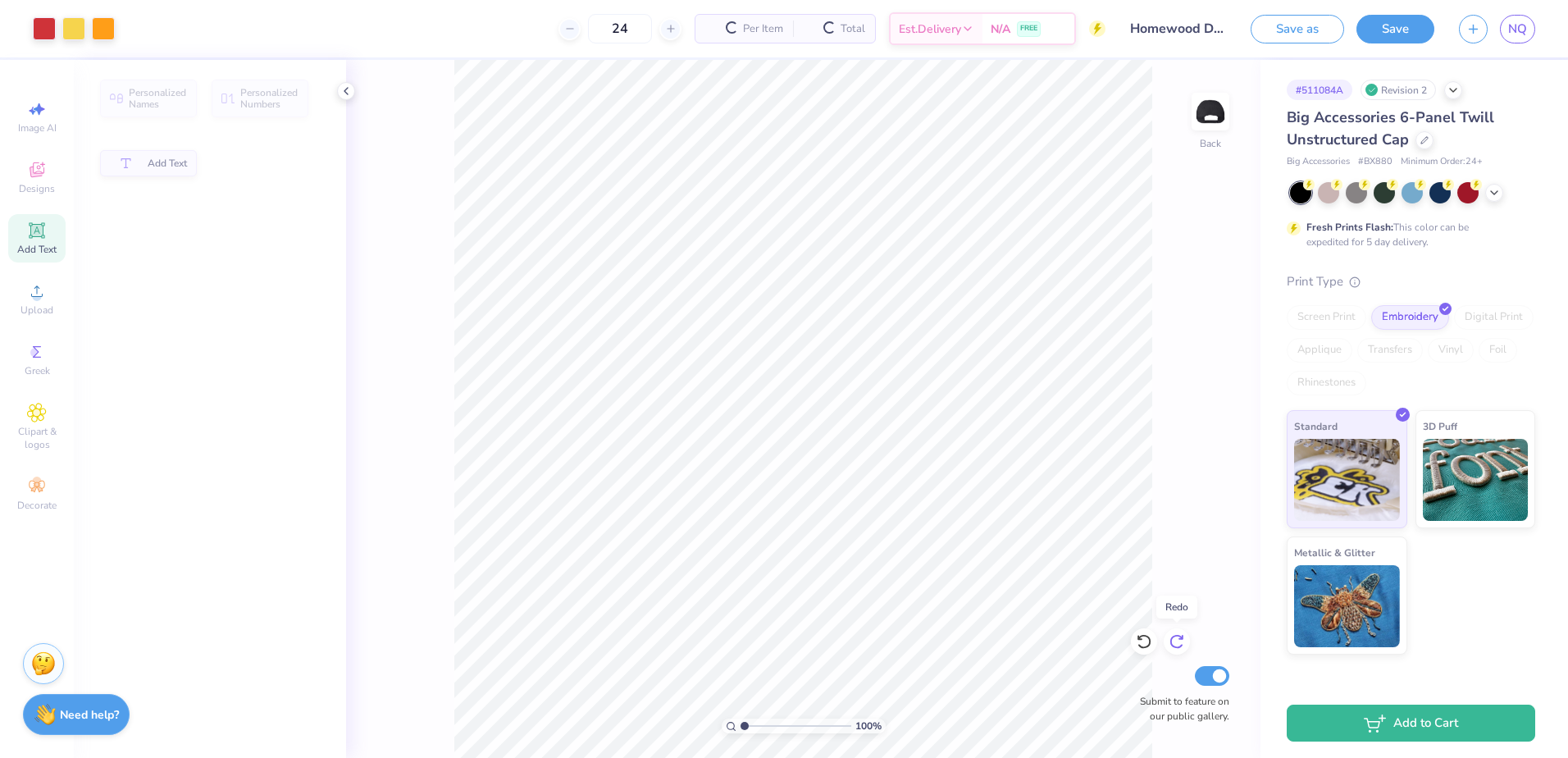
click at [1182, 648] on icon at bounding box center [1176, 641] width 16 height 16
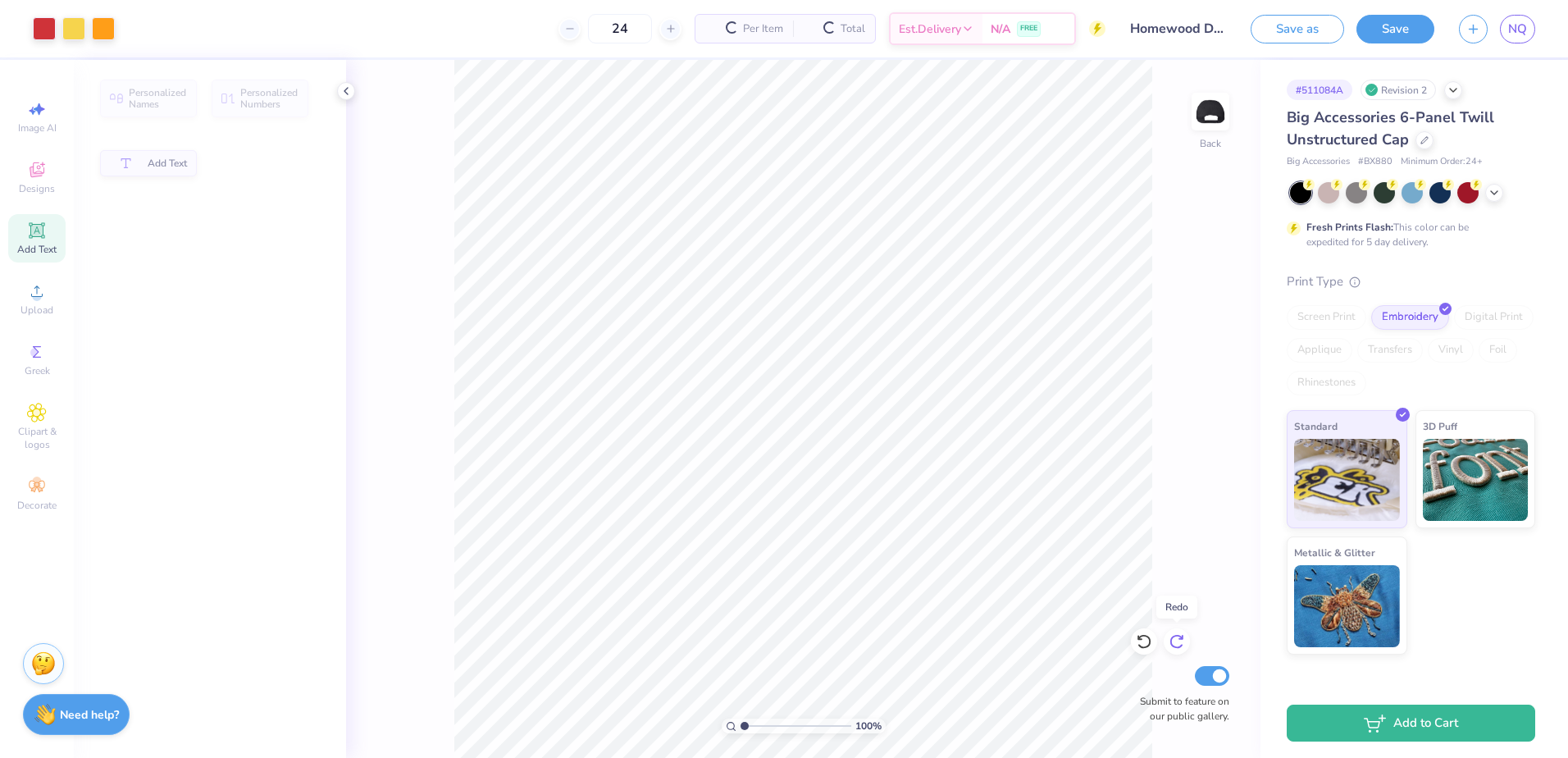
click at [1182, 648] on icon at bounding box center [1176, 641] width 16 height 16
click at [1182, 648] on div "100 % Back Submit to feature on our public gallery." at bounding box center [803, 409] width 914 height 698
click at [42, 286] on icon at bounding box center [37, 290] width 20 height 20
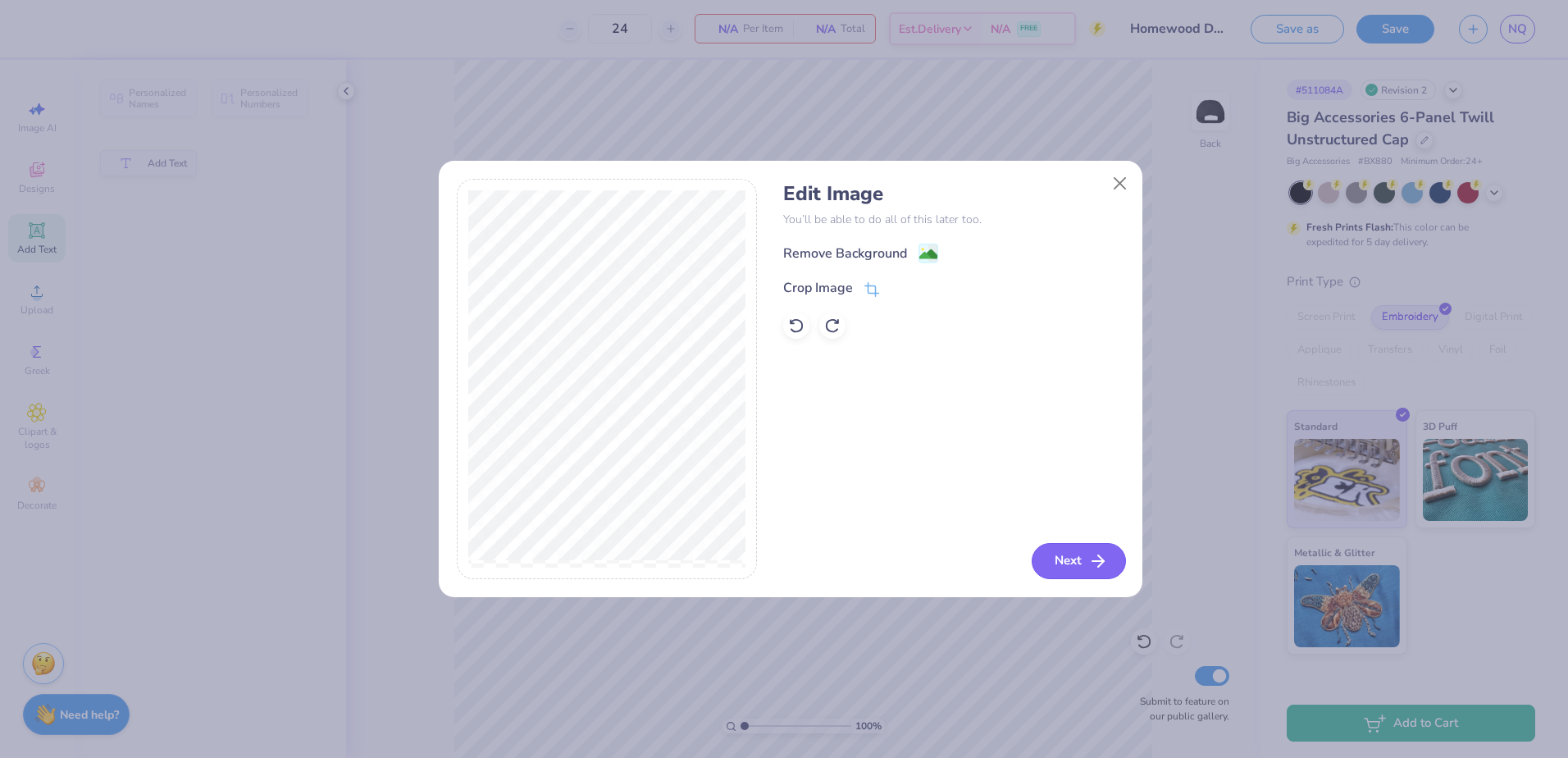
click at [1082, 564] on button "Next" at bounding box center [1079, 561] width 94 height 36
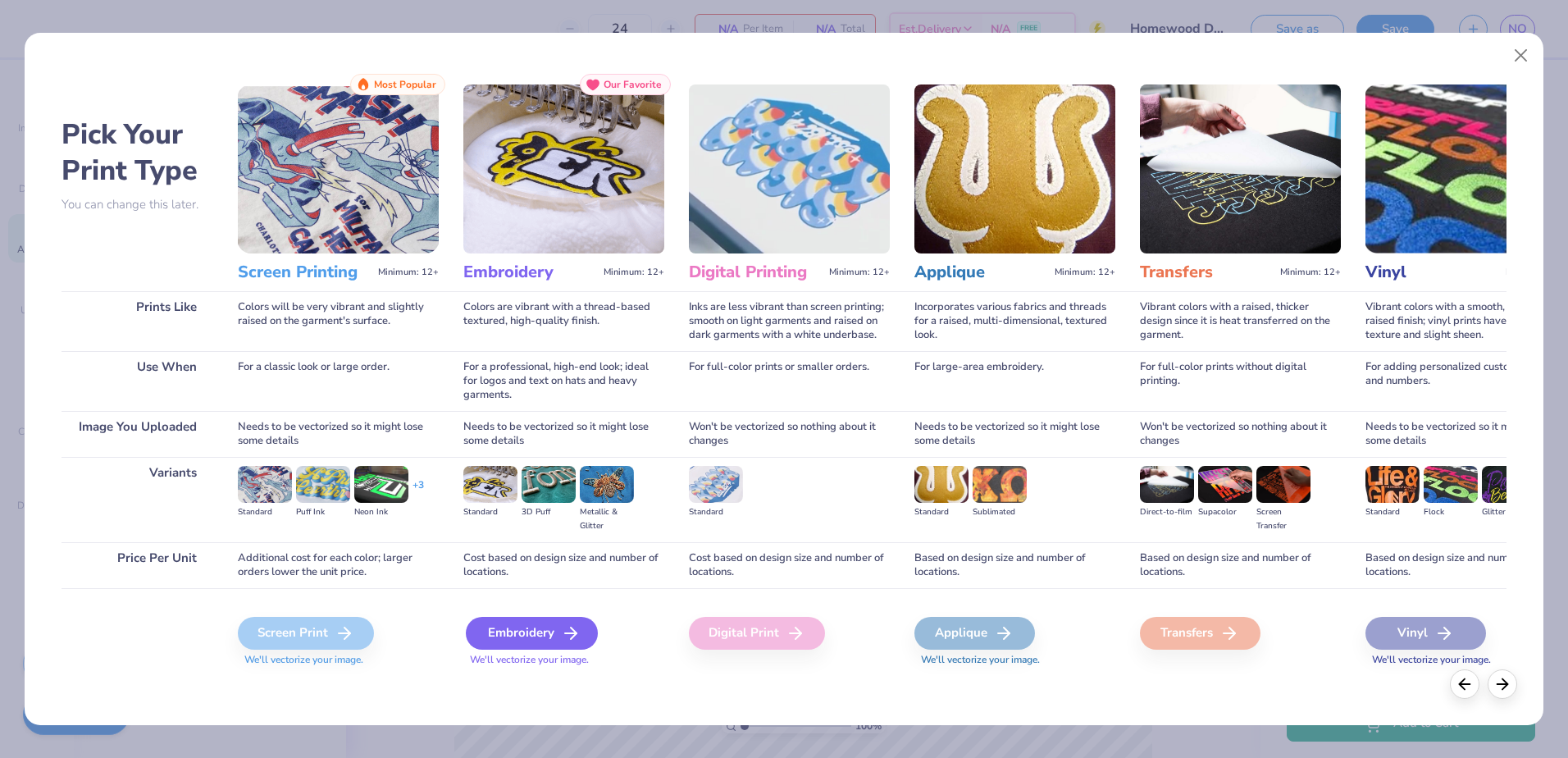
click at [527, 627] on div "Embroidery" at bounding box center [531, 633] width 132 height 33
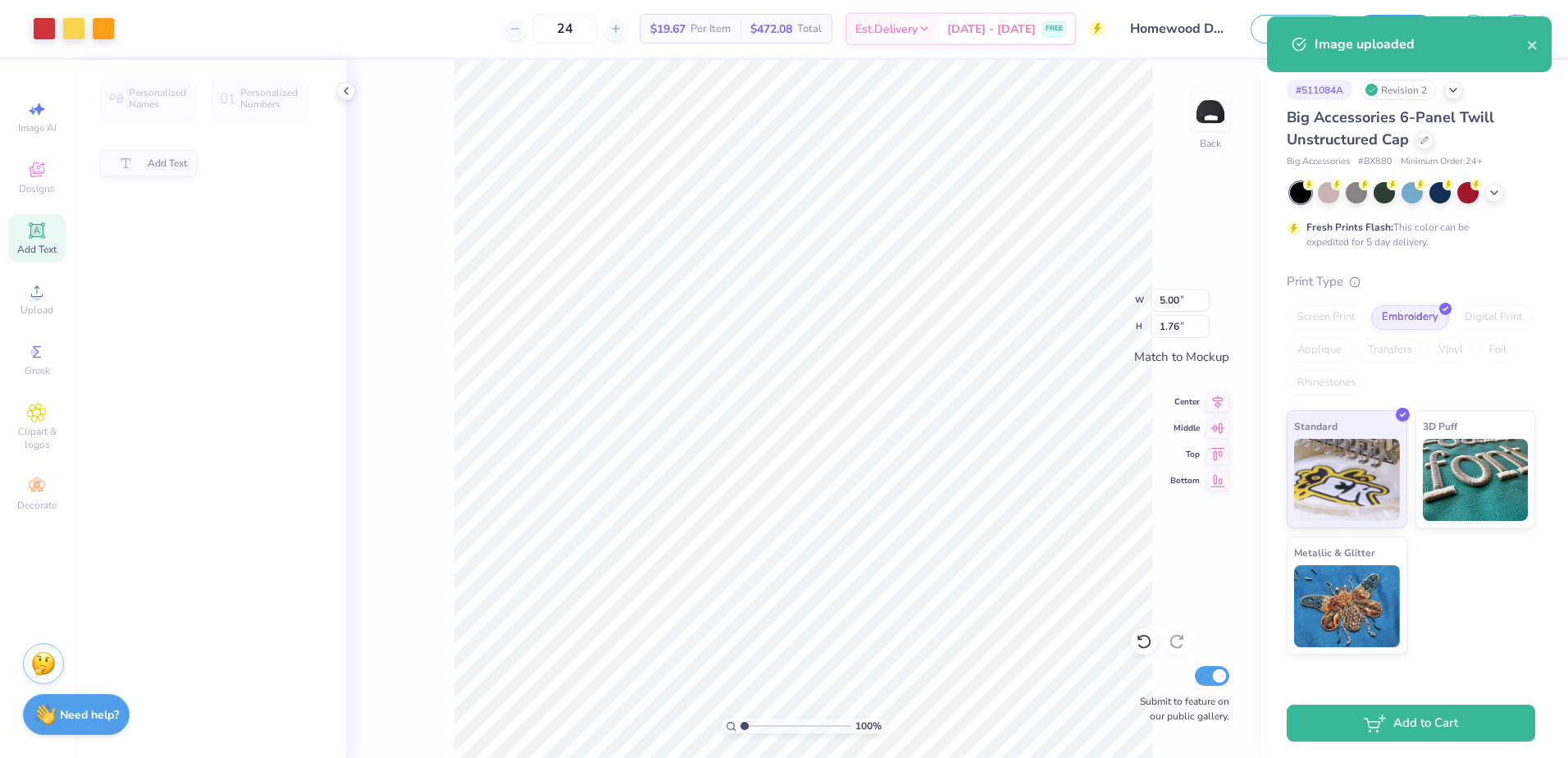
type input "3.43"
type input "1.20"
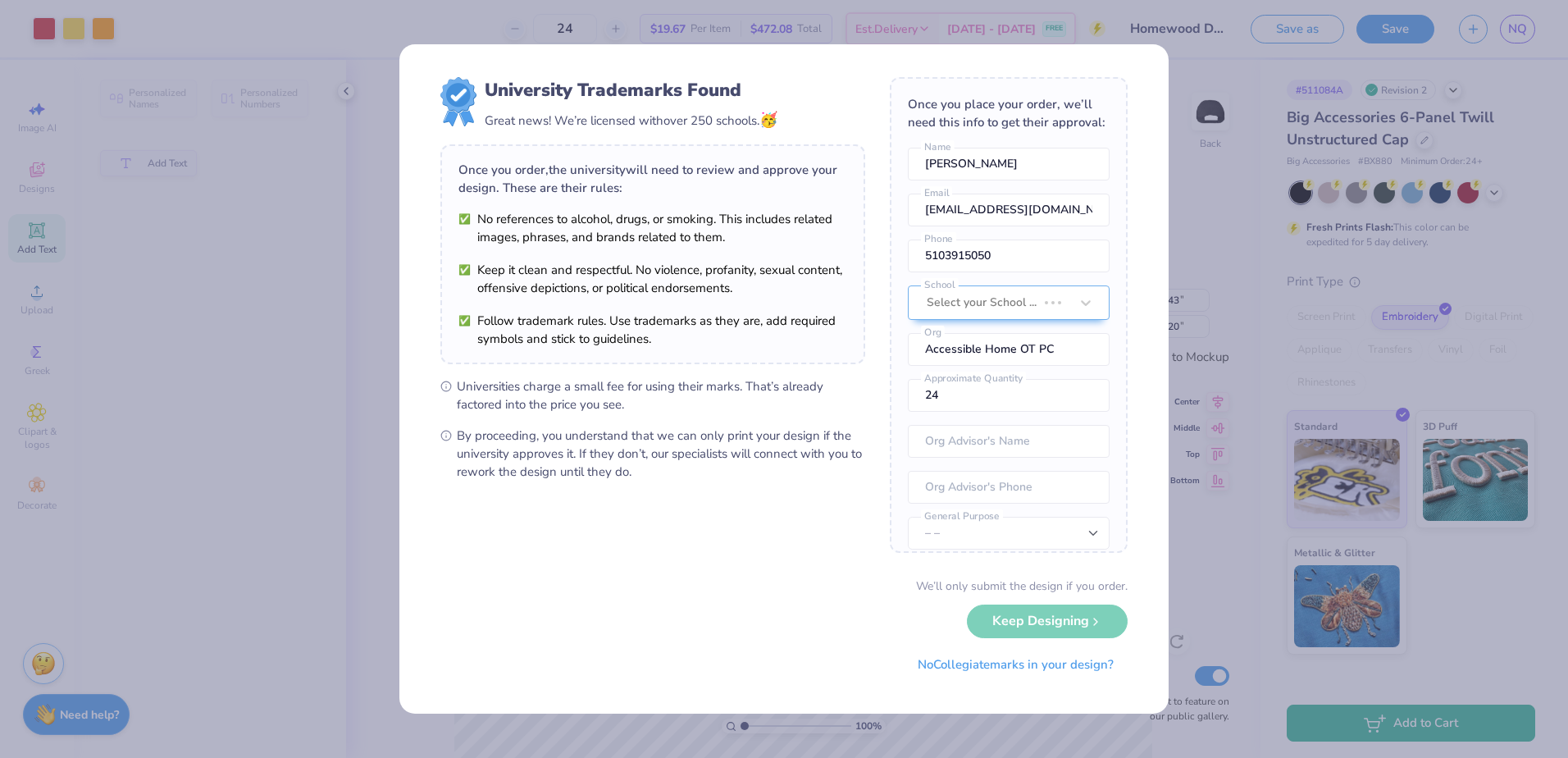
click at [880, 393] on body "Art colors 24 $19.67 Per Item $472.08 Total Est. Delivery [DATE] - [DATE] FREE …" at bounding box center [784, 379] width 1568 height 758
click at [1013, 666] on button "No Collegiate marks in your design?" at bounding box center [1016, 661] width 224 height 34
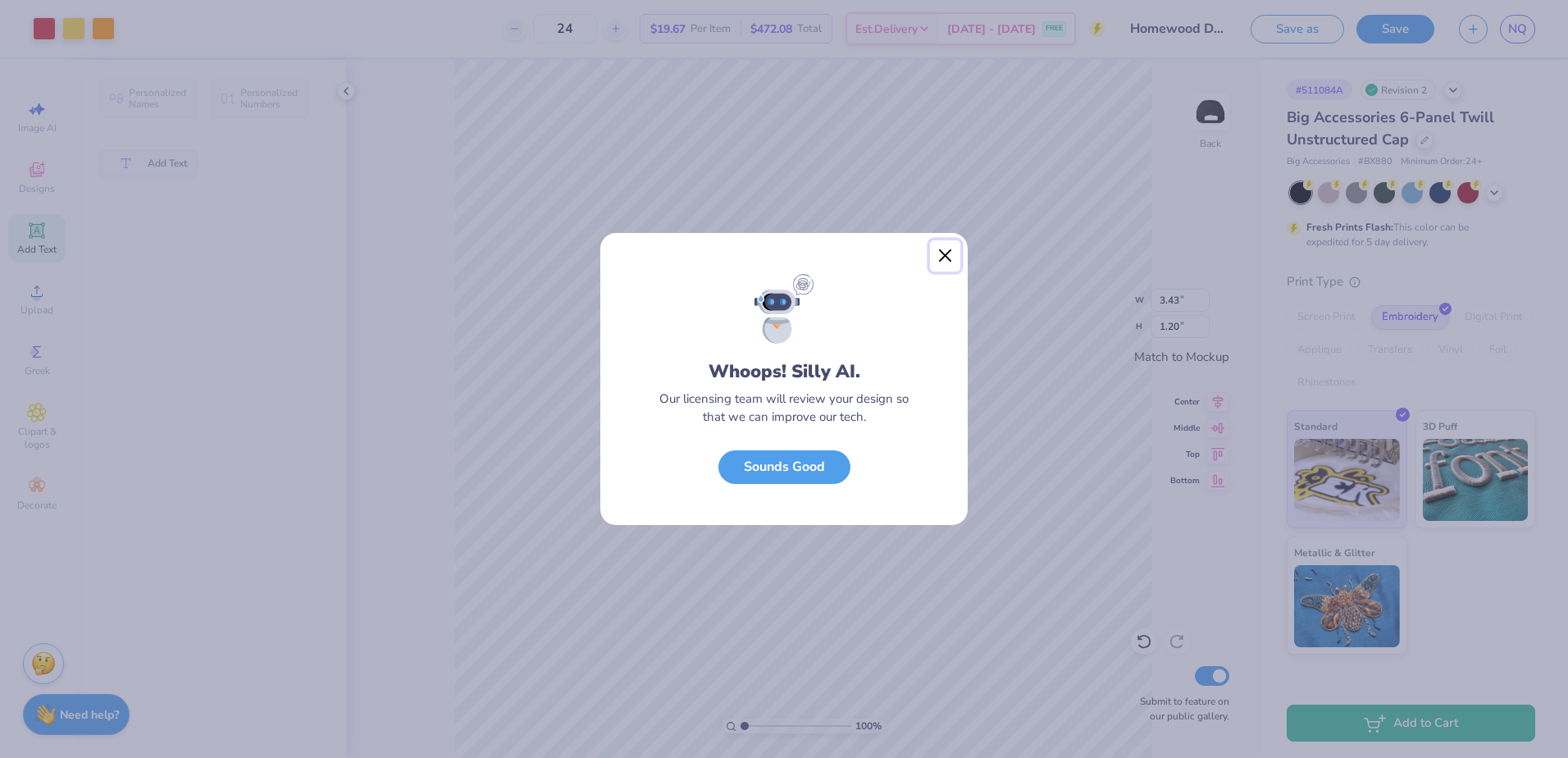
click at [947, 267] on button "Close" at bounding box center [945, 255] width 31 height 31
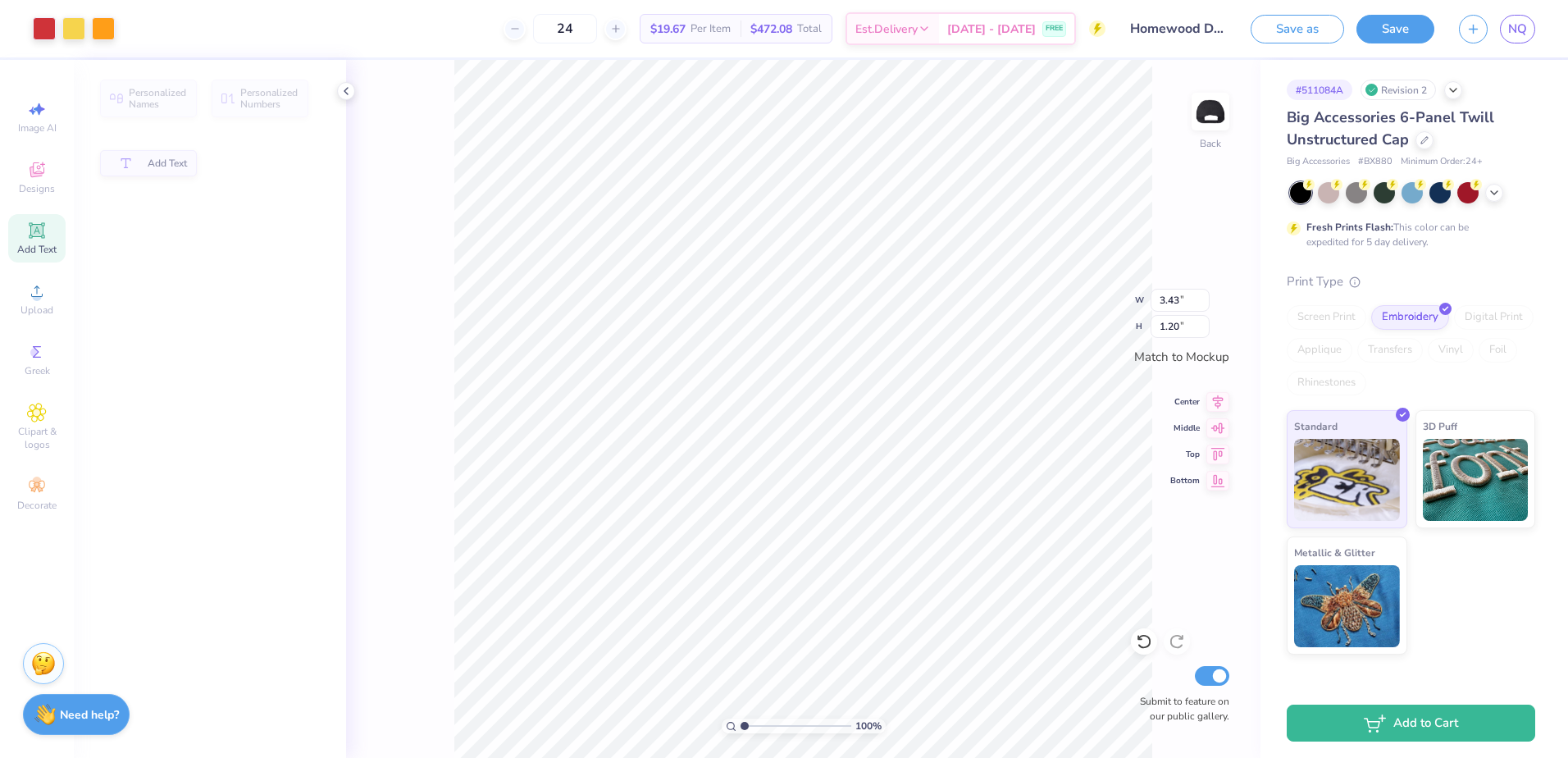
type input "3.97"
type input "1.39"
click at [1188, 50] on div "Design Title Homewood Design 2" at bounding box center [1178, 28] width 121 height 58
click at [1199, 36] on input "Homewood Design 2" at bounding box center [1157, 28] width 161 height 33
click at [1215, 40] on input "Homewood Design 2" at bounding box center [1157, 28] width 161 height 33
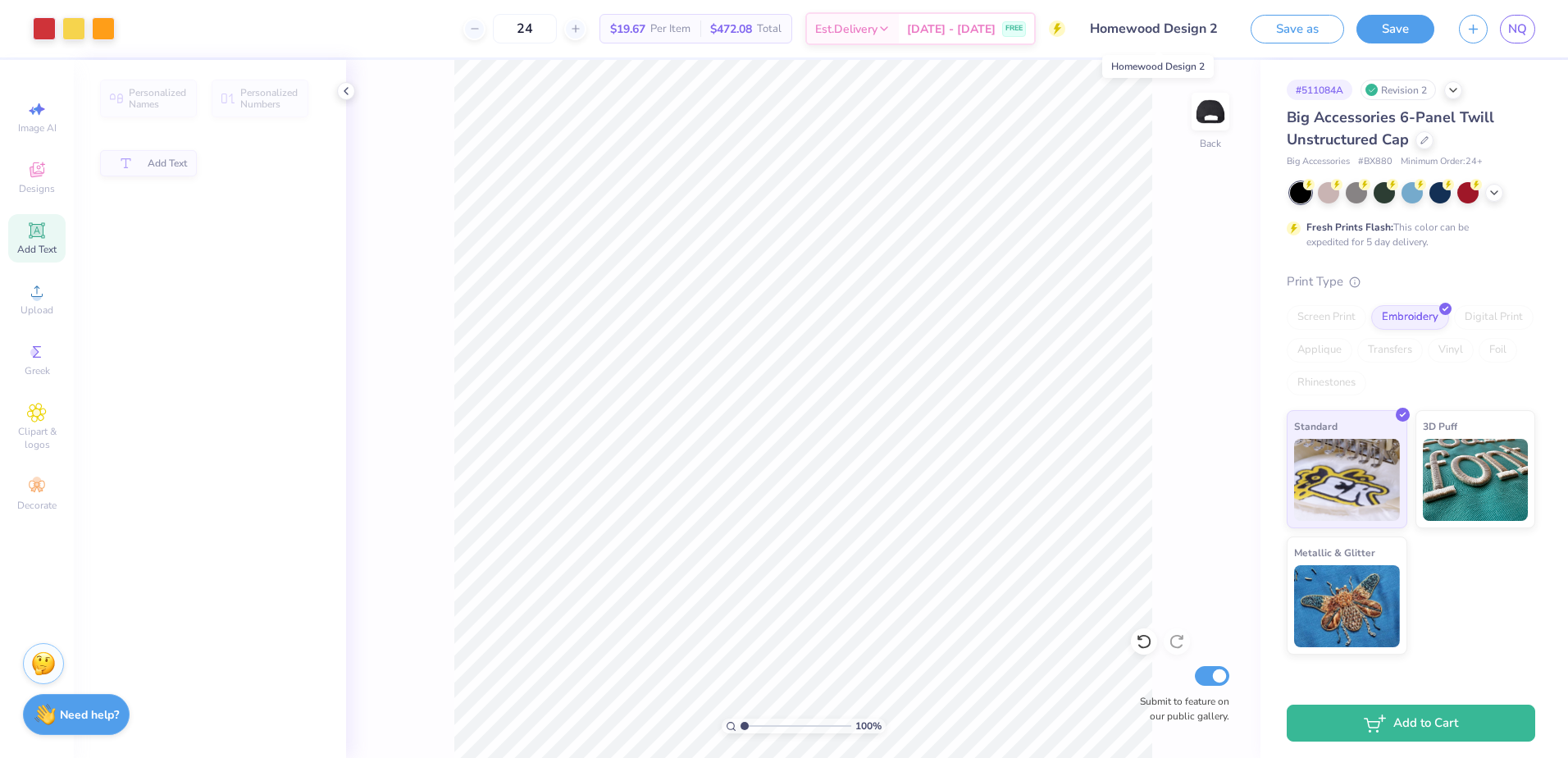
drag, startPoint x: 1215, startPoint y: 40, endPoint x: 1207, endPoint y: 24, distance: 17.9
click at [1207, 24] on input "Homewood Design 2" at bounding box center [1157, 28] width 161 height 33
click at [1219, 30] on input "Homewood Design 2" at bounding box center [1157, 28] width 161 height 33
click at [1217, 28] on input "Homewood Design 2" at bounding box center [1157, 28] width 161 height 33
click at [1189, 41] on input "Homewood Design 2" at bounding box center [1157, 28] width 161 height 33
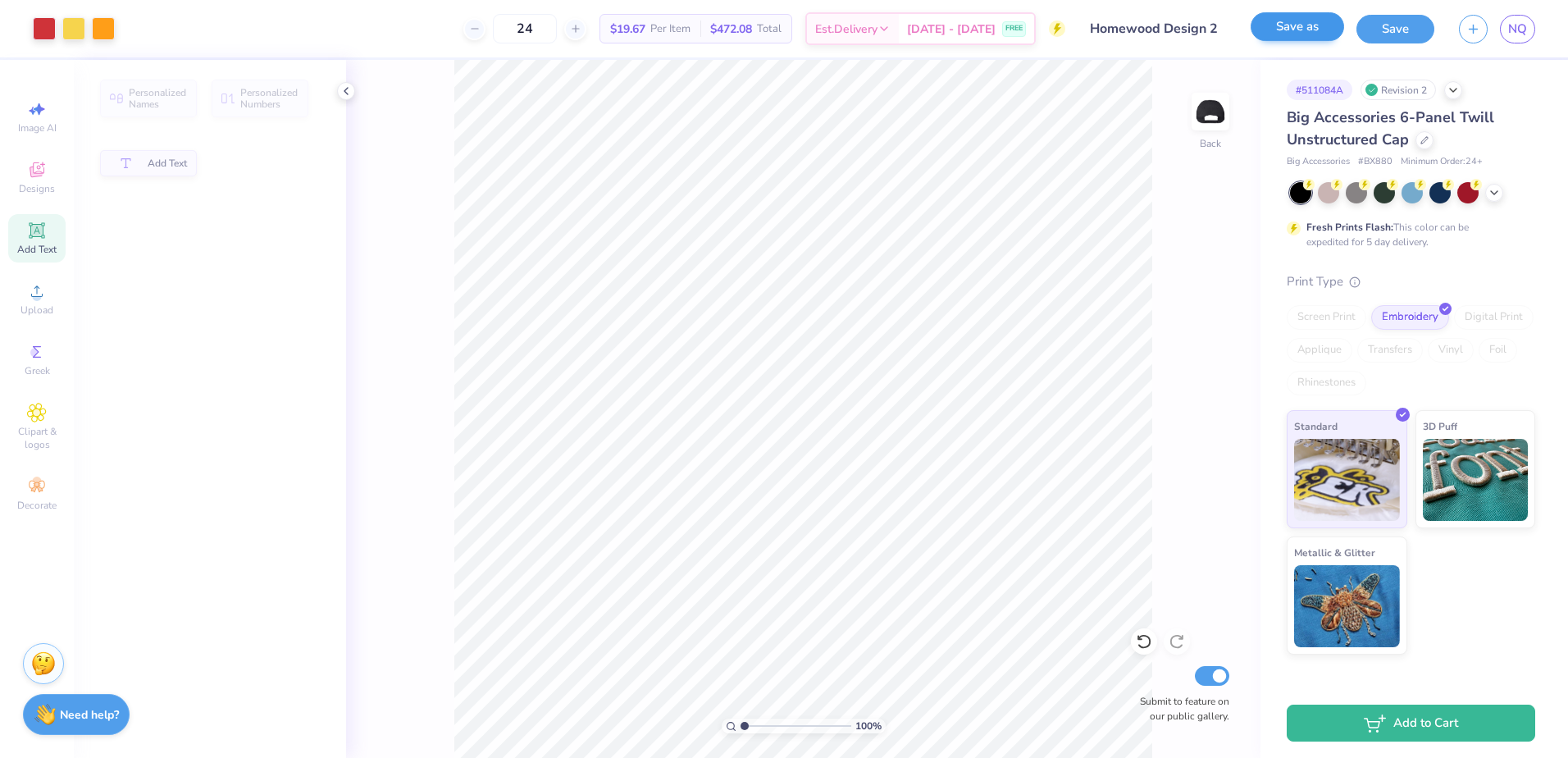
drag, startPoint x: 1207, startPoint y: 32, endPoint x: 1291, endPoint y: 30, distance: 84.0
click at [1291, 30] on div "Art colors 24 $19.67 Per Item $472.08 Total Est. Delivery [DATE] - [DATE] FREE …" at bounding box center [784, 28] width 1568 height 58
click at [1279, 64] on div "# 511084A Revision 2 Big Accessories 6-Panel Twill Unstructured Cap Big Accesso…" at bounding box center [1413, 357] width 307 height 595
click at [1293, 32] on button "Save as" at bounding box center [1297, 26] width 93 height 28
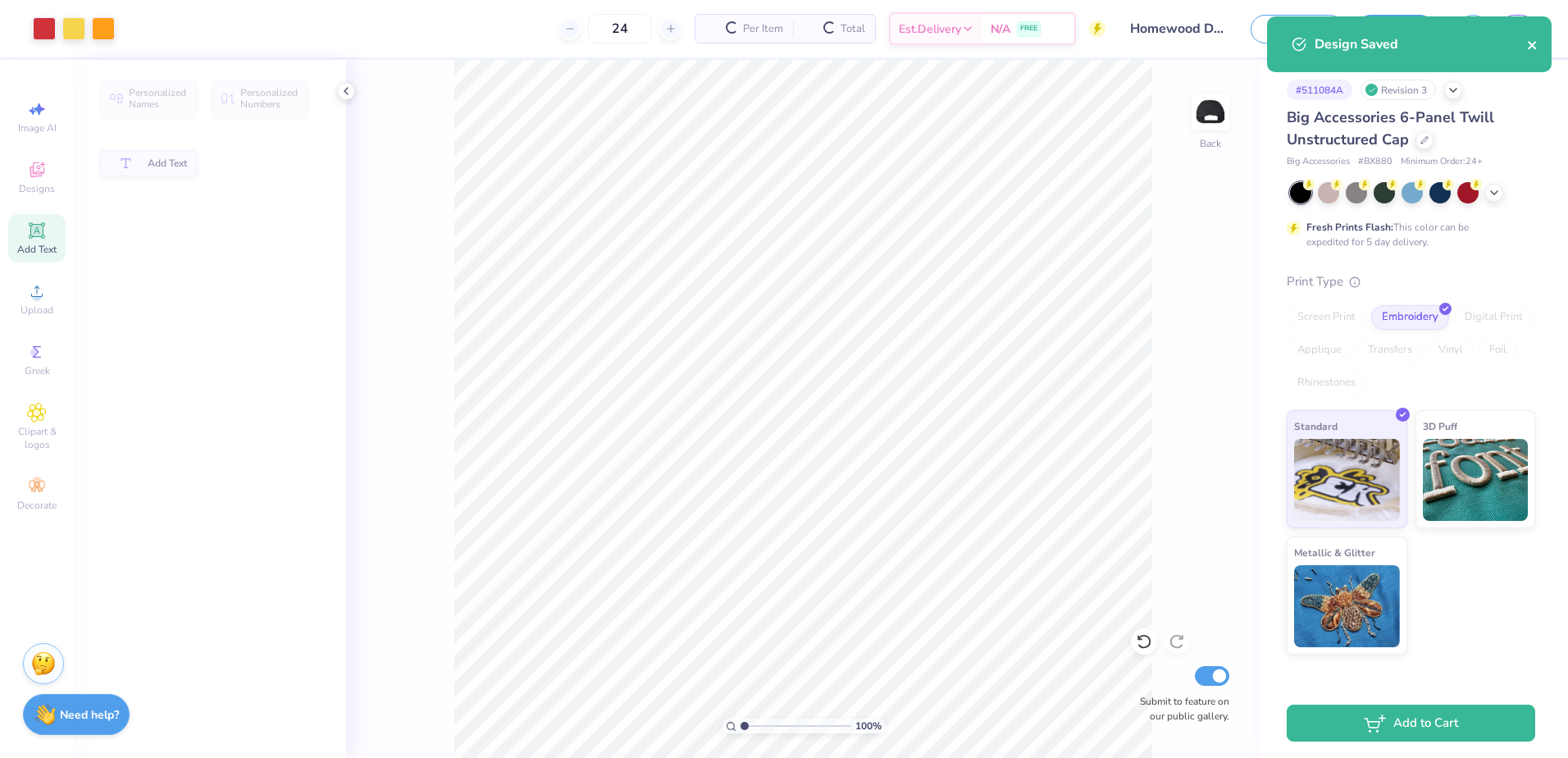
click at [1530, 48] on icon "close" at bounding box center [1531, 45] width 8 height 8
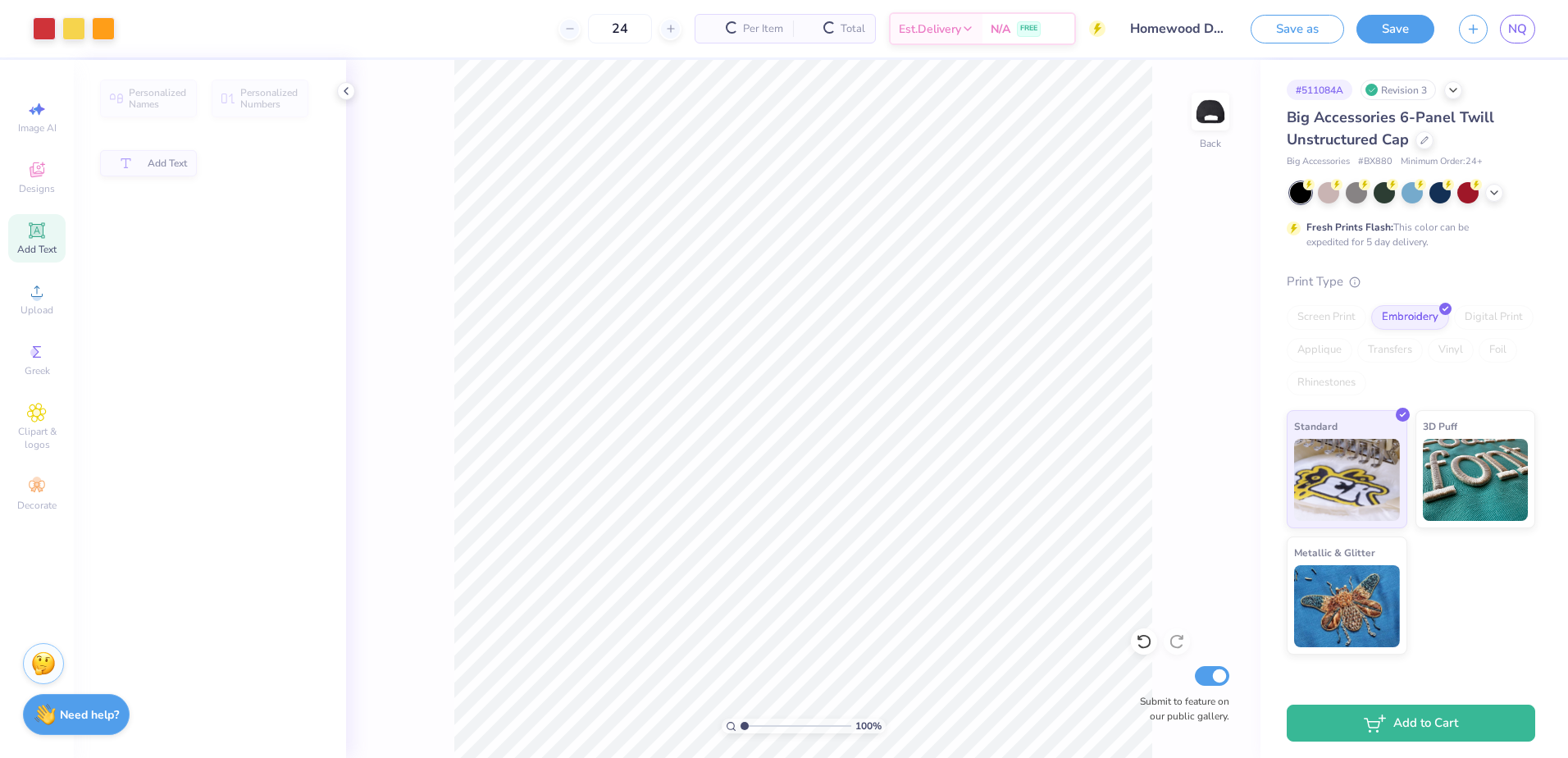
click at [1530, 35] on div "Design Saved" at bounding box center [1409, 50] width 291 height 74
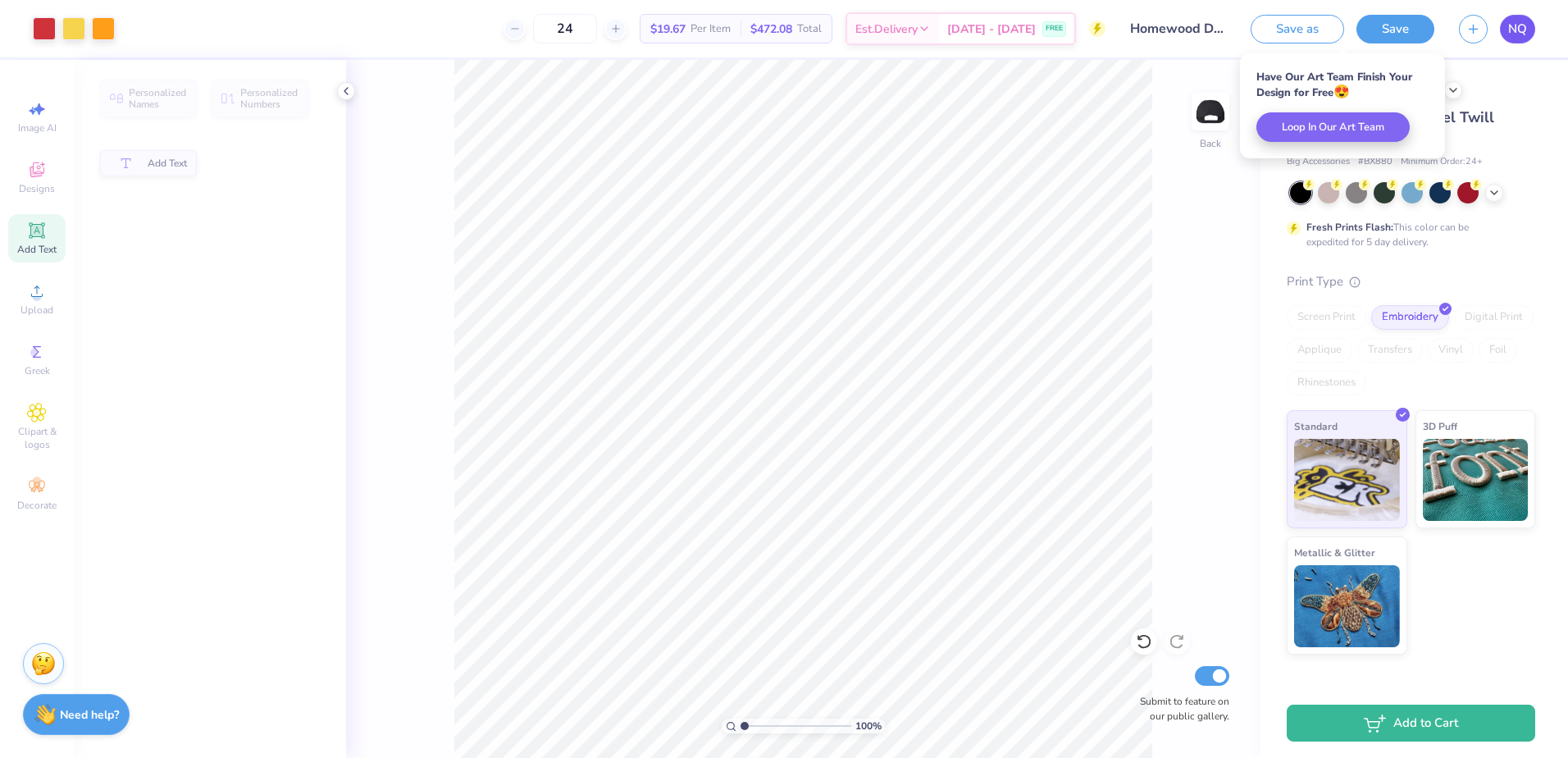
click at [1523, 38] on span "NQ" at bounding box center [1517, 29] width 19 height 19
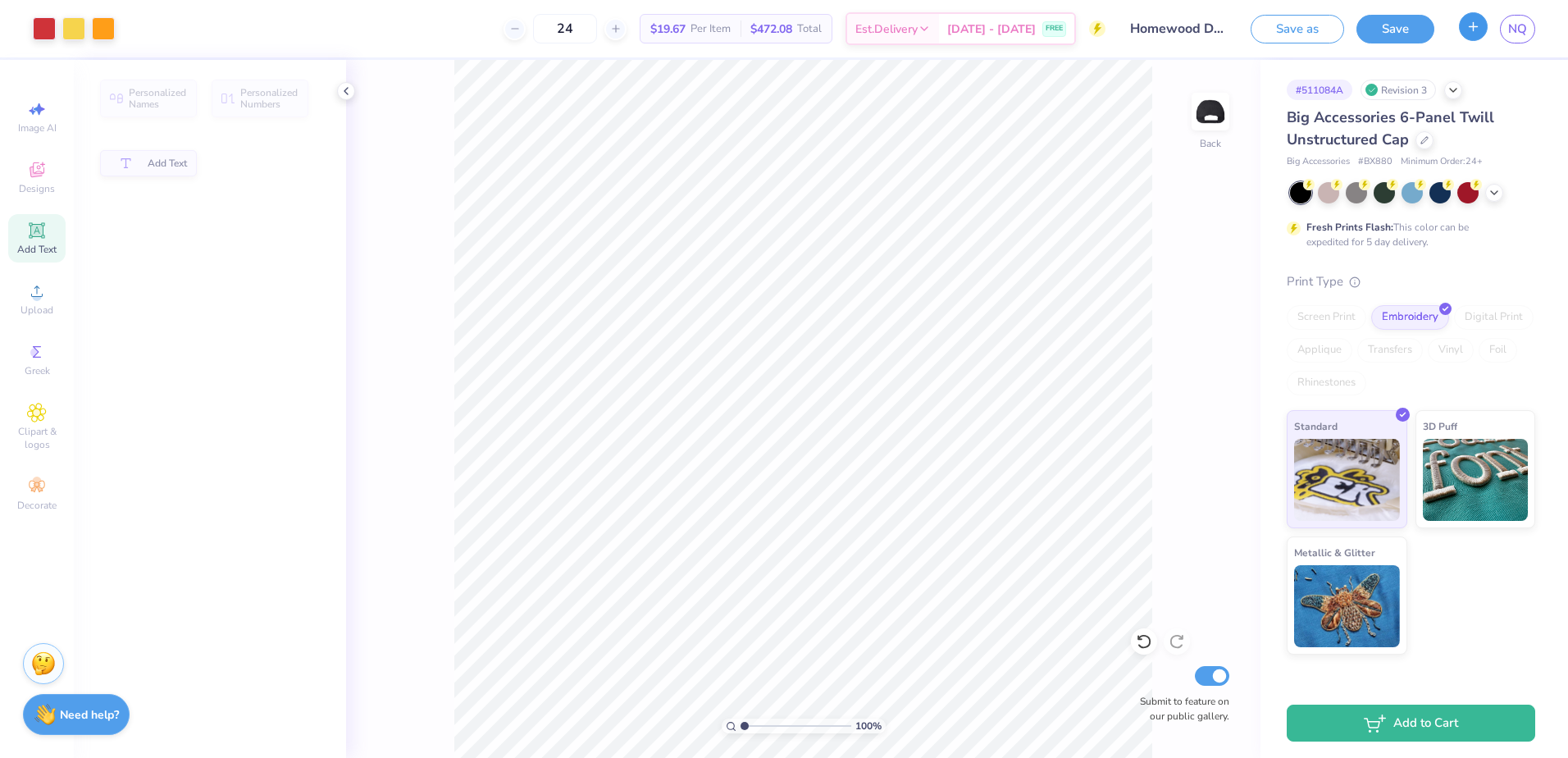
click at [1474, 32] on icon "button" at bounding box center [1473, 26] width 14 height 14
